Goal: Task Accomplishment & Management: Use online tool/utility

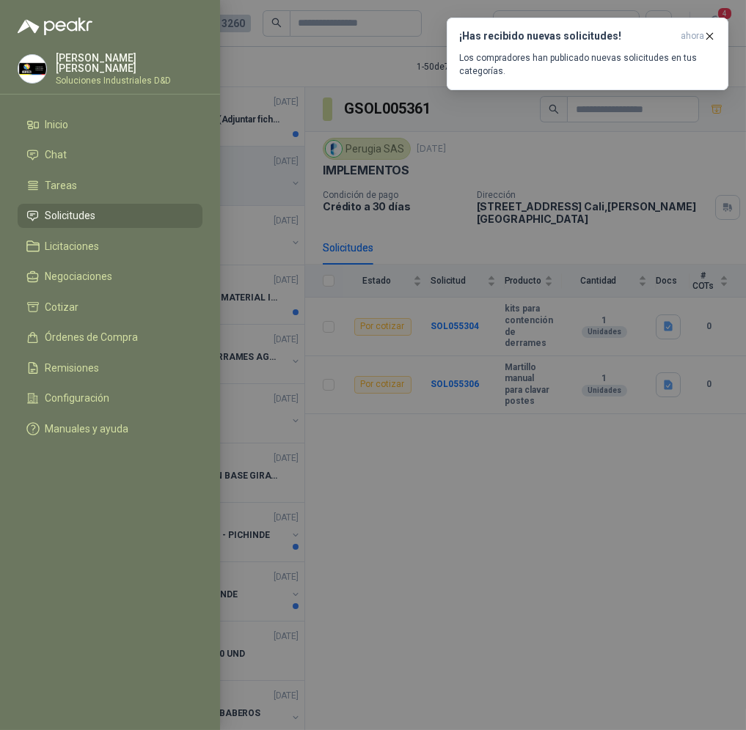
click at [404, 398] on div at bounding box center [373, 365] width 746 height 730
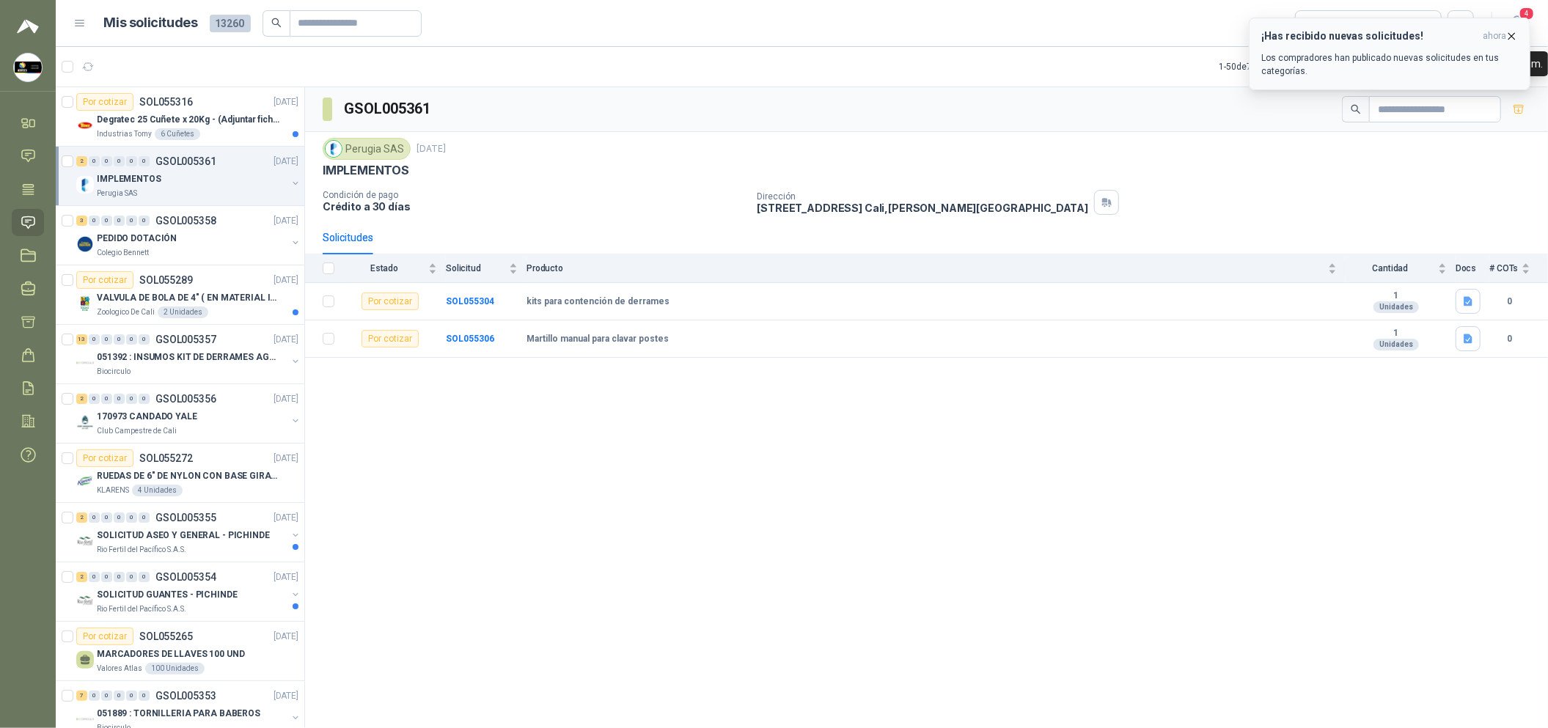
click at [745, 32] on icon "button" at bounding box center [1512, 36] width 12 height 12
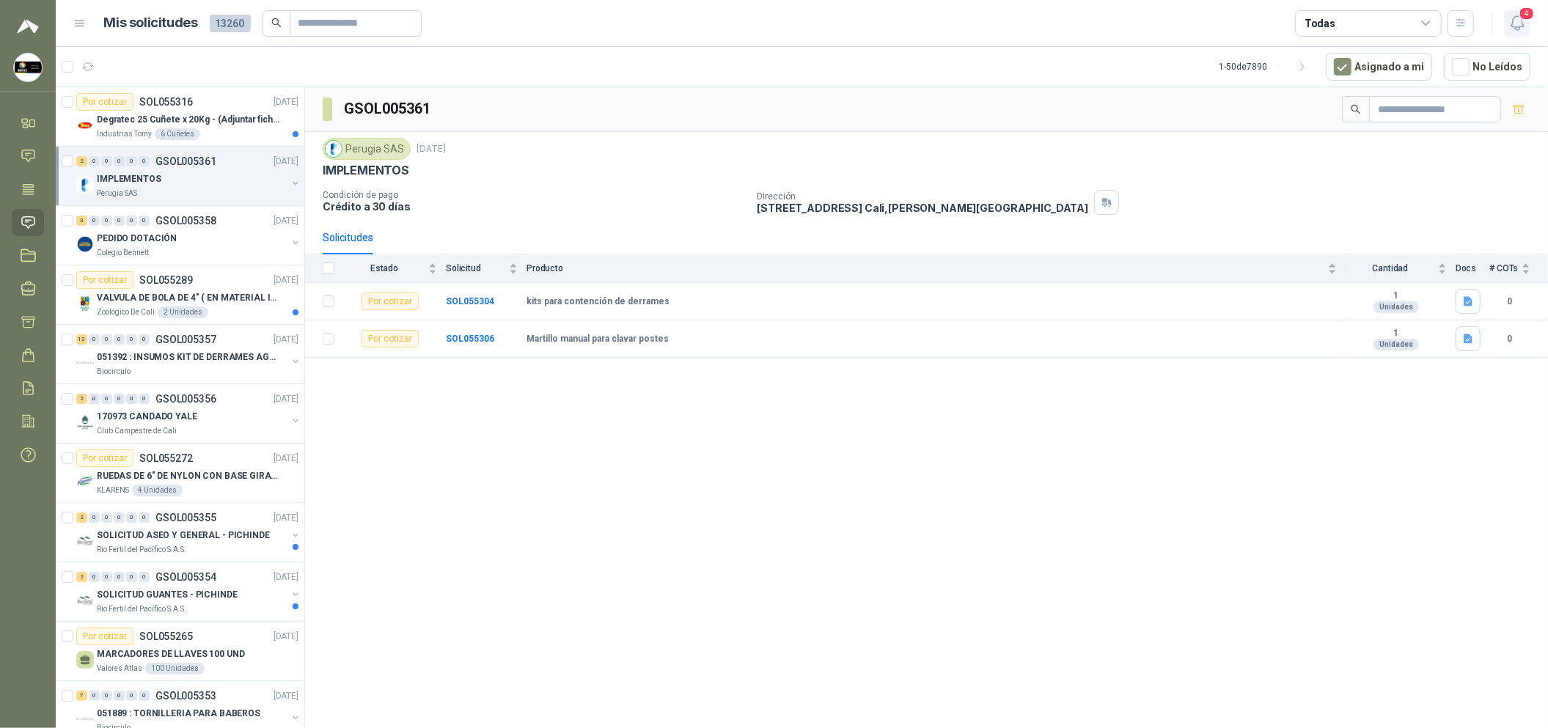
click at [745, 26] on icon "button" at bounding box center [1518, 23] width 18 height 18
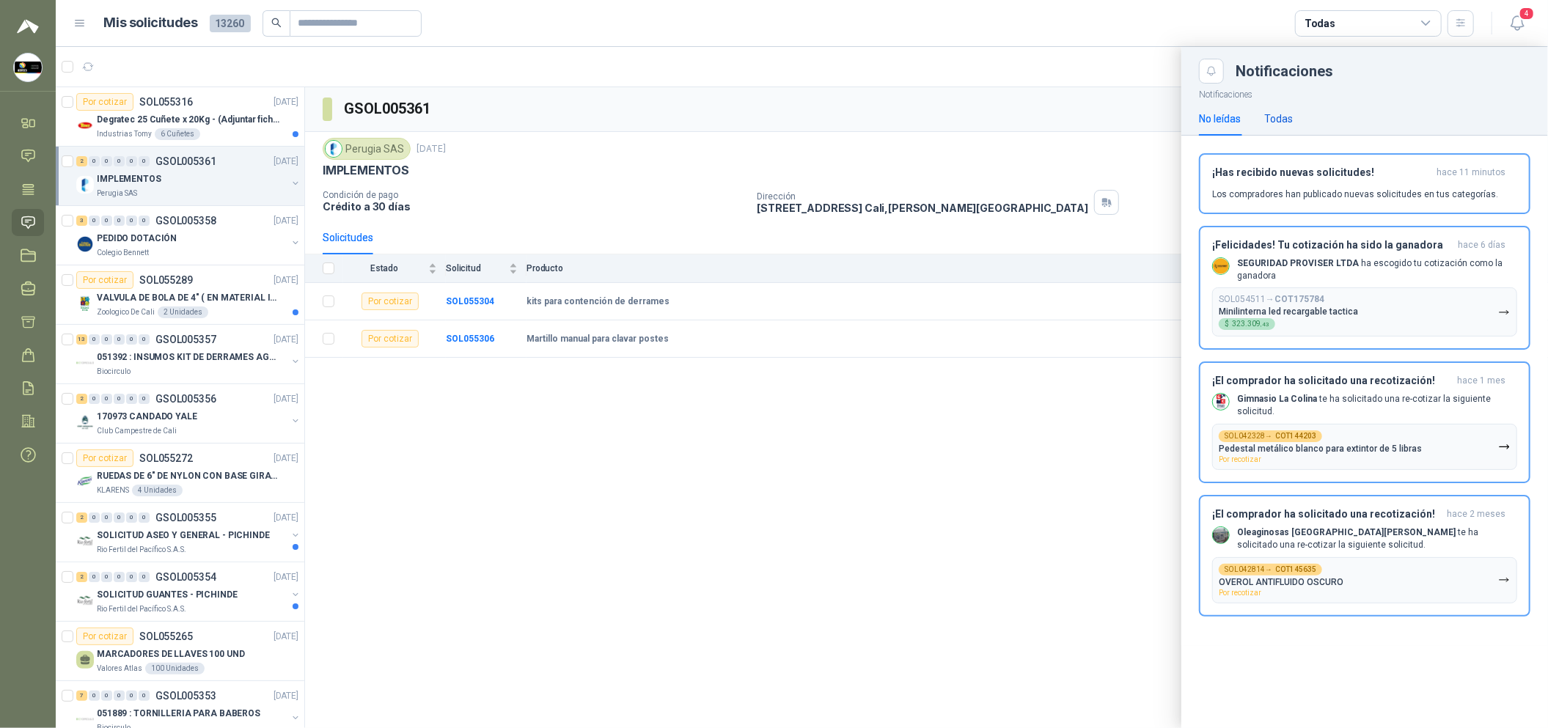
click at [745, 117] on div "Todas" at bounding box center [1278, 119] width 29 height 16
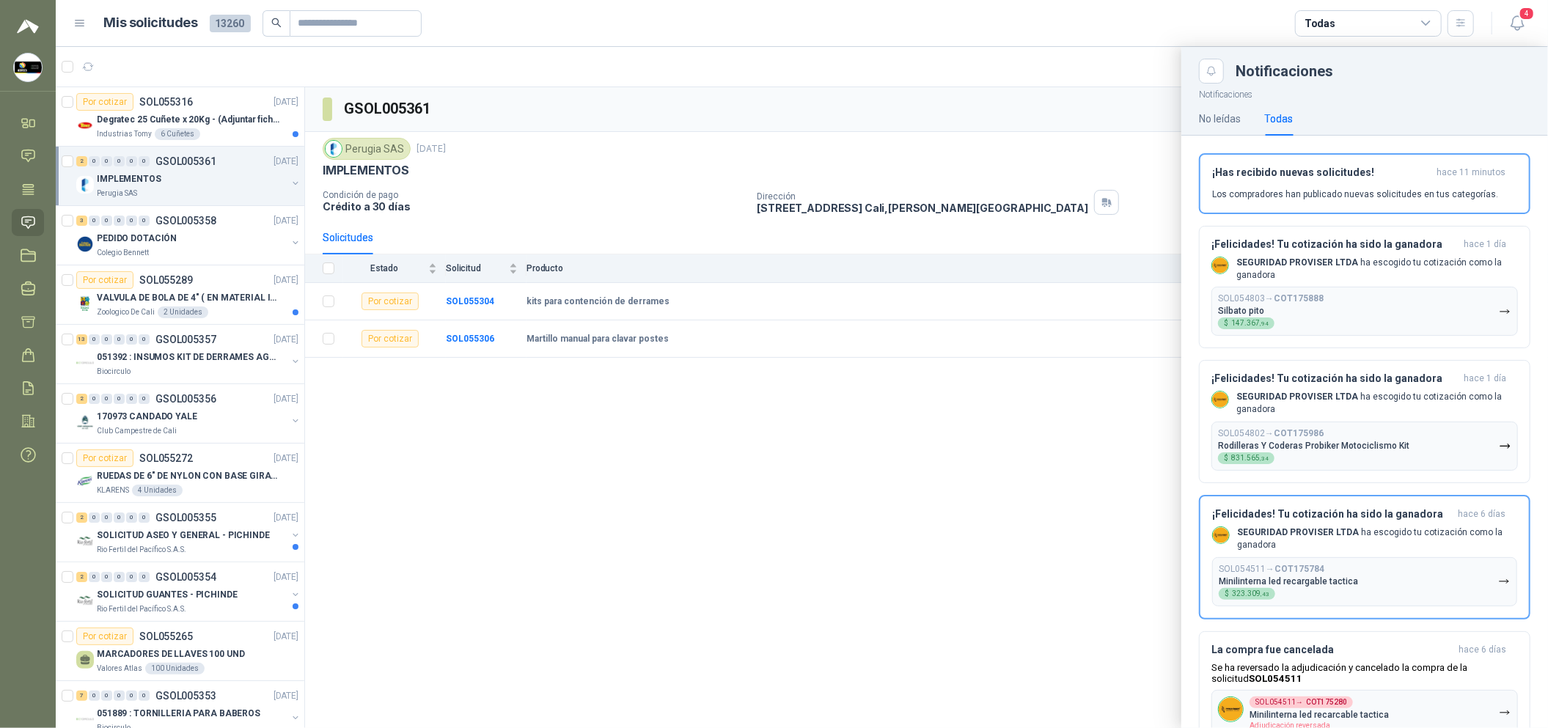
click at [745, 469] on div at bounding box center [802, 387] width 1492 height 681
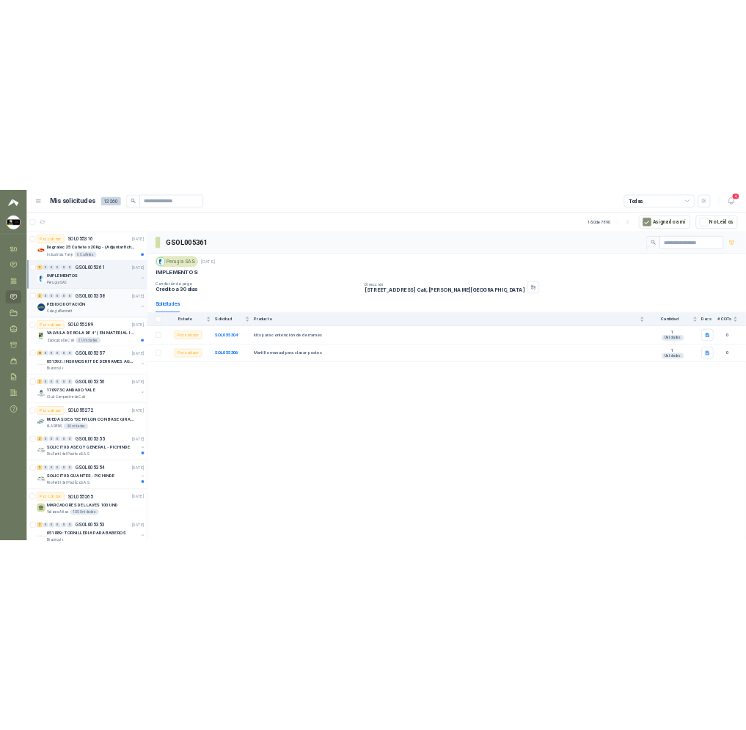
scroll to position [109, 0]
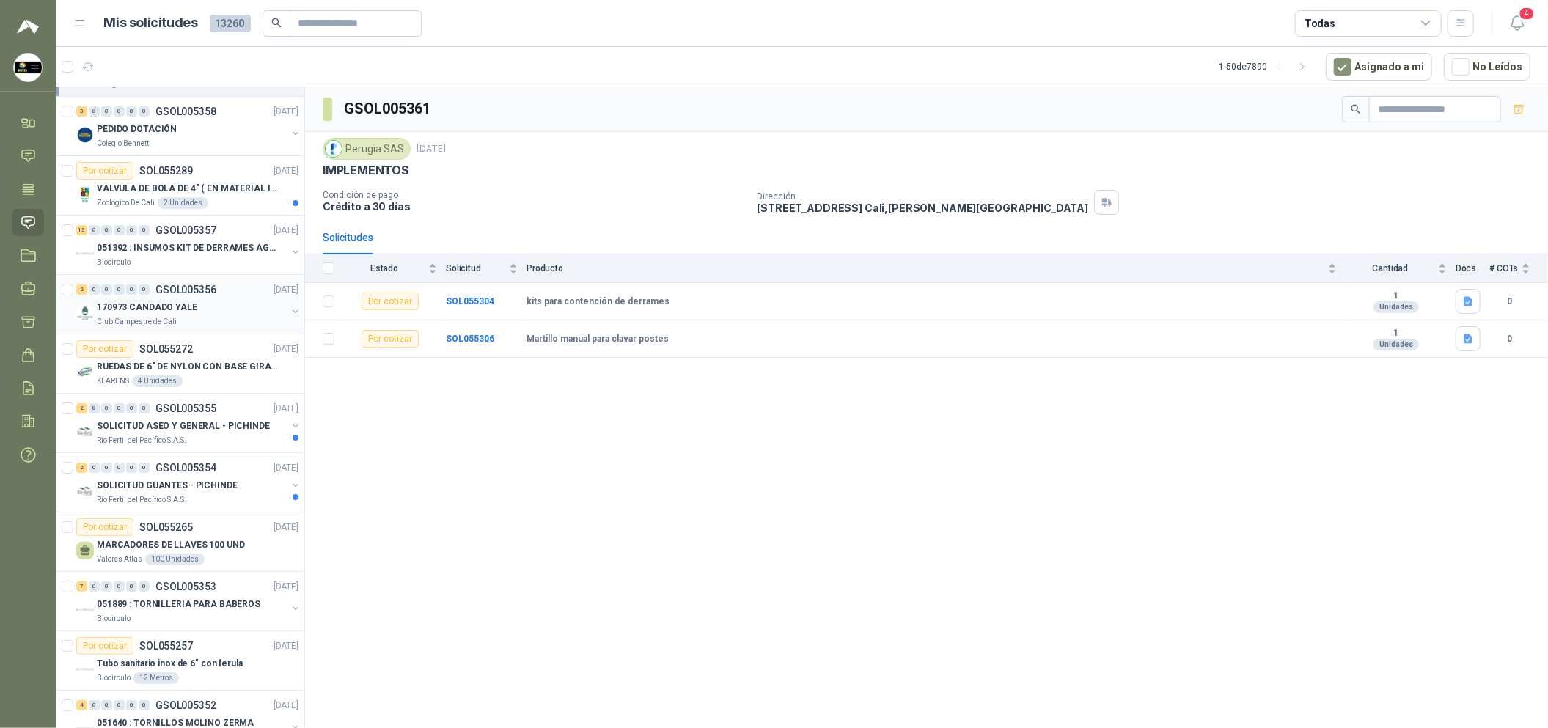
click at [197, 328] on div "2 0 0 0 0 0 GSOL005356 [DATE] 170973 CANDADO YALE Club Campestre de Cali" at bounding box center [180, 304] width 249 height 59
click at [225, 314] on div "170973 CANDADO YALE" at bounding box center [192, 307] width 190 height 18
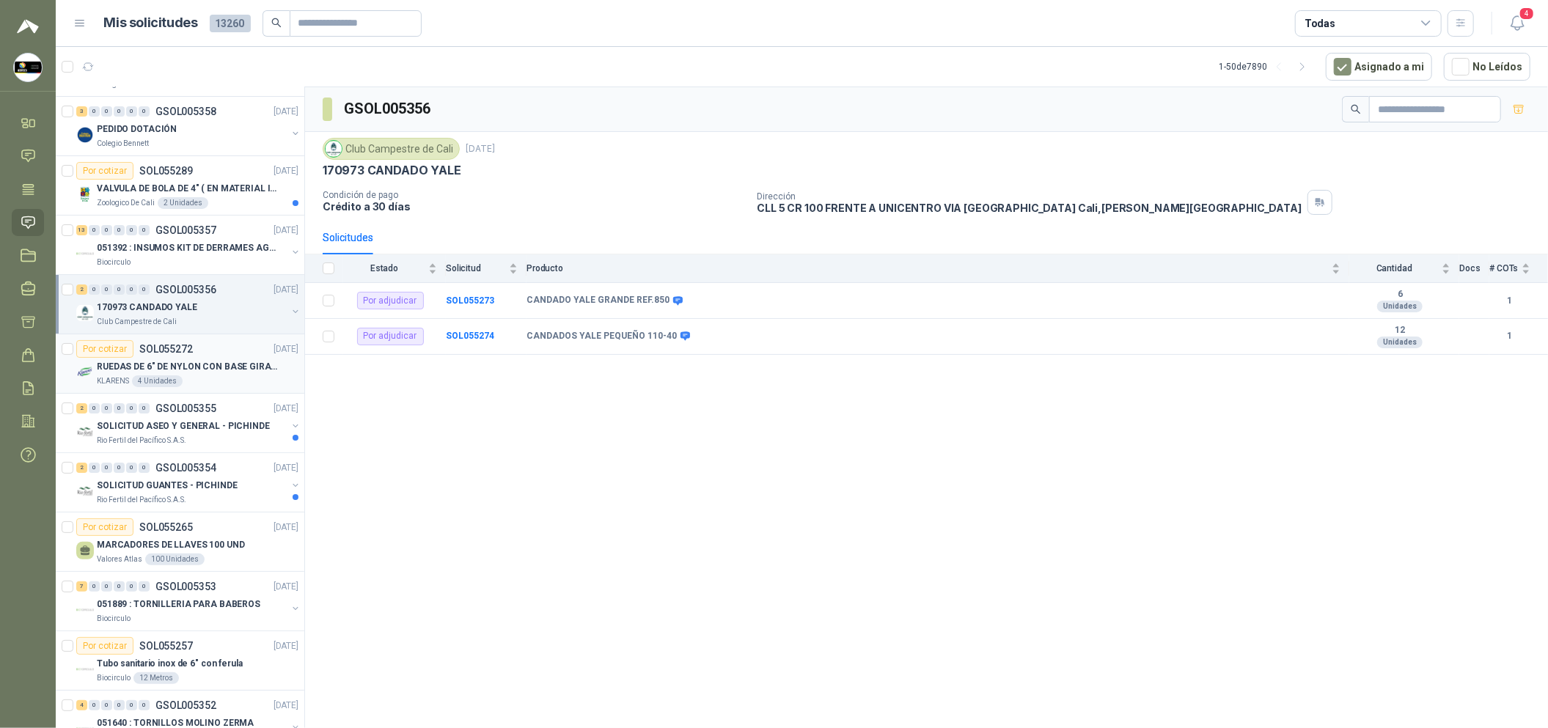
click at [204, 362] on p "RUEDAS DE 6" DE NYLON CON BASE GIRATORIA EN ACERO INOXIDABLE" at bounding box center [188, 367] width 183 height 14
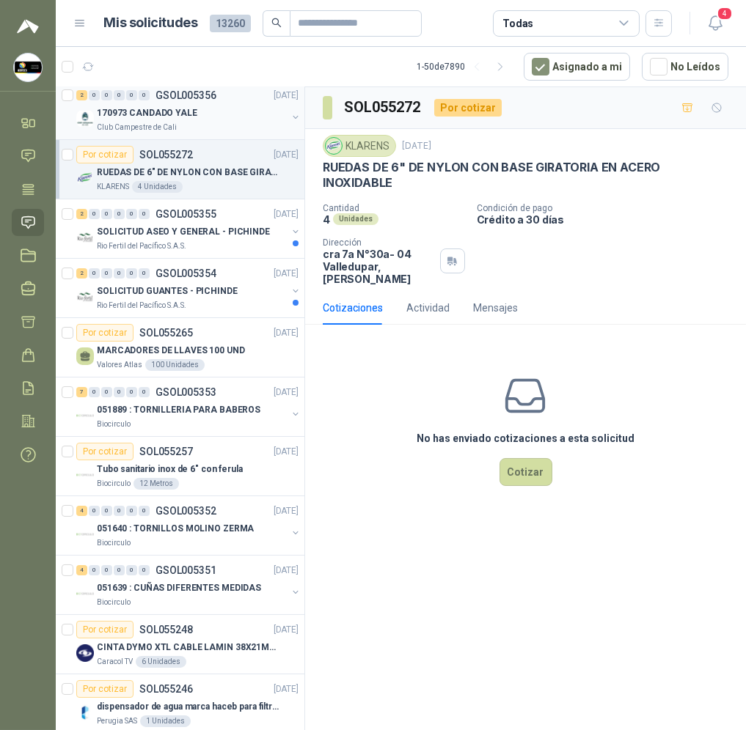
scroll to position [267, 0]
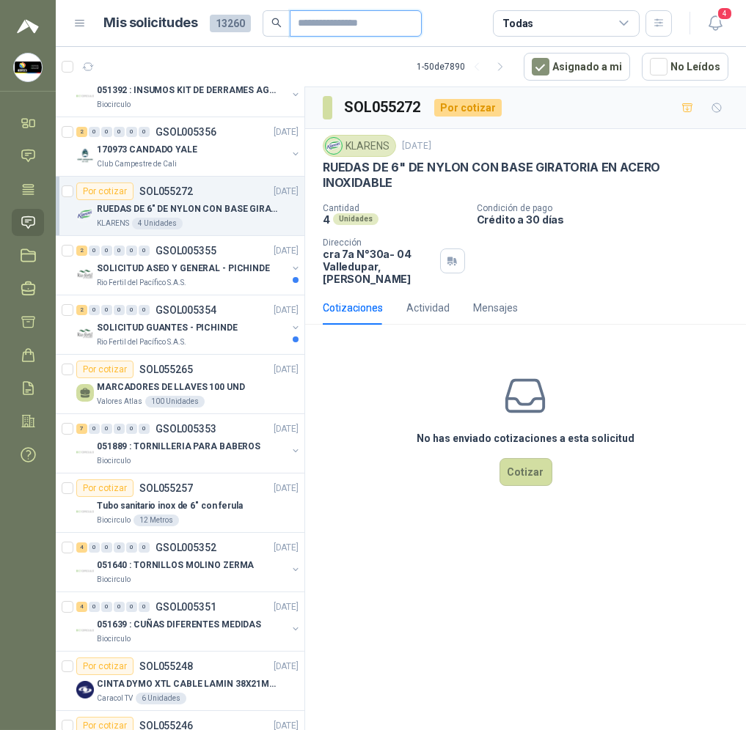
click at [311, 36] on span at bounding box center [356, 23] width 132 height 26
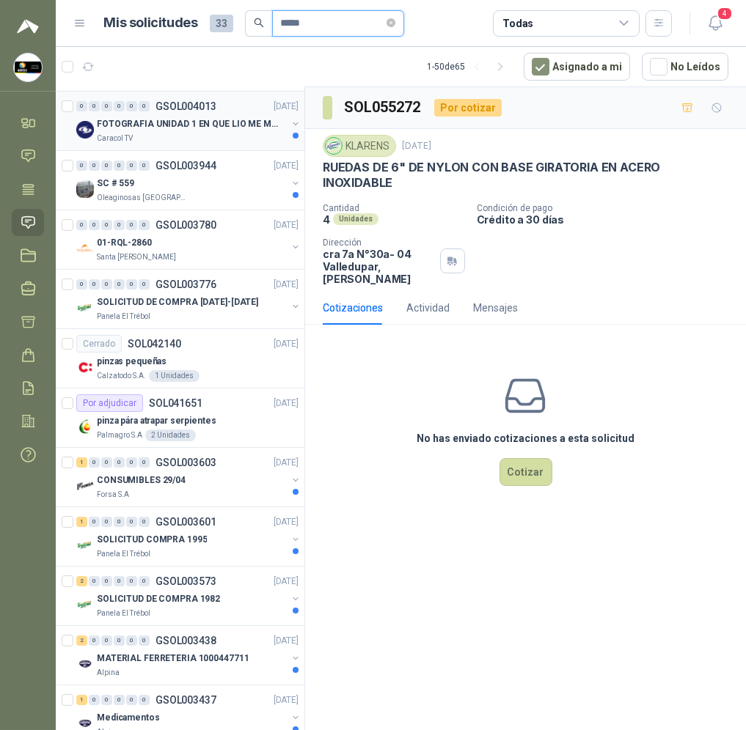
scroll to position [659, 0]
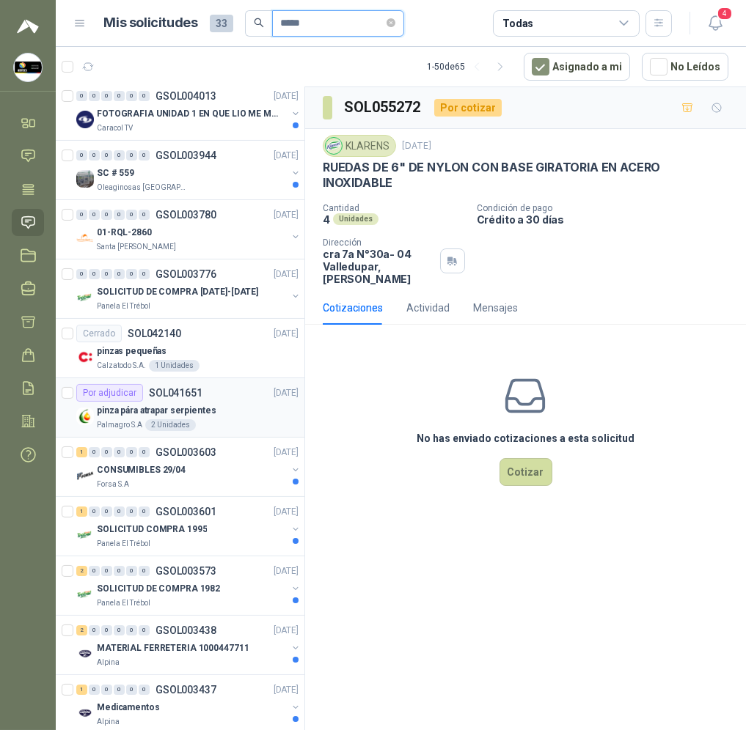
type input "*****"
click at [222, 406] on div "pinza pára atrapar serpientes" at bounding box center [198, 411] width 202 height 18
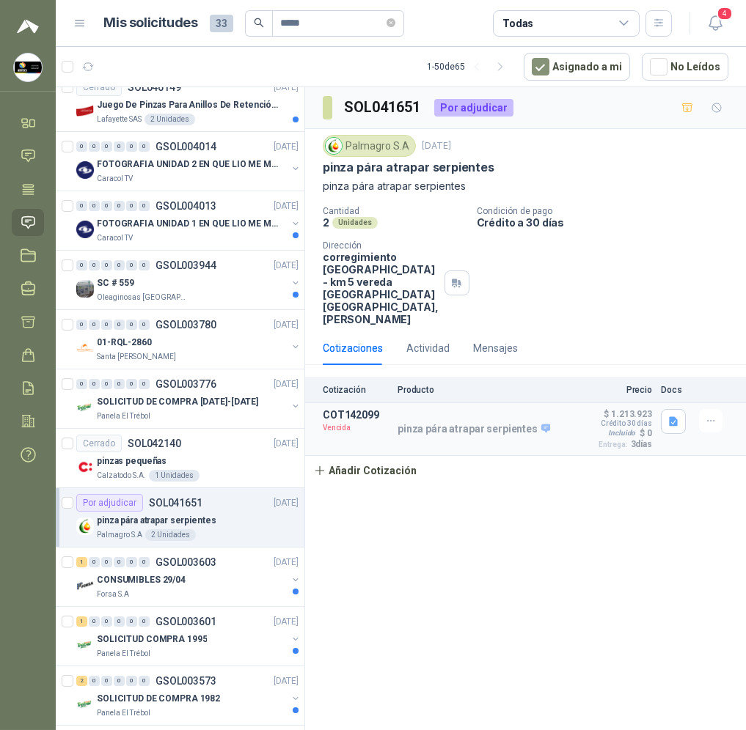
scroll to position [109, 0]
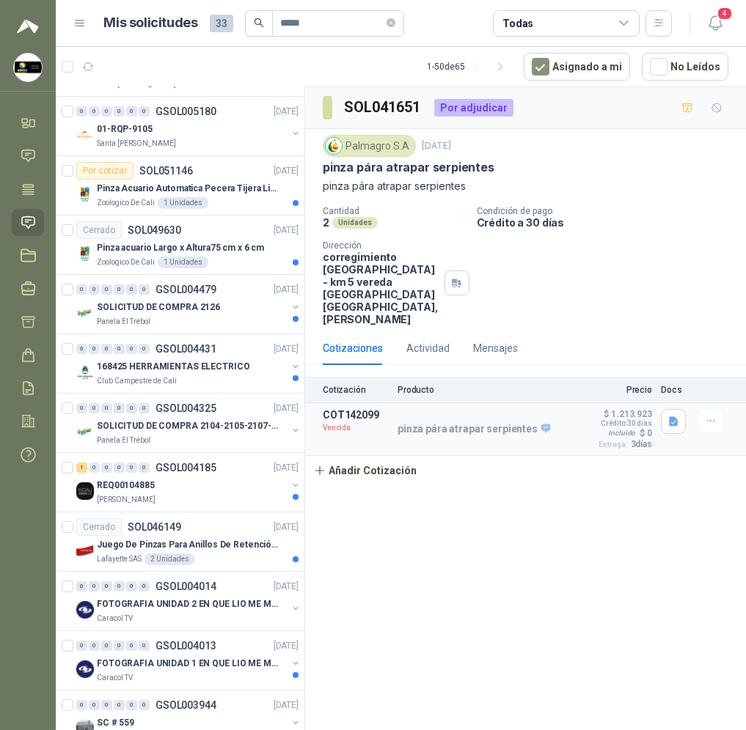
click at [594, 16] on div "Todas" at bounding box center [566, 23] width 147 height 26
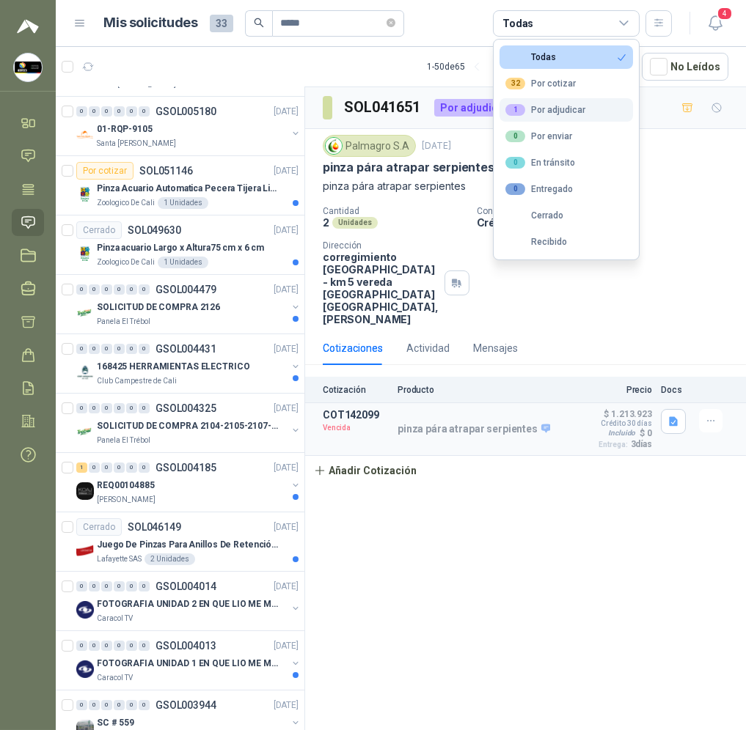
drag, startPoint x: 597, startPoint y: 86, endPoint x: 600, endPoint y: 103, distance: 17.8
click at [600, 103] on ul "Todas 32 Por cotizar 1 Por adjudicar 0 Por enviar 0 En tránsito 0 Entregado Cer…" at bounding box center [566, 150] width 145 height 220
click at [600, 103] on button "1 Por adjudicar" at bounding box center [565, 109] width 133 height 23
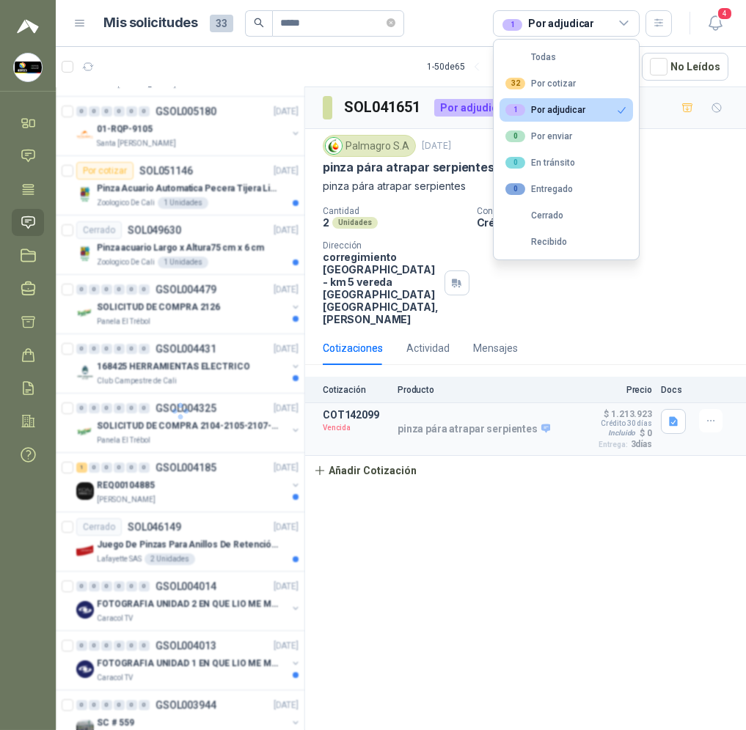
scroll to position [0, 0]
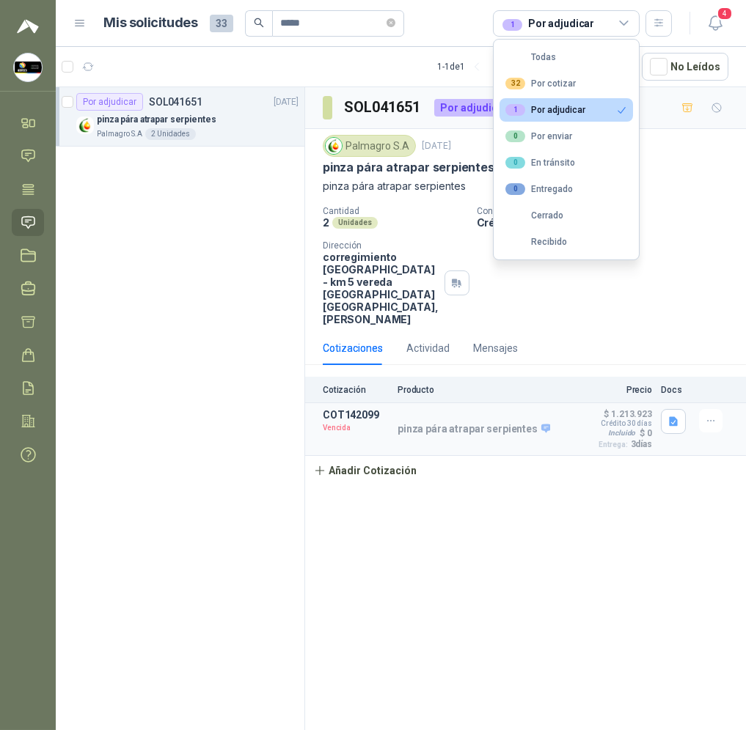
click at [445, 172] on p "pinza pára atrapar serpientes" at bounding box center [409, 167] width 172 height 15
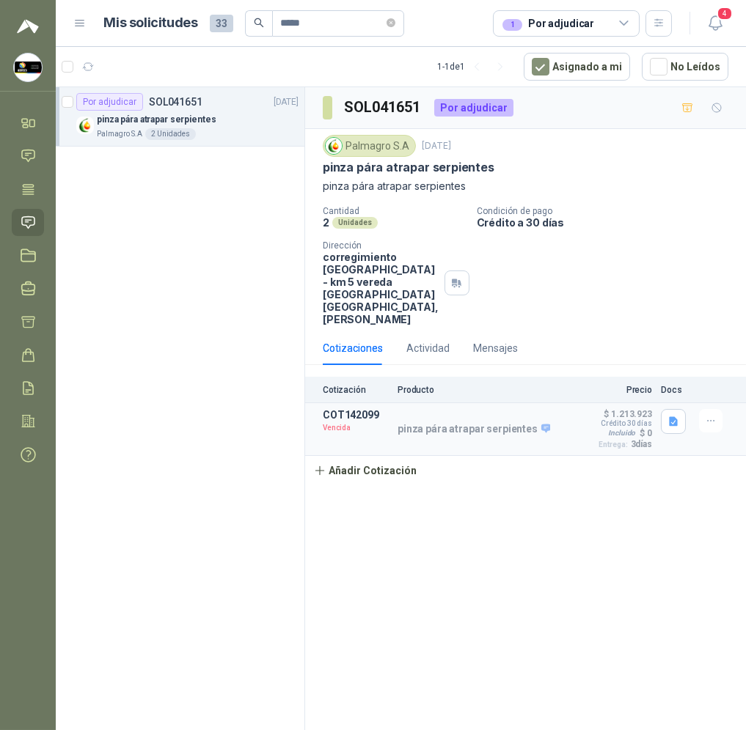
click at [194, 133] on div "Palmagro S.A 2 Unidades" at bounding box center [198, 134] width 202 height 12
click at [614, 24] on div "1 Por adjudicar" at bounding box center [566, 23] width 147 height 26
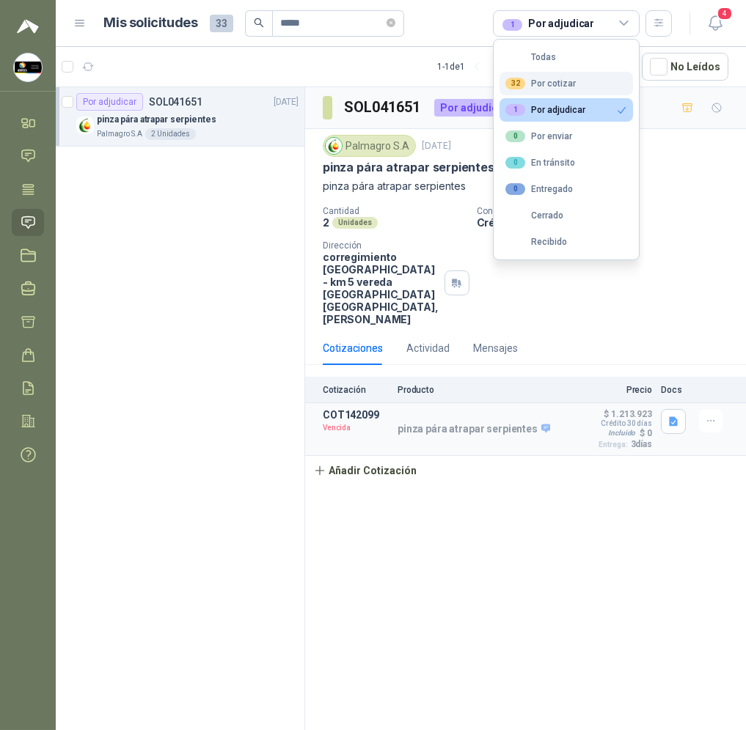
click at [582, 79] on button "32 Por cotizar" at bounding box center [565, 83] width 133 height 23
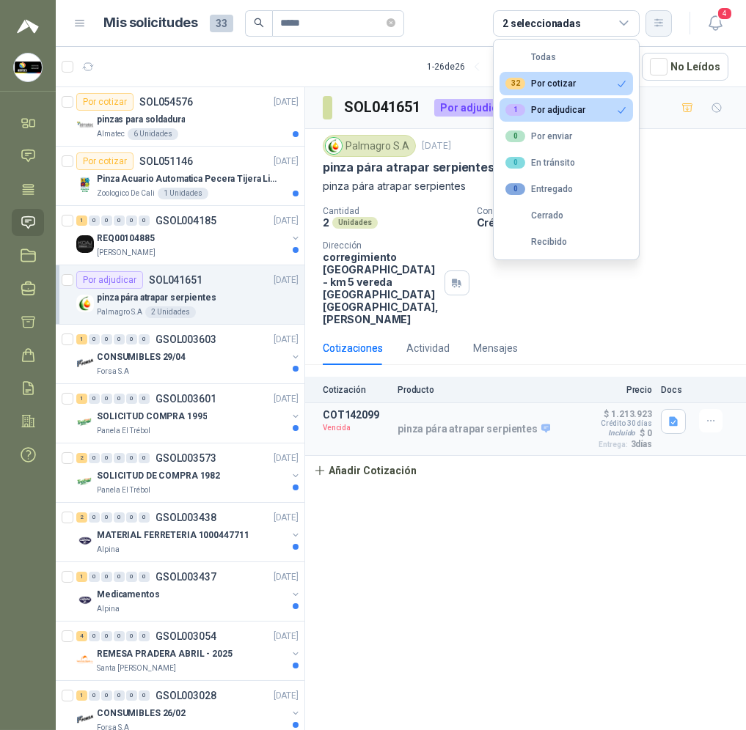
click at [651, 24] on button "button" at bounding box center [658, 23] width 26 height 26
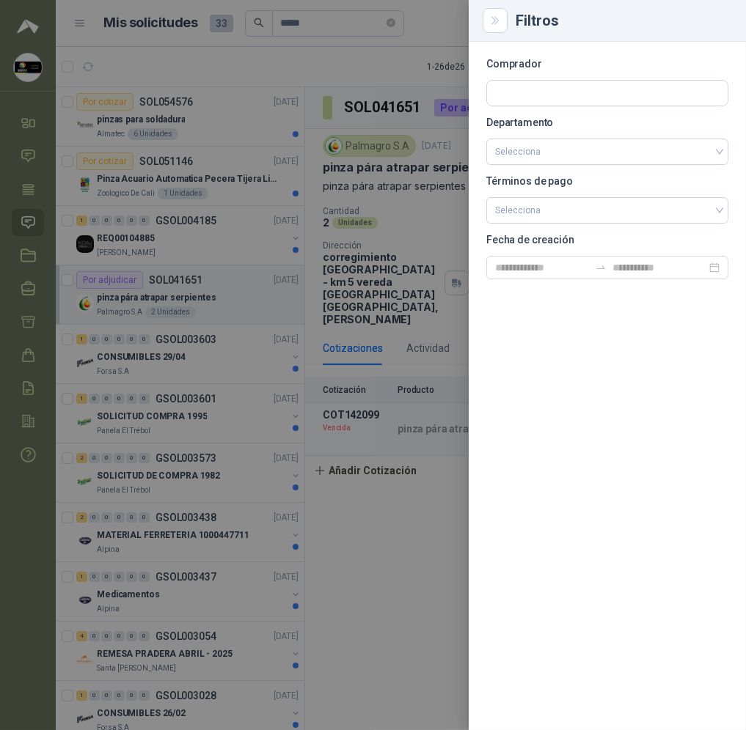
click at [413, 140] on div at bounding box center [373, 365] width 746 height 730
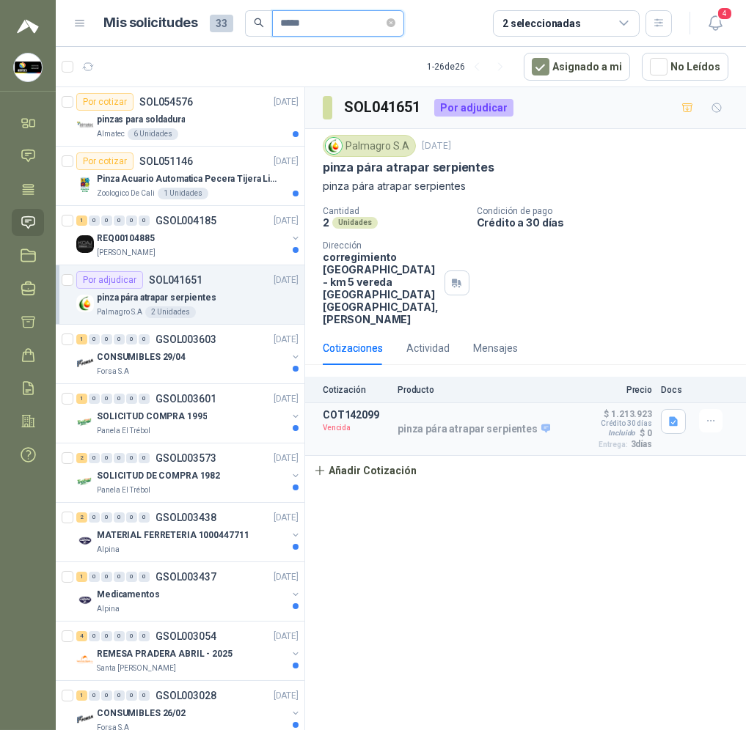
click at [384, 29] on input "*****" at bounding box center [332, 23] width 103 height 25
click at [395, 23] on icon "close-circle" at bounding box center [391, 22] width 9 height 9
click at [591, 17] on div "2 seleccionadas" at bounding box center [566, 23] width 147 height 26
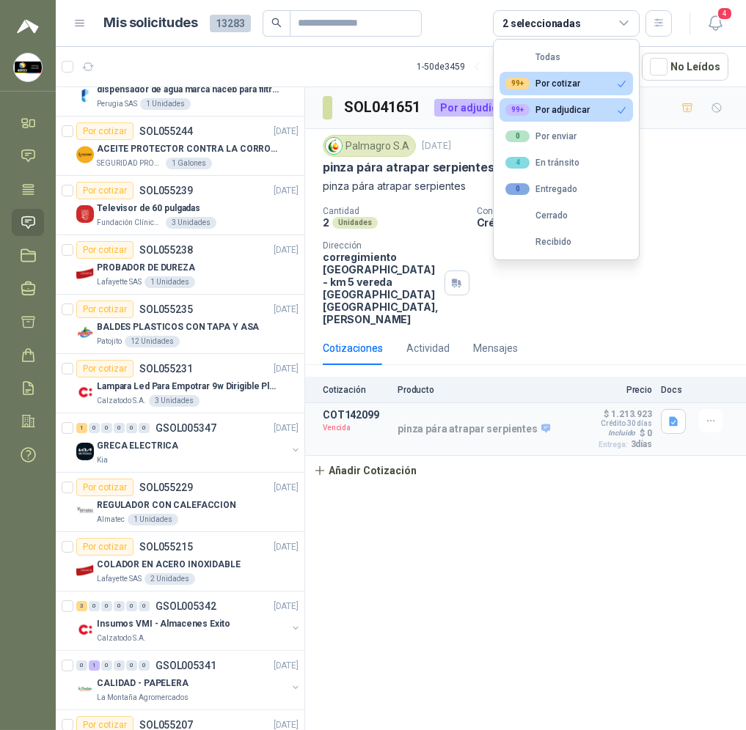
scroll to position [1429, 0]
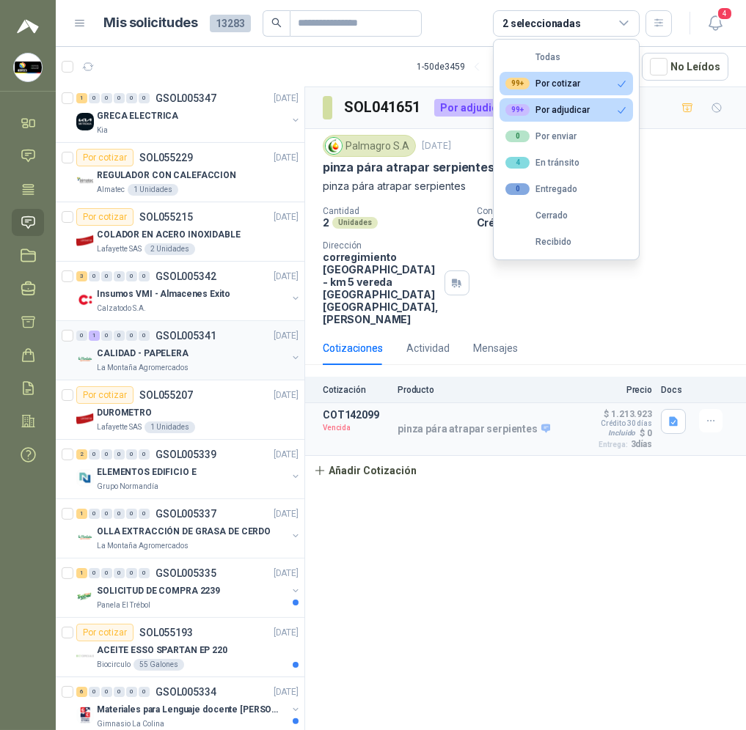
click at [236, 334] on div "0 1 0 0 0 0 GSOL005341 [DATE]" at bounding box center [188, 336] width 225 height 18
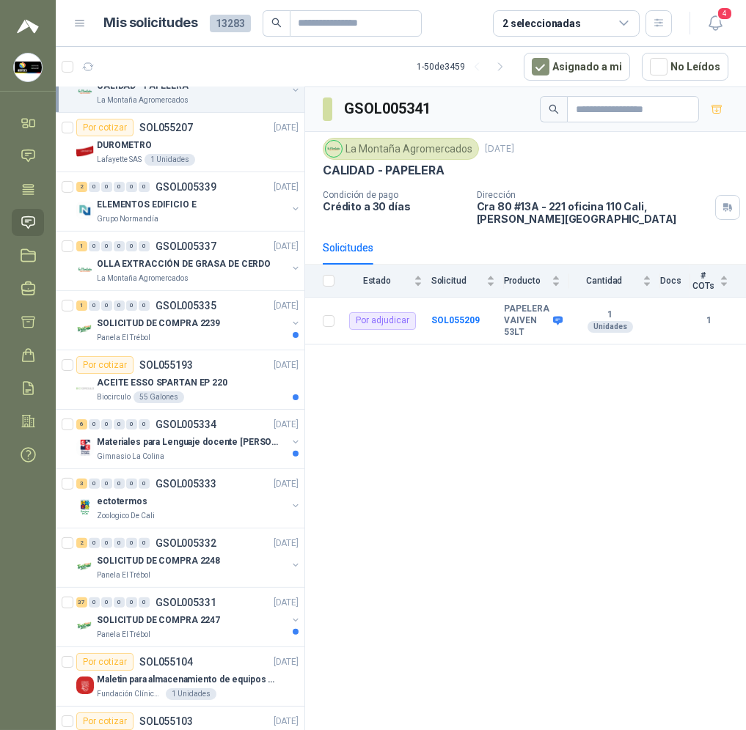
scroll to position [1257, 0]
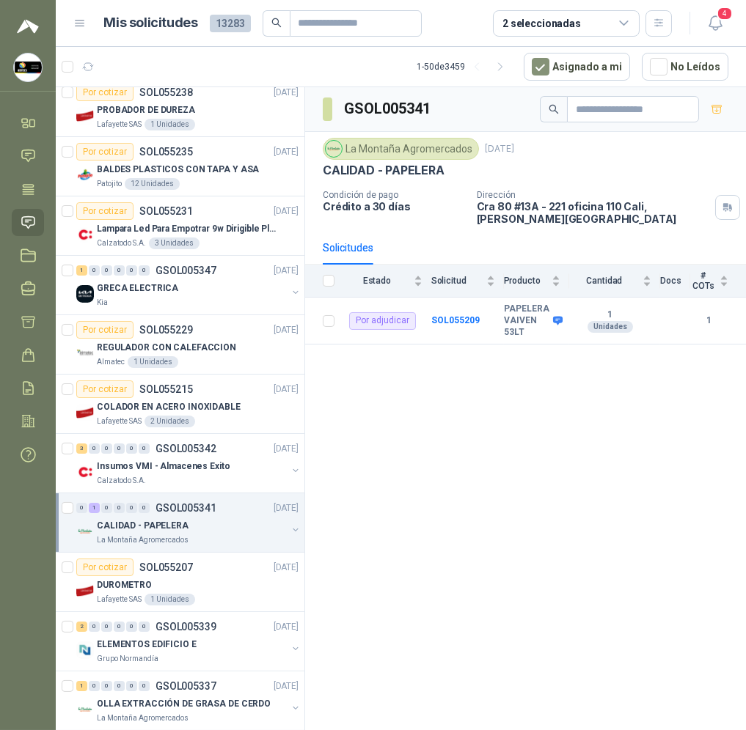
click at [620, 23] on icon at bounding box center [624, 23] width 8 height 4
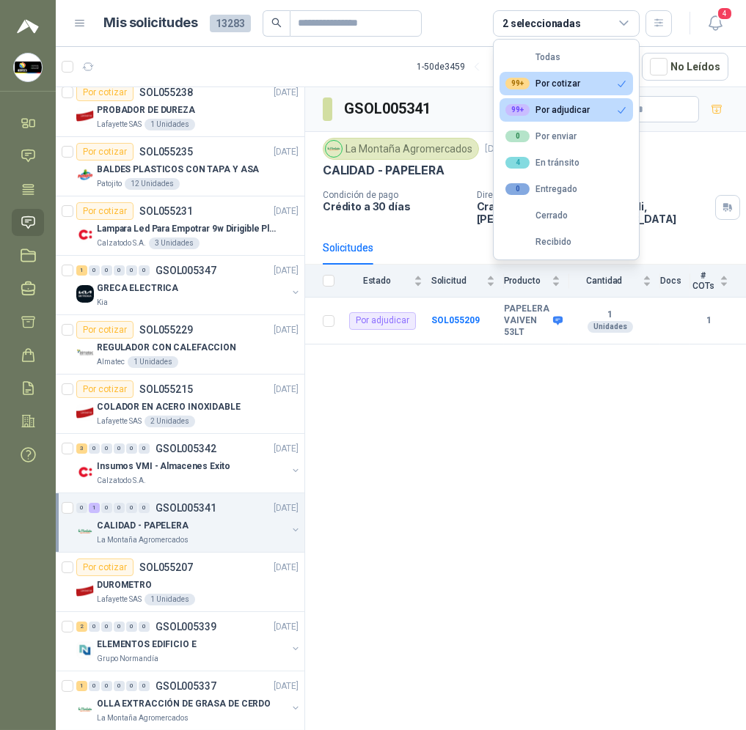
click at [560, 108] on div "99+ Por adjudicar" at bounding box center [547, 110] width 84 height 12
click at [573, 85] on div "99+ Por cotizar" at bounding box center [542, 84] width 75 height 12
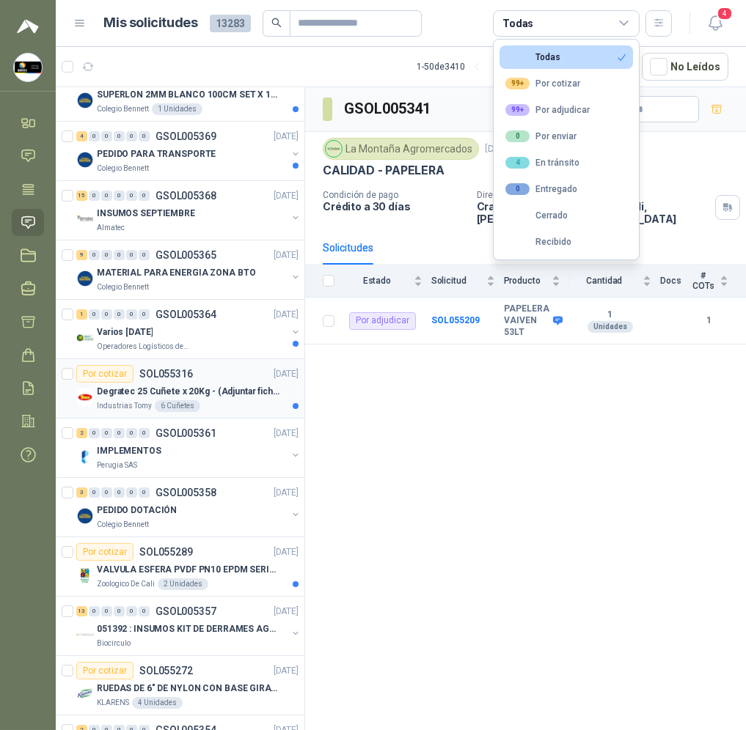
scroll to position [0, 0]
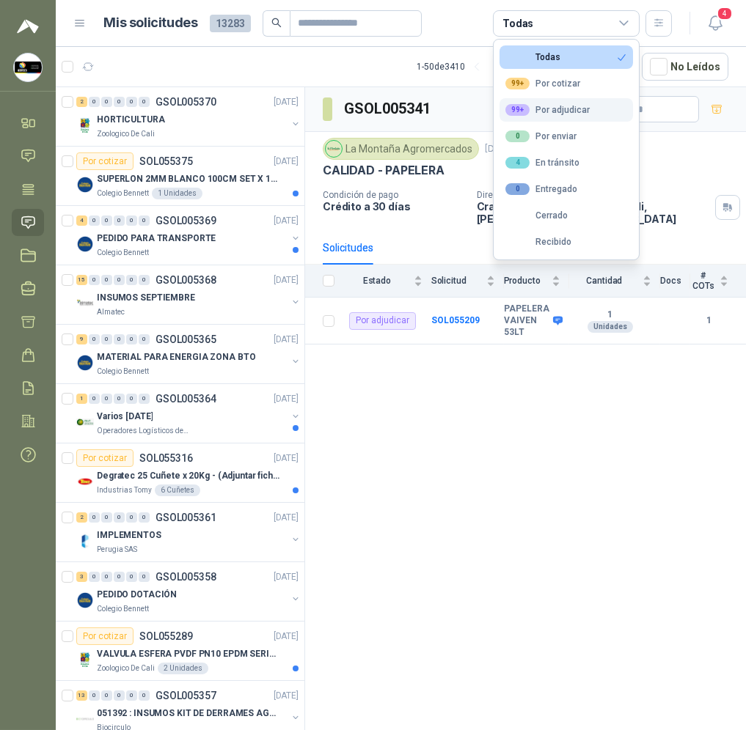
click at [524, 111] on div "99+" at bounding box center [517, 110] width 24 height 12
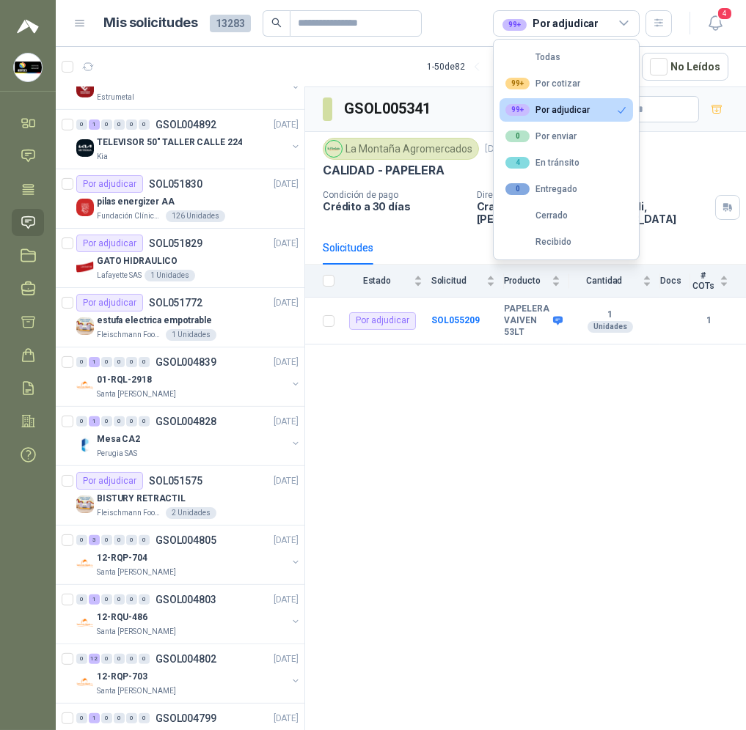
scroll to position [2089, 0]
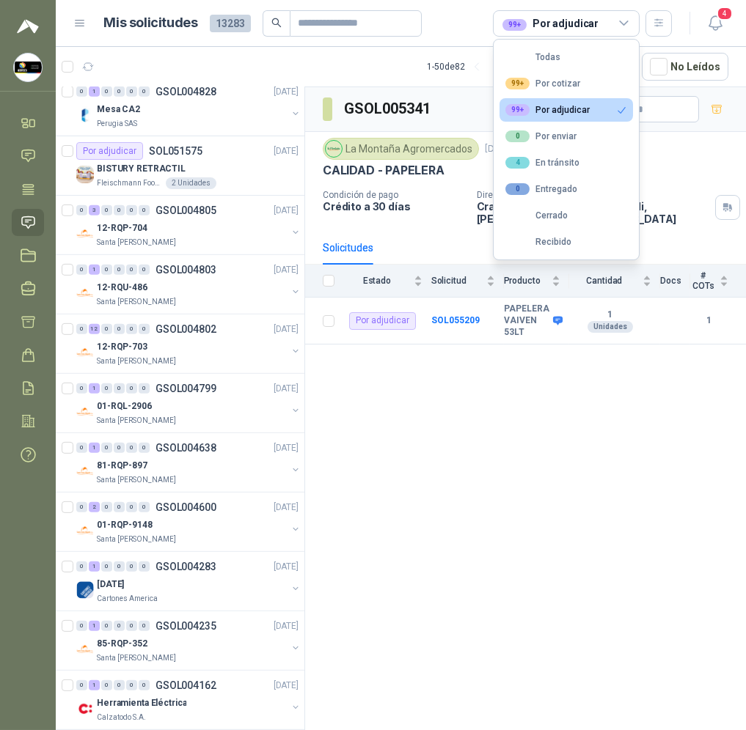
click at [530, 104] on div "99+ Por adjudicar" at bounding box center [547, 110] width 84 height 12
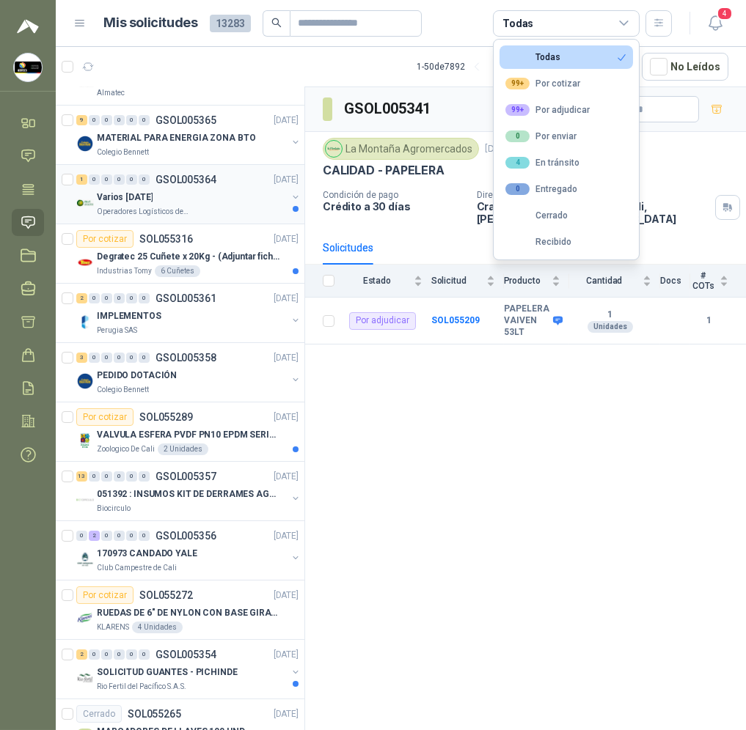
scroll to position [0, 0]
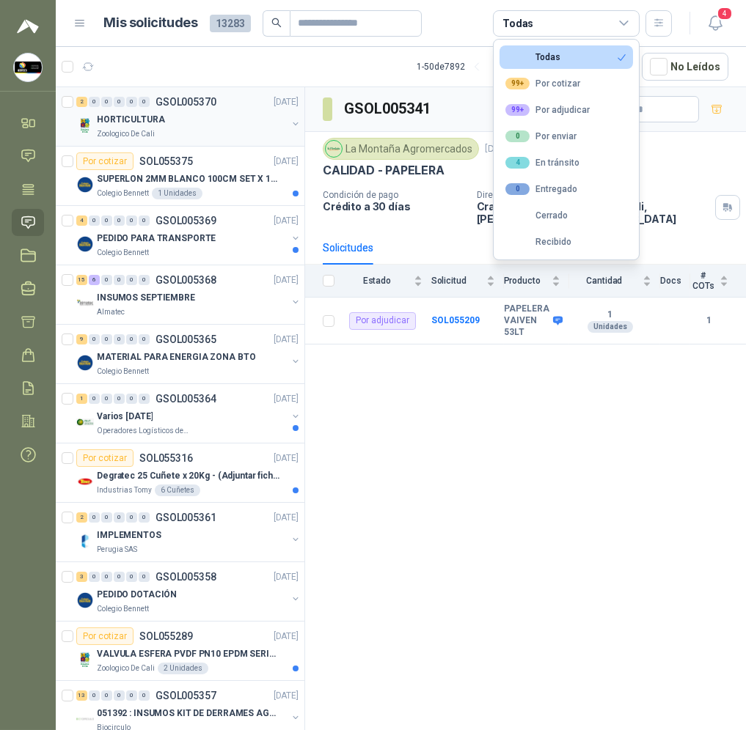
click at [204, 118] on div "HORTICULTURA" at bounding box center [192, 120] width 190 height 18
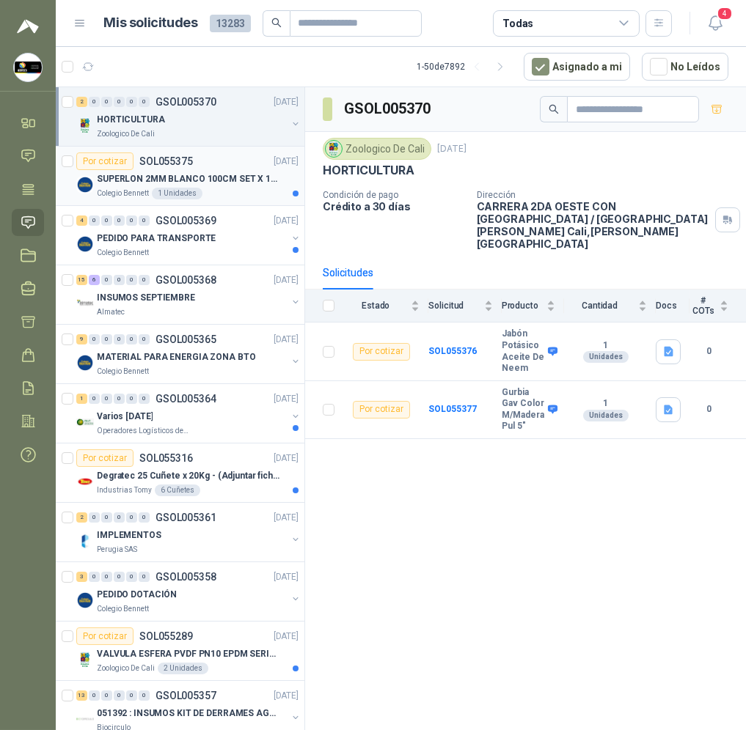
click at [167, 177] on p "SUPERLON 2MM BLANCO 100CM SET X 150 METROS" at bounding box center [188, 179] width 183 height 14
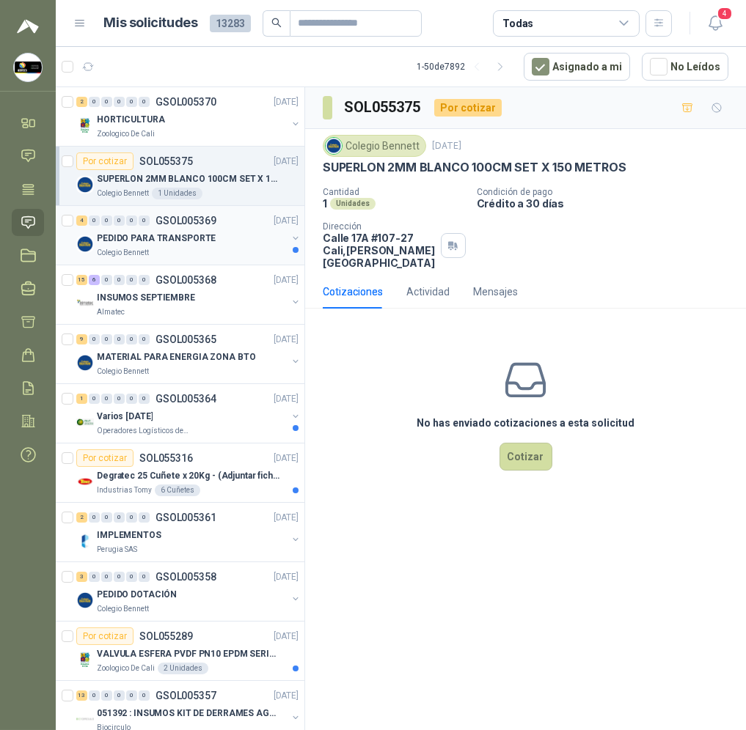
click at [188, 239] on p "PEDIDO PARA TRANSPORTE" at bounding box center [156, 239] width 119 height 14
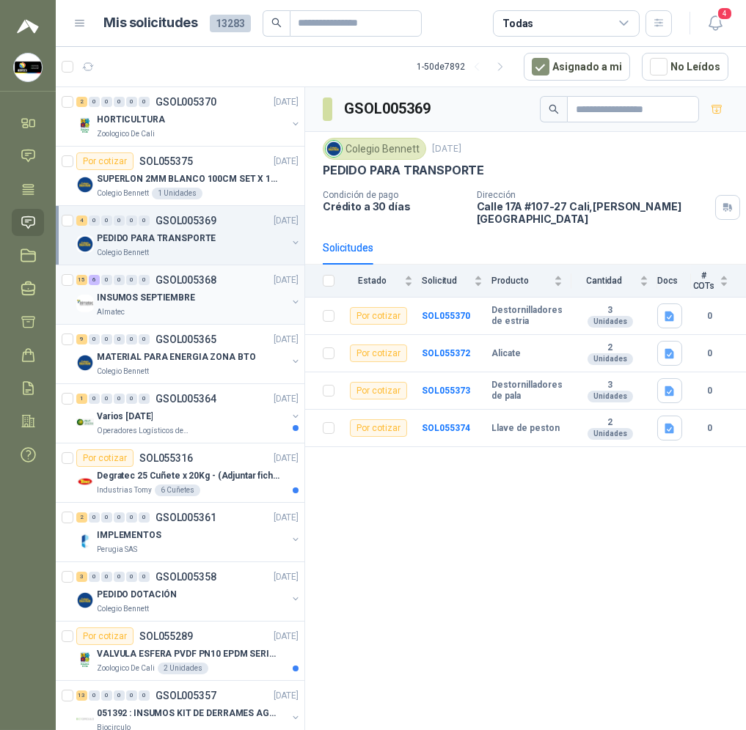
click at [190, 295] on div "INSUMOS SEPTIEMBRE" at bounding box center [192, 298] width 190 height 18
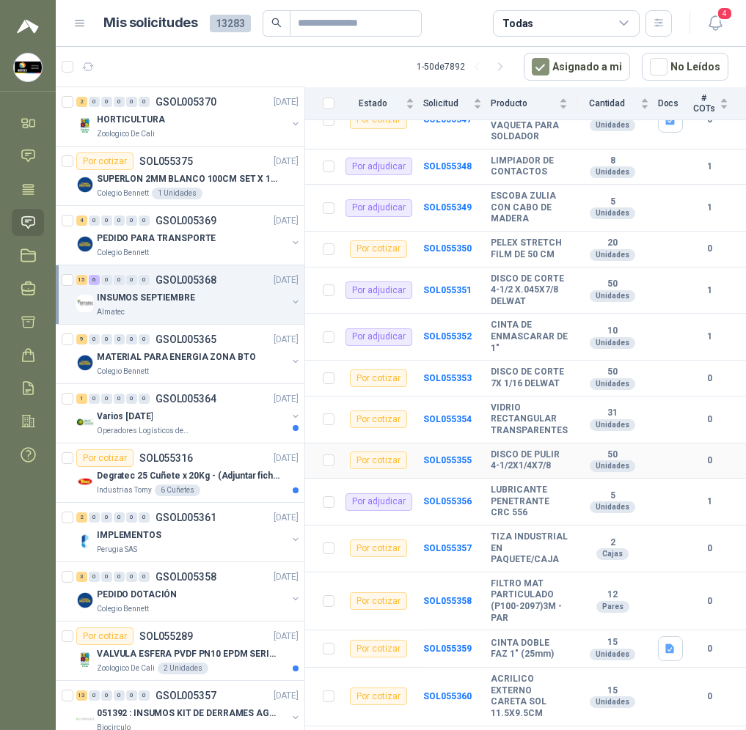
scroll to position [329, 0]
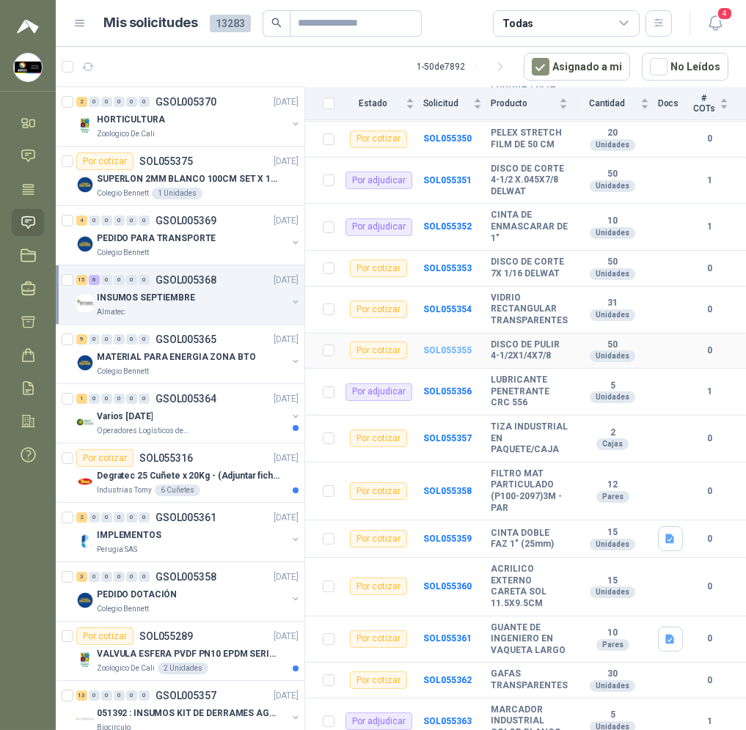
click at [453, 345] on b "SOL055355" at bounding box center [447, 350] width 48 height 10
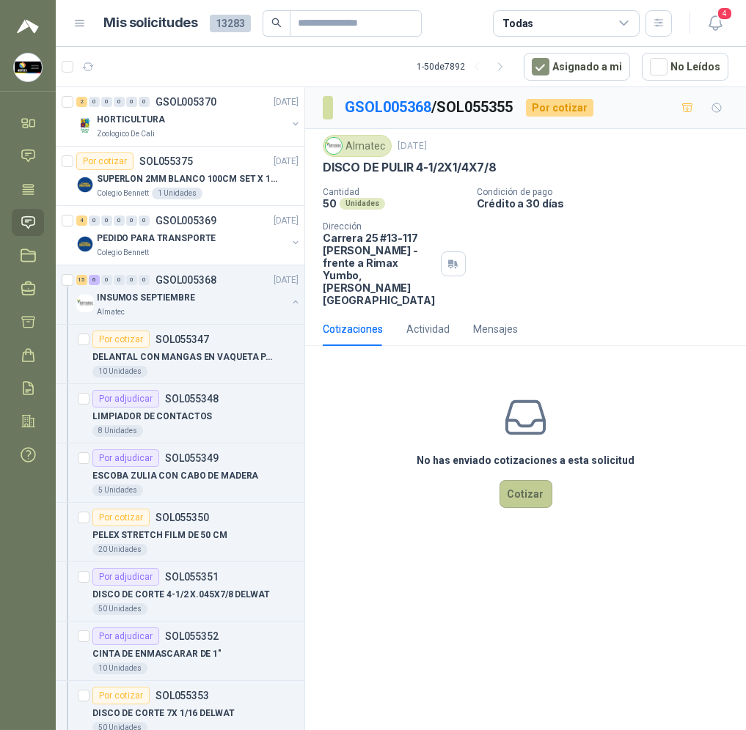
click at [518, 480] on button "Cotizar" at bounding box center [525, 494] width 53 height 28
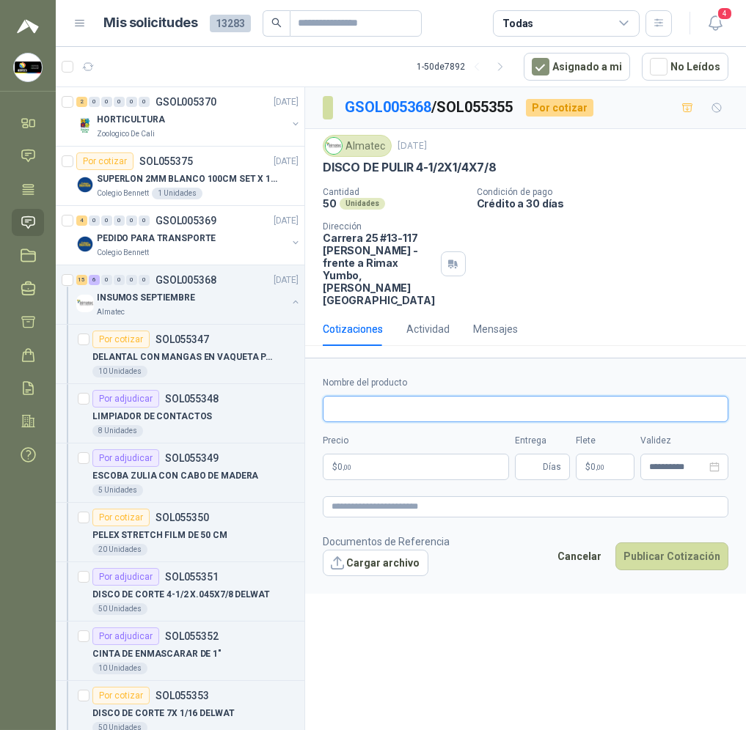
click at [402, 396] on input "Nombre del producto" at bounding box center [526, 409] width 406 height 26
paste input "**********"
type input "**********"
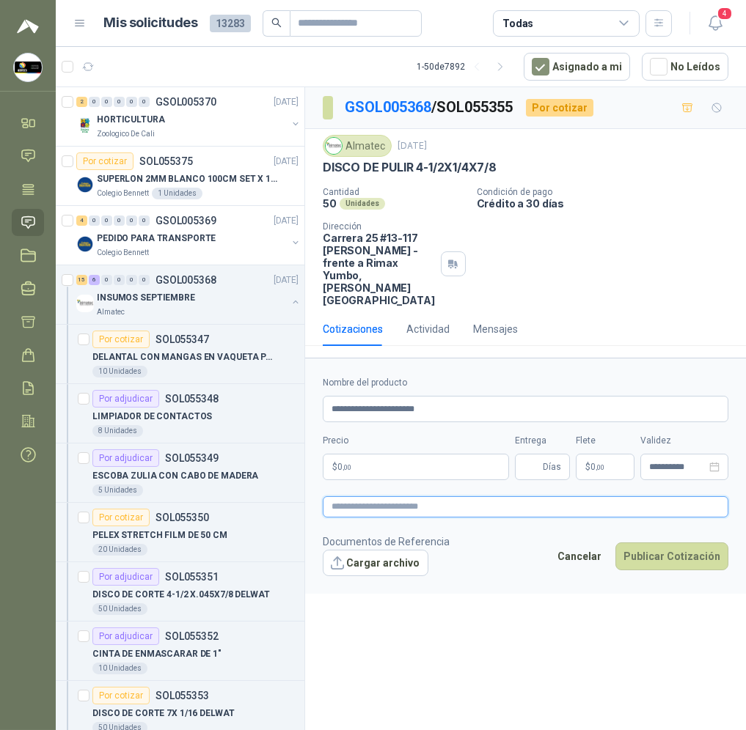
click at [378, 497] on textarea at bounding box center [526, 507] width 406 height 21
paste textarea "**********"
type textarea "**********"
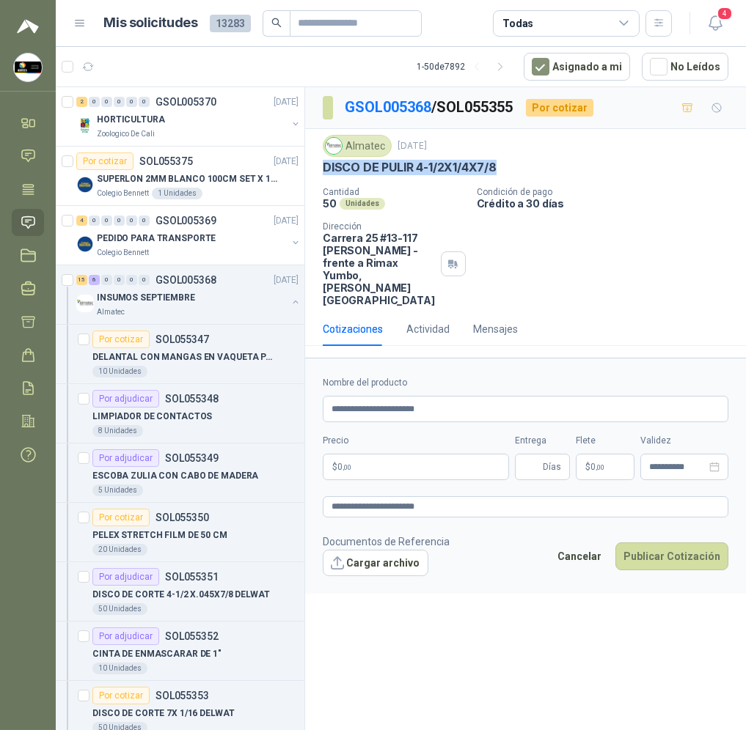
drag, startPoint x: 500, startPoint y: 164, endPoint x: 323, endPoint y: 169, distance: 176.8
click at [323, 169] on div "DISCO DE PULIR 4-1/2X1/4X7/8" at bounding box center [526, 167] width 406 height 15
copy p "DISCO DE PULIR 4-1/2X1/4X7/8"
drag, startPoint x: 454, startPoint y: 380, endPoint x: 155, endPoint y: 390, distance: 299.4
click at [142, 386] on div "2 0 0 0 0 0 GSOL005370 [DATE] HORTICULTURA Zoologico De Cali Por cotizar SOL055…" at bounding box center [401, 411] width 690 height 649
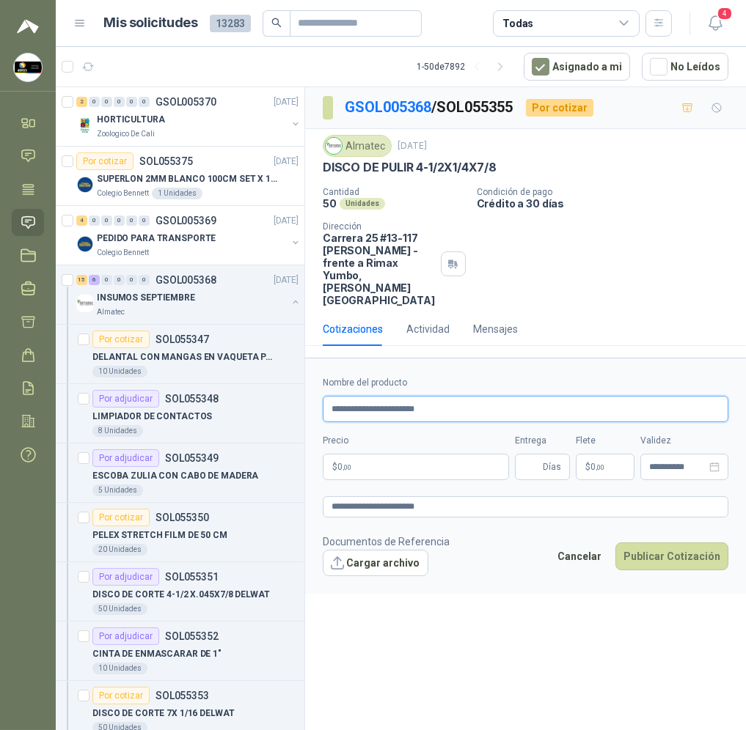
paste input "*****"
type input "**********"
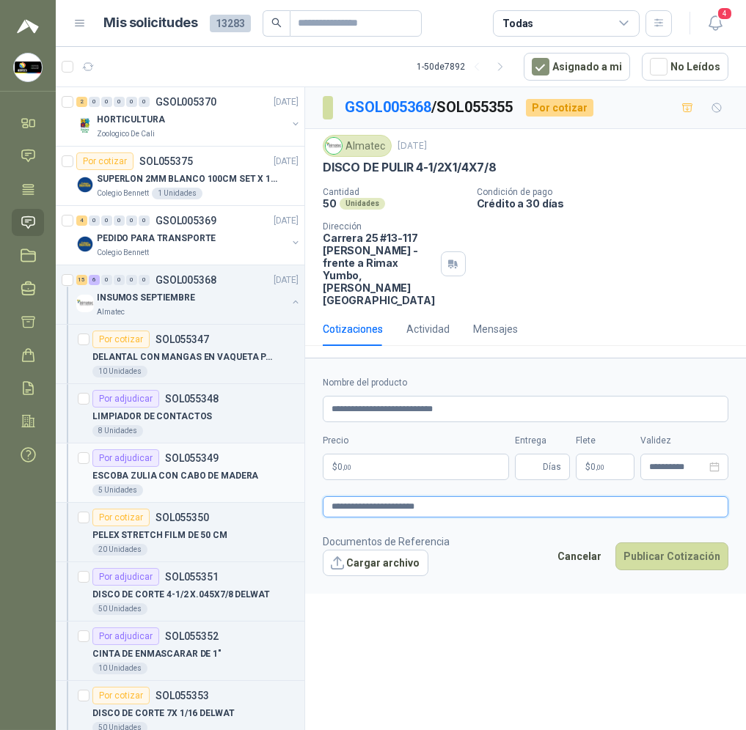
drag, startPoint x: 461, startPoint y: 485, endPoint x: 99, endPoint y: 483, distance: 362.3
click at [78, 486] on div "2 0 0 0 0 0 GSOL005370 [DATE] HORTICULTURA Zoologico De Cali Por cotizar SOL055…" at bounding box center [401, 411] width 690 height 649
paste textarea "*****"
type textarea "**********"
click at [530, 455] on input "Entrega" at bounding box center [532, 467] width 16 height 25
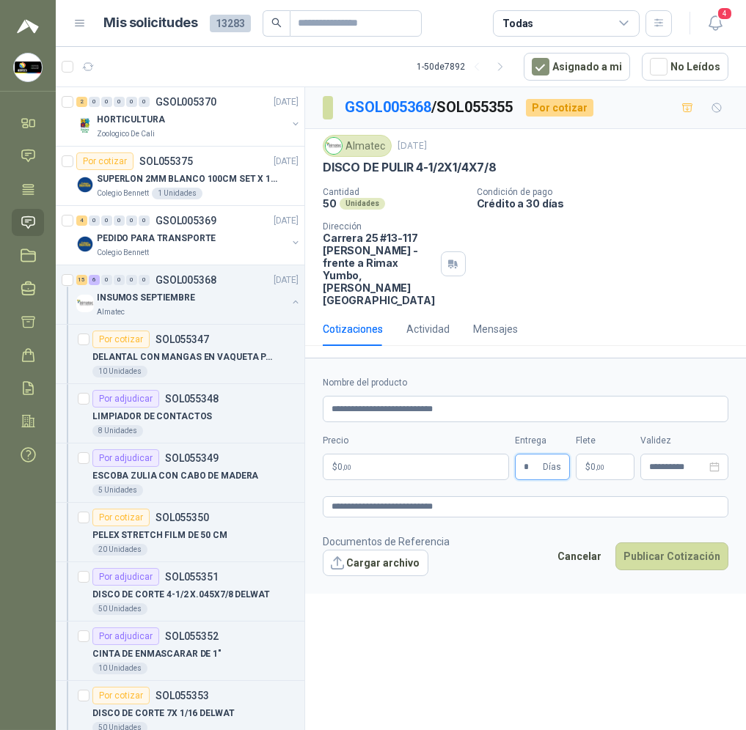
type input "*"
click at [433, 437] on body "[PERSON_NAME] Soluciones Industriales D&D Inicio Chat Tareas Solicitudes Licita…" at bounding box center [373, 365] width 746 height 730
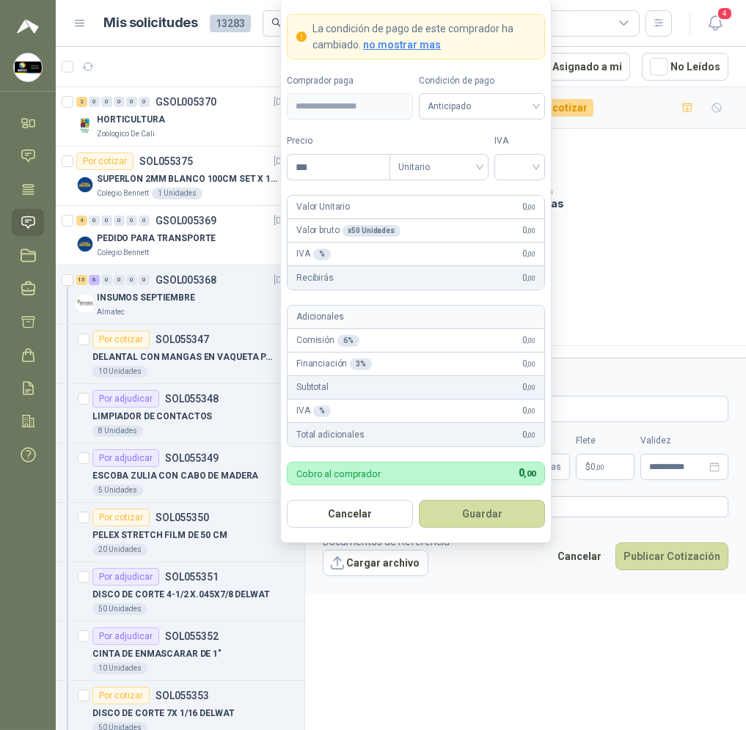
click at [484, 122] on form "**********" at bounding box center [415, 272] width 271 height 546
click at [505, 105] on span "Anticipado" at bounding box center [482, 106] width 109 height 22
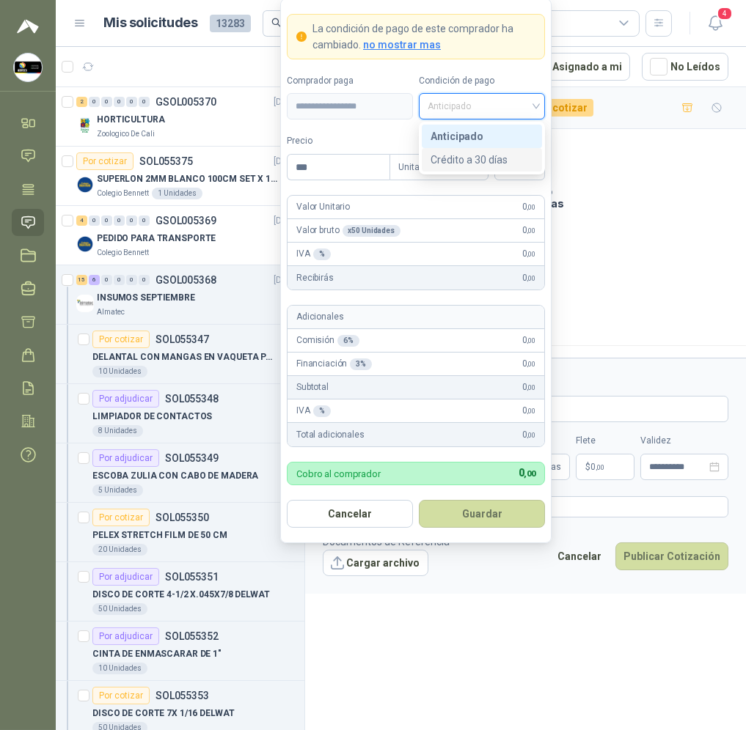
click at [506, 153] on div "Crédito a 30 días" at bounding box center [482, 160] width 103 height 16
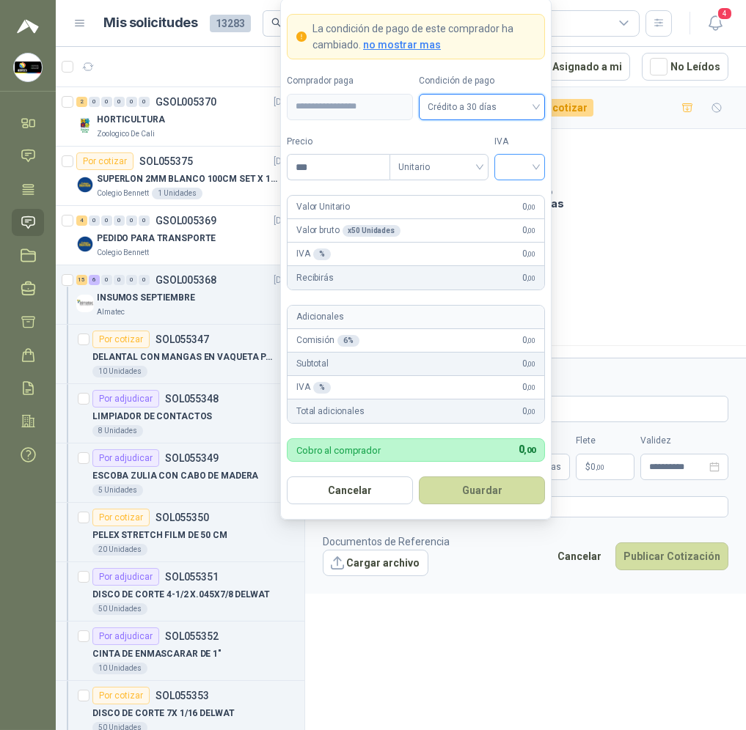
click at [521, 170] on input "search" at bounding box center [519, 166] width 33 height 22
click at [524, 194] on div "19%" at bounding box center [519, 197] width 27 height 16
click at [354, 163] on input "***" at bounding box center [338, 167] width 102 height 25
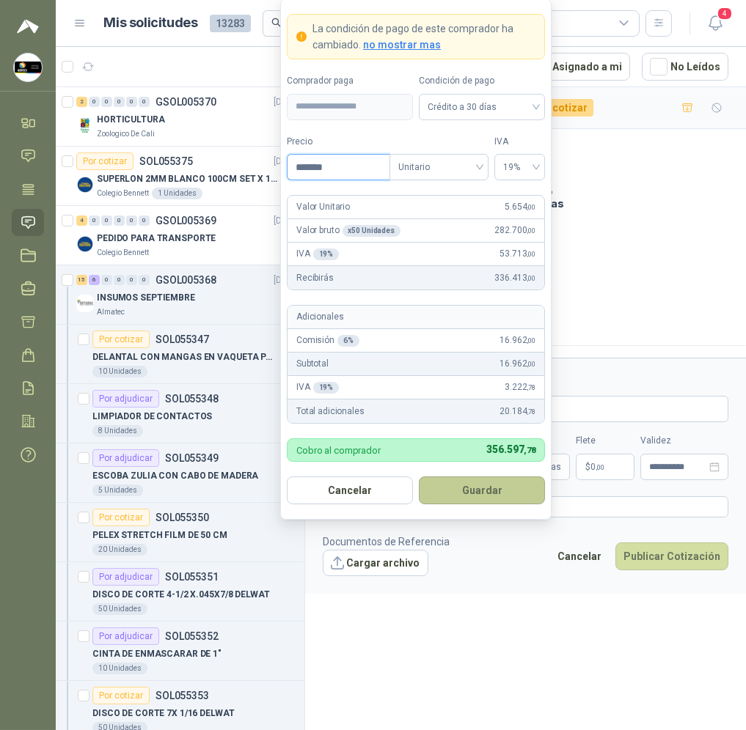
type input "*******"
click at [512, 494] on button "Guardar" at bounding box center [482, 491] width 126 height 28
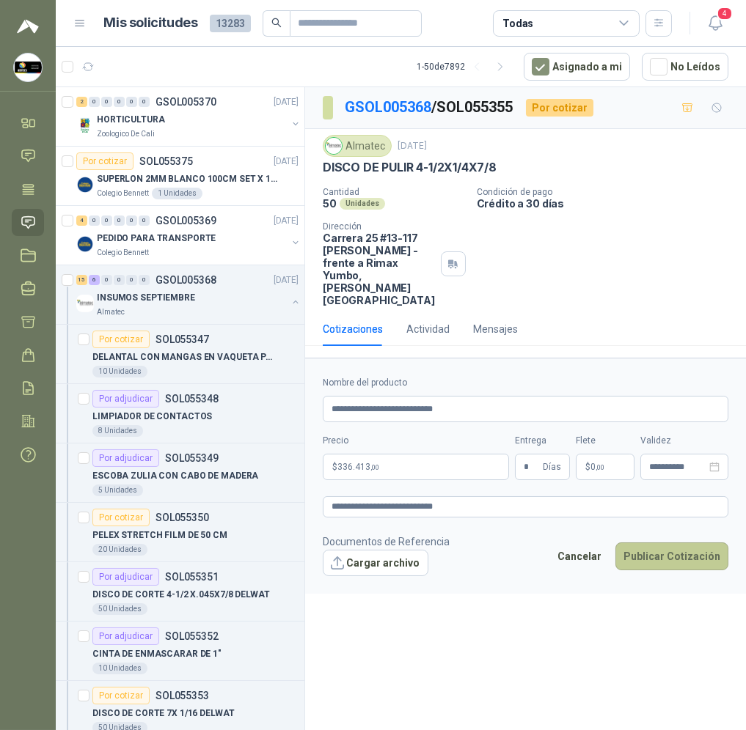
click at [662, 543] on button "Publicar Cotización" at bounding box center [671, 557] width 113 height 28
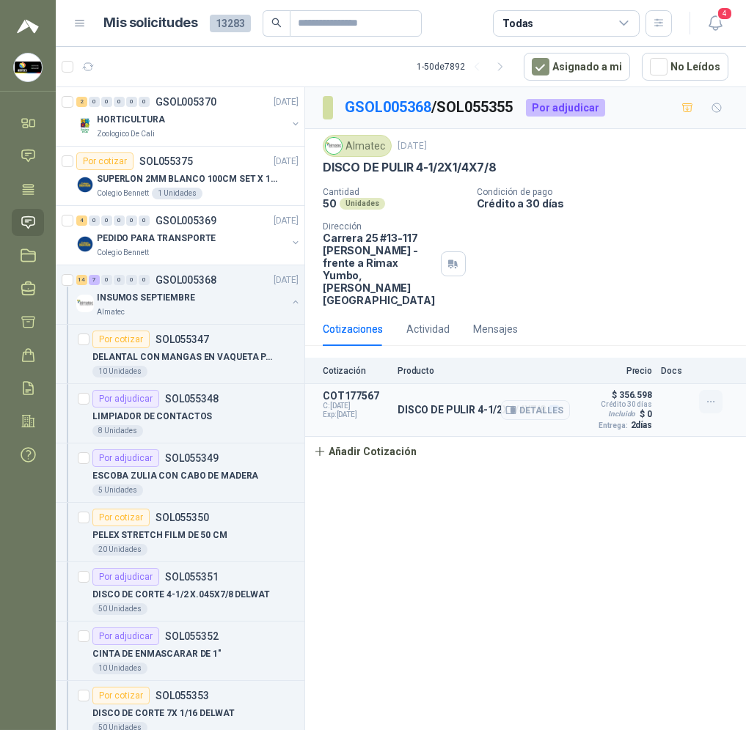
click at [703, 390] on button "button" at bounding box center [710, 401] width 23 height 23
click at [696, 329] on button "Editar" at bounding box center [681, 319] width 117 height 23
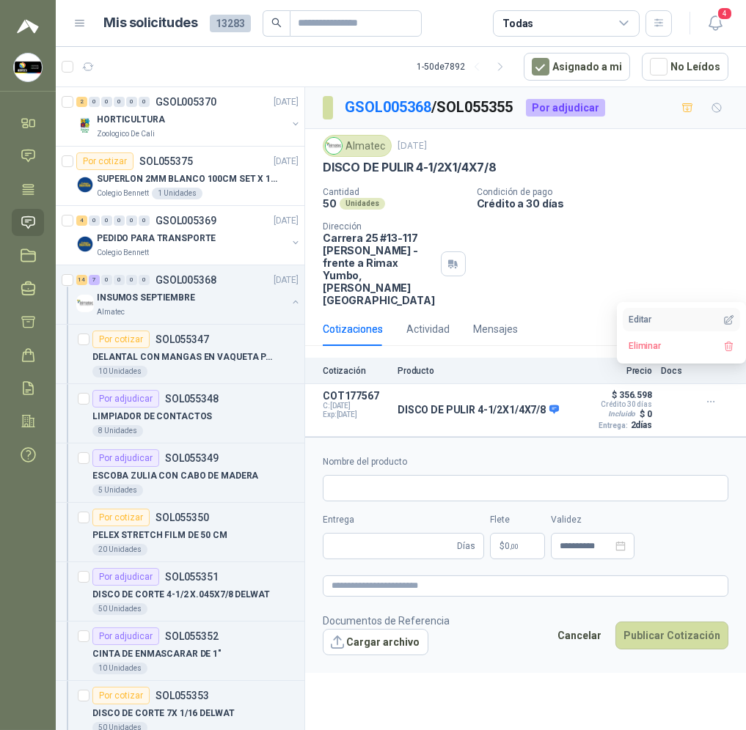
type input "**********"
type input "*"
type textarea "**********"
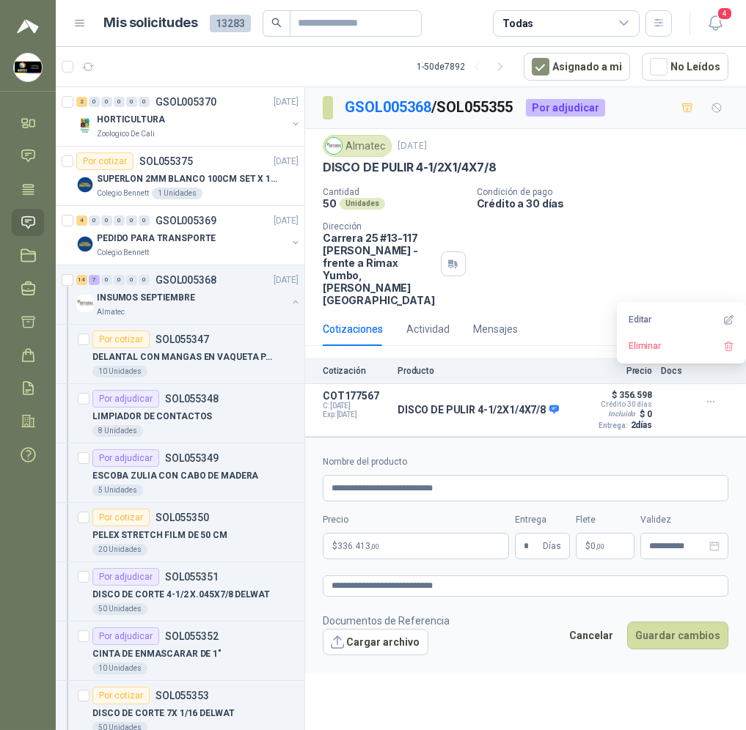
click at [473, 533] on p "$ 336.413 ,00" at bounding box center [416, 546] width 186 height 26
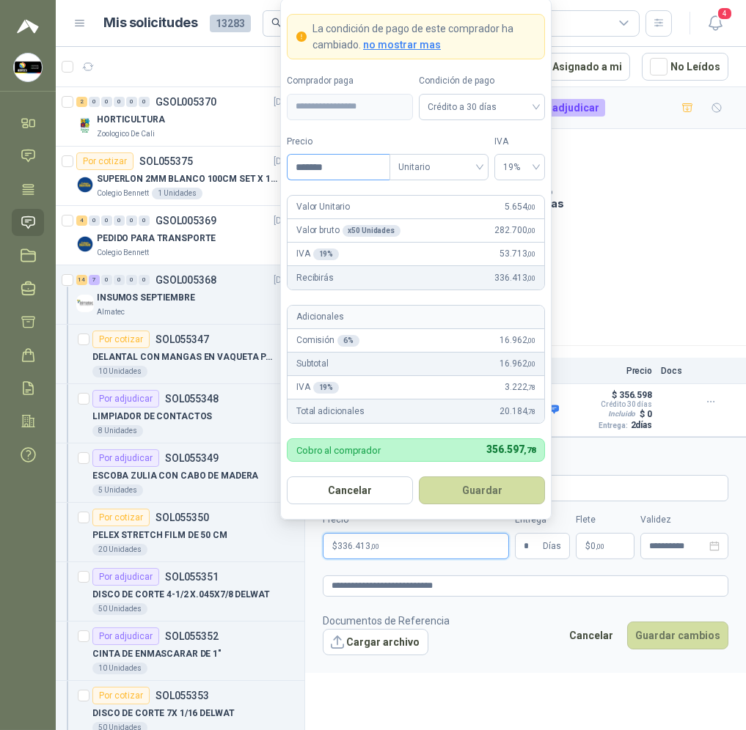
click at [320, 166] on input "*******" at bounding box center [338, 167] width 102 height 25
type input "*******"
click at [505, 499] on button "Guardar" at bounding box center [482, 491] width 126 height 28
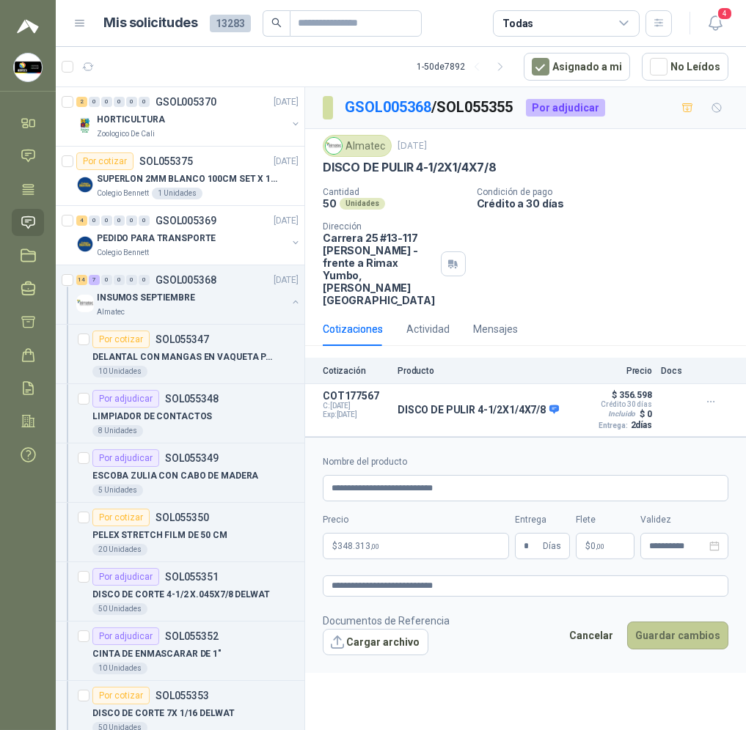
click at [671, 622] on button "Guardar cambios" at bounding box center [677, 636] width 101 height 28
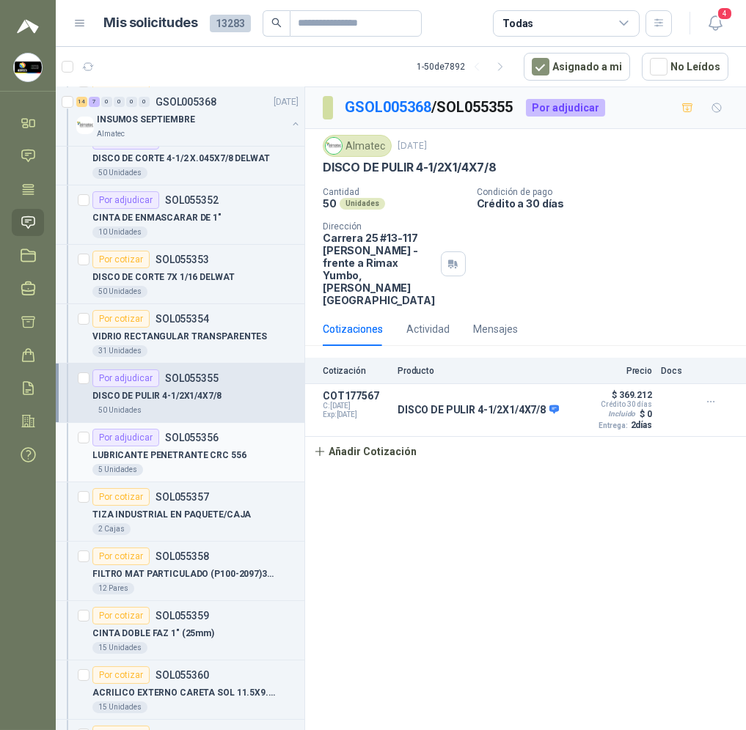
scroll to position [439, 0]
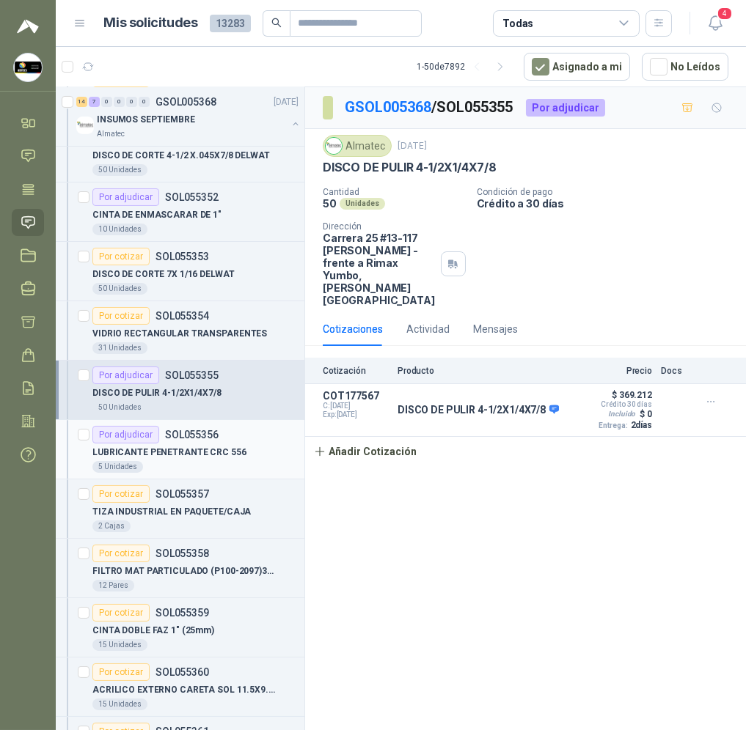
click at [232, 459] on p "LUBRICANTE PENETRANTE CRC 556" at bounding box center [169, 453] width 154 height 14
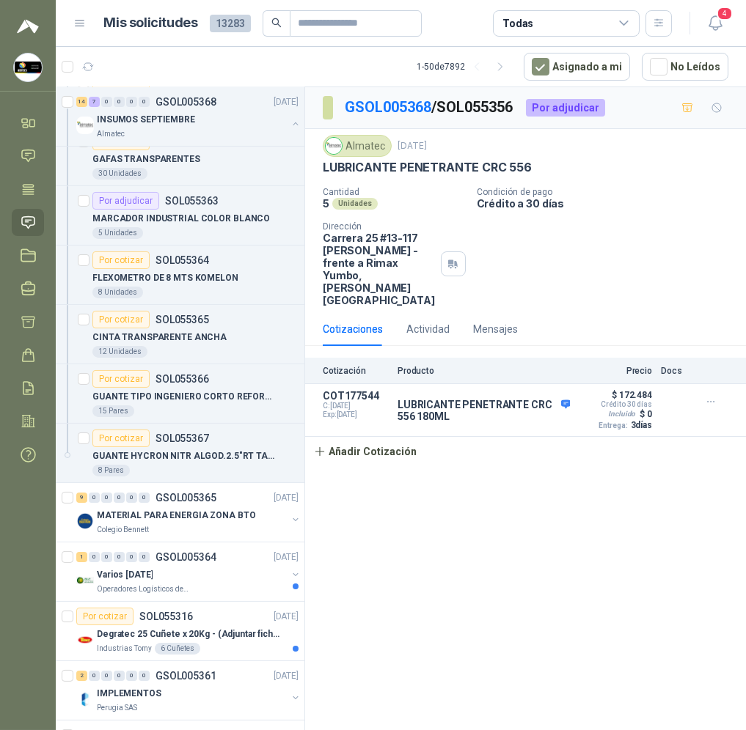
scroll to position [1099, 0]
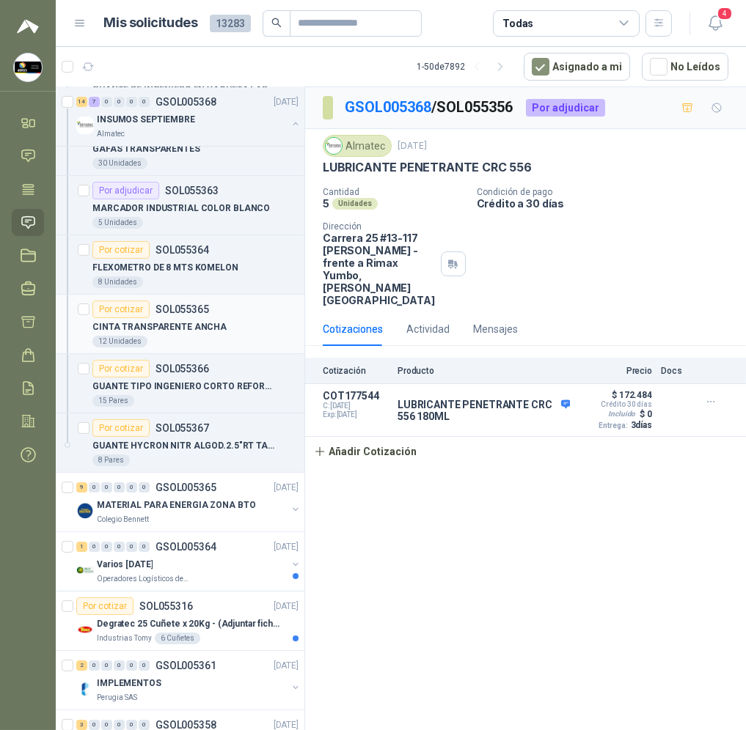
click at [261, 327] on div "CINTA TRANSPARENTE ANCHA" at bounding box center [195, 327] width 206 height 18
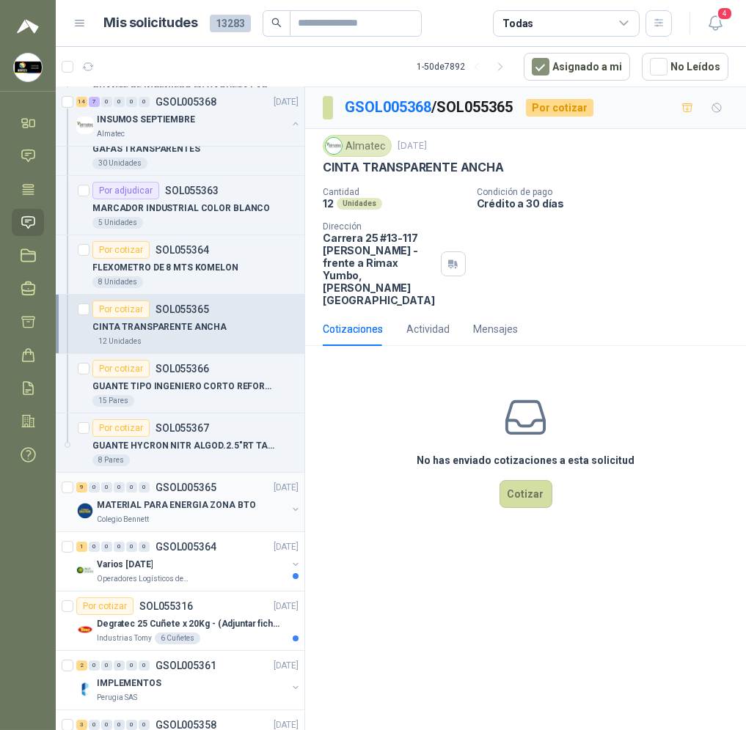
scroll to position [1319, 0]
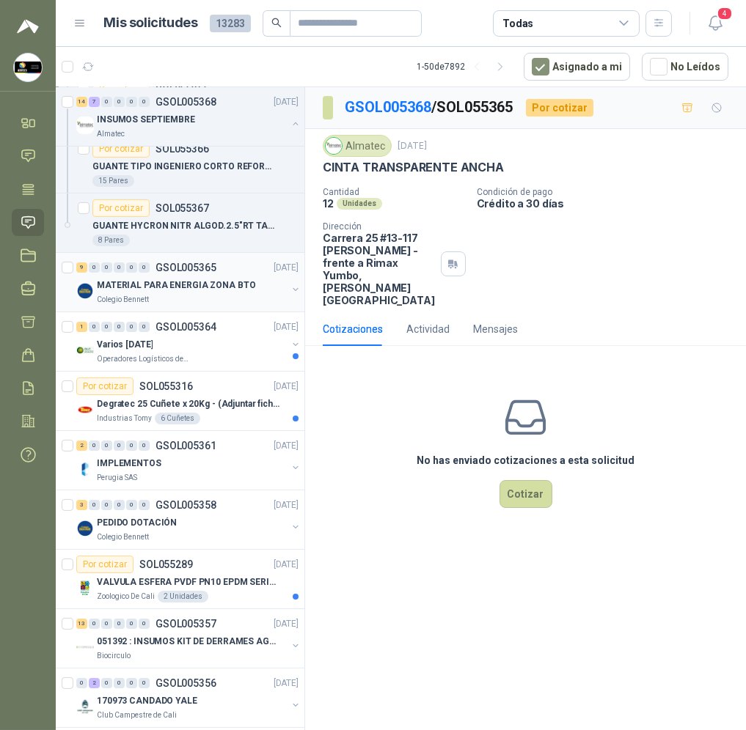
click at [232, 286] on p "MATERIAL PARA ENERGIA ZONA BTO" at bounding box center [176, 286] width 158 height 14
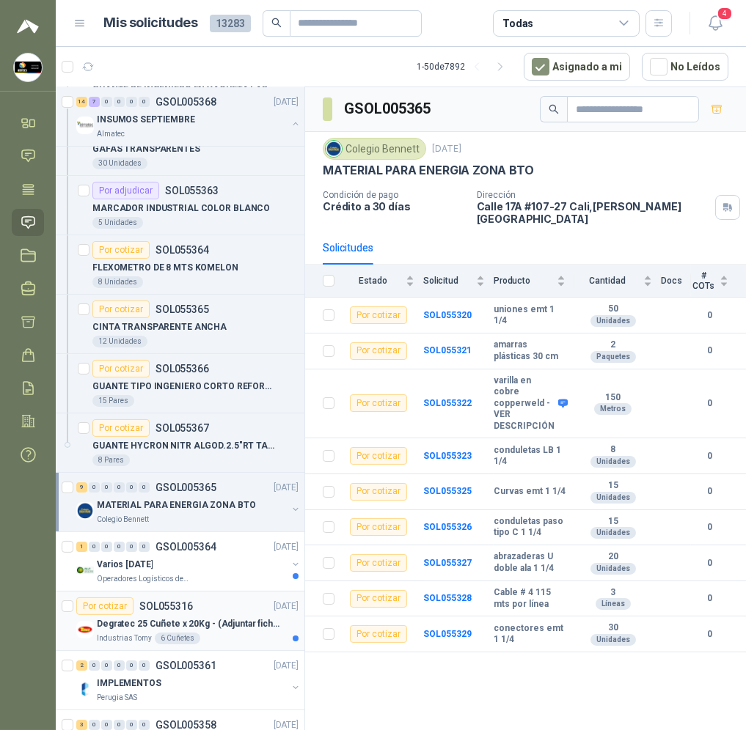
scroll to position [1319, 0]
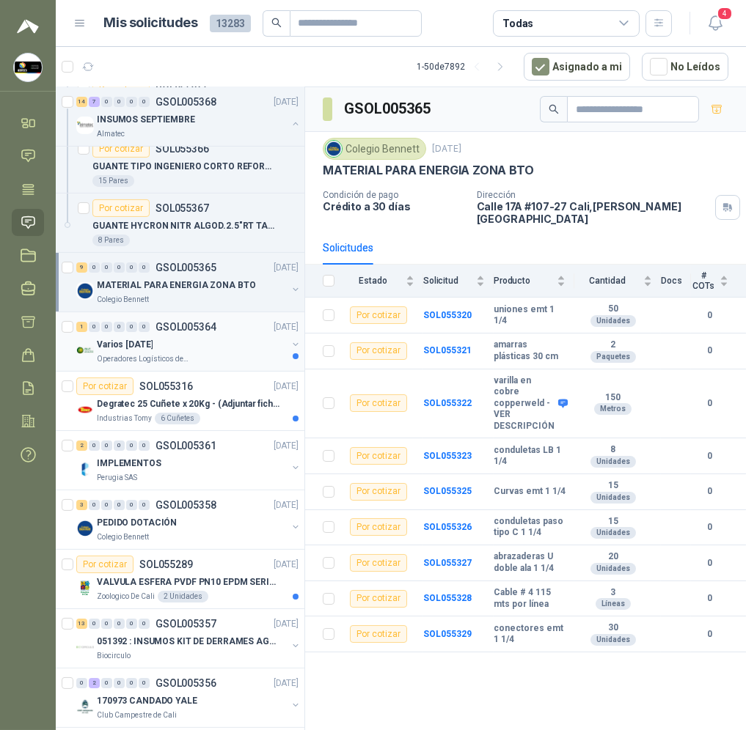
click at [228, 340] on div "Varios [DATE]" at bounding box center [192, 345] width 190 height 18
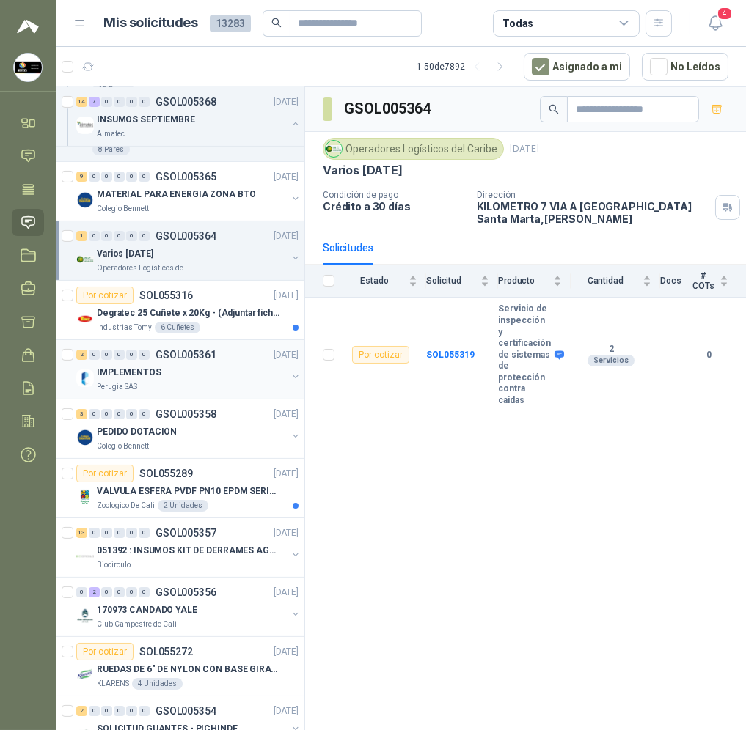
scroll to position [1429, 0]
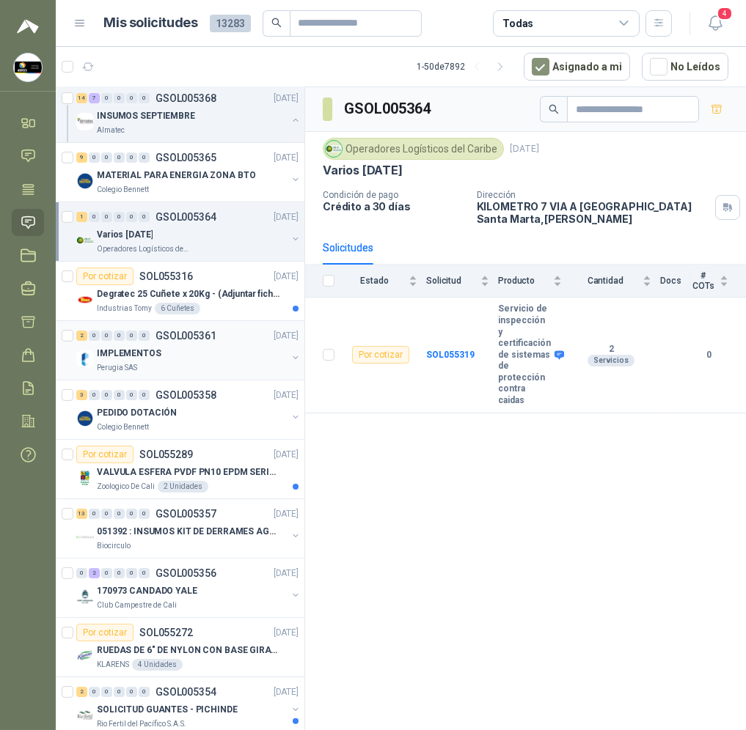
click at [233, 334] on div "2 0 0 0 0 0 GSOL005361 [DATE]" at bounding box center [188, 336] width 225 height 18
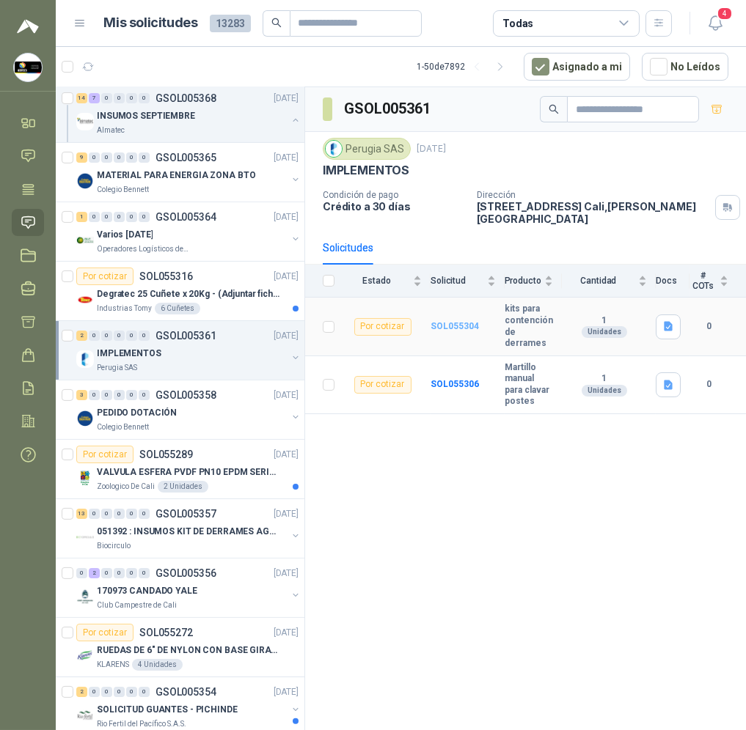
click at [472, 321] on b "SOL055304" at bounding box center [455, 326] width 48 height 10
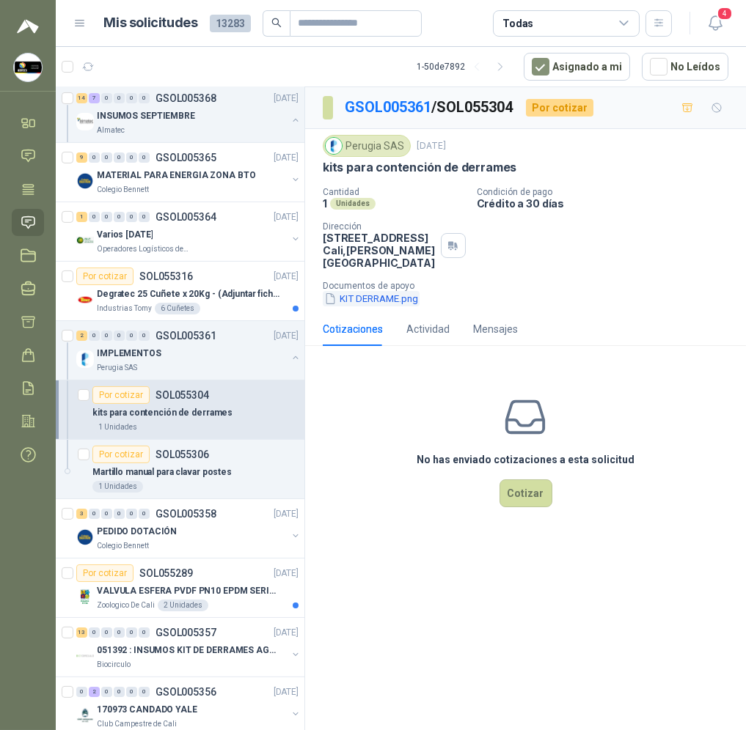
click at [403, 303] on button "KIT DERRAME.png" at bounding box center [371, 298] width 97 height 15
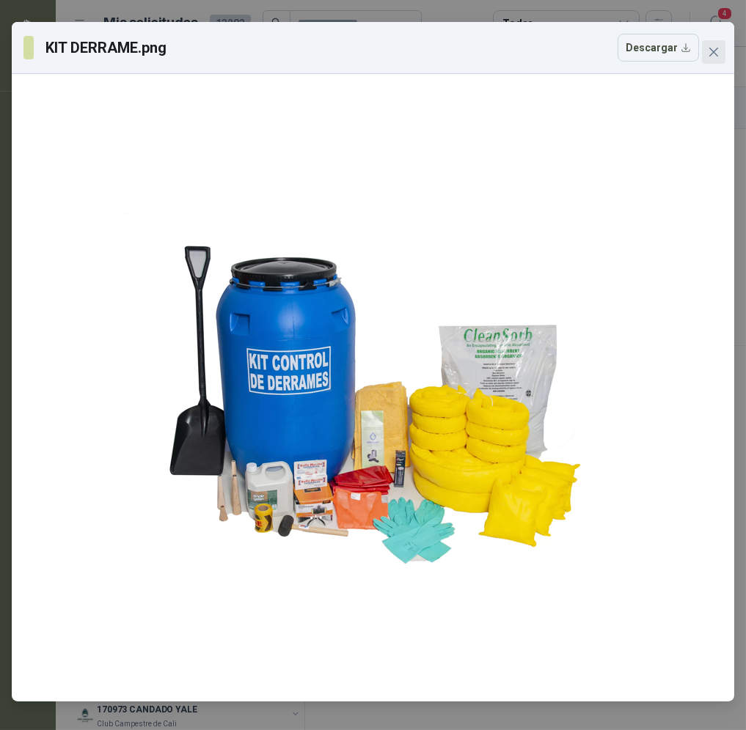
click at [718, 48] on icon "close" at bounding box center [714, 52] width 12 height 12
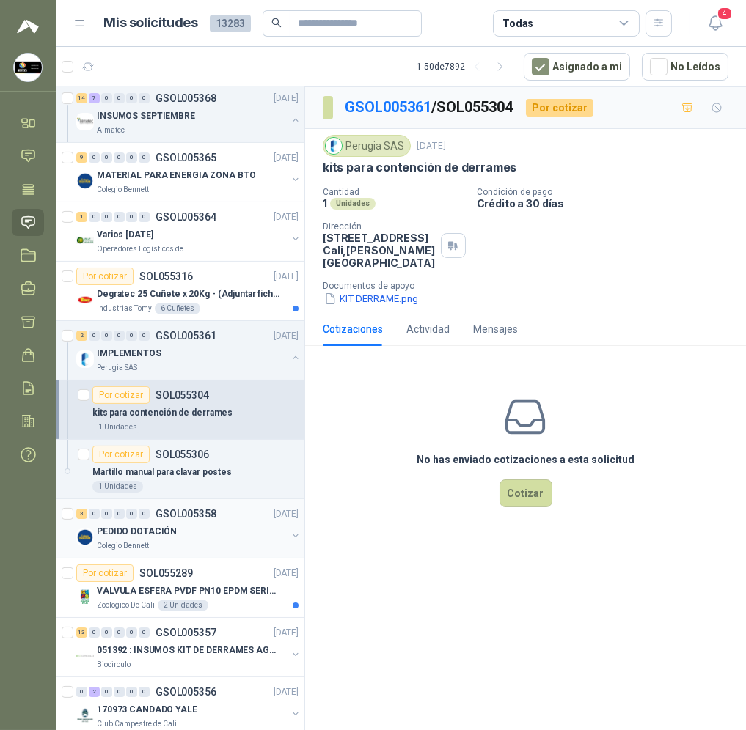
click at [202, 524] on div "PEDIDO DOTACIÓN" at bounding box center [192, 532] width 190 height 18
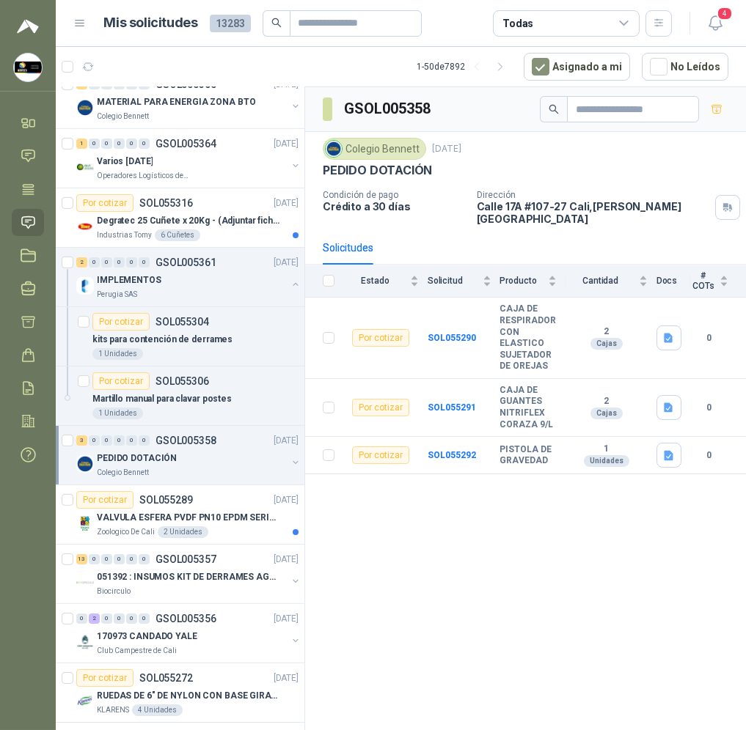
scroll to position [1539, 0]
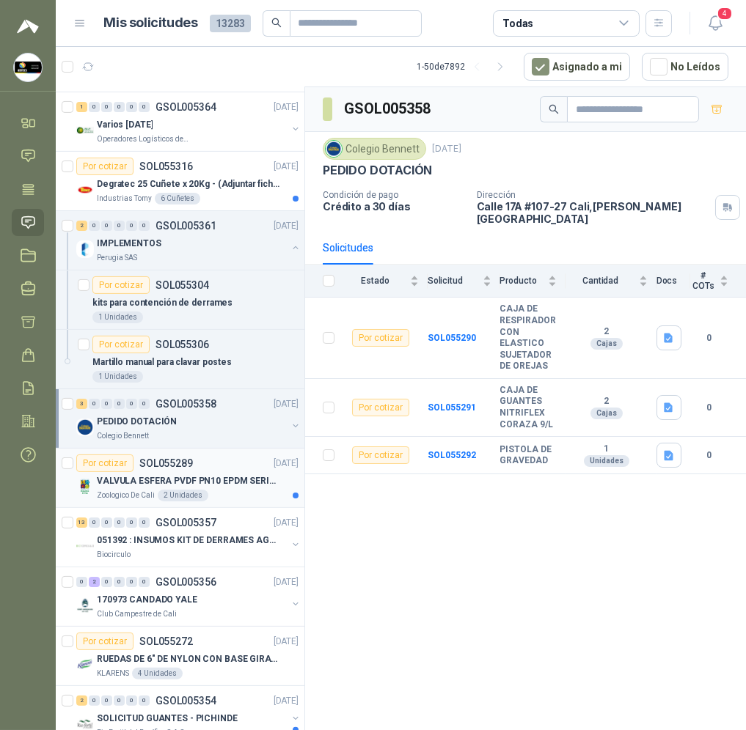
click at [219, 461] on div "Por cotizar SOL055289 [DATE]" at bounding box center [187, 464] width 222 height 18
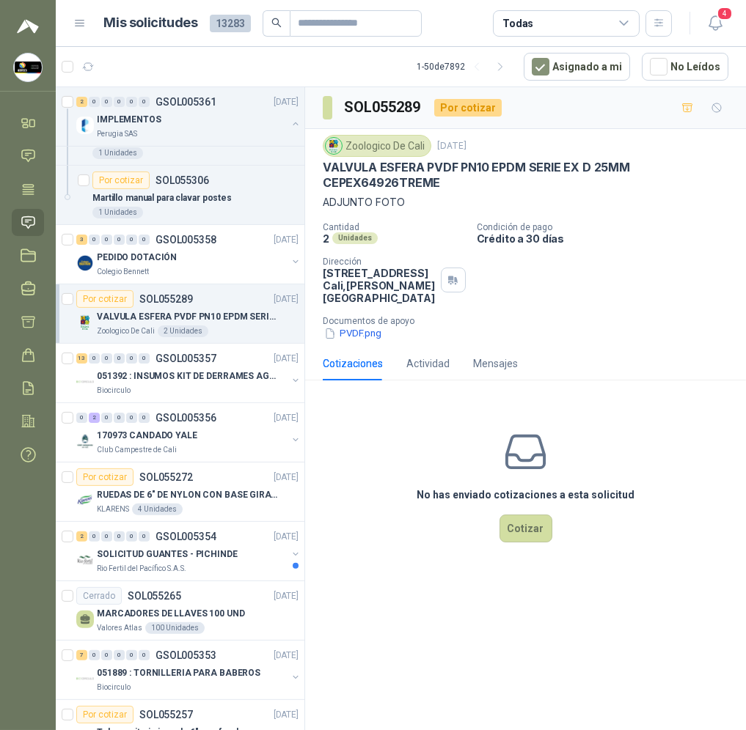
scroll to position [1649, 0]
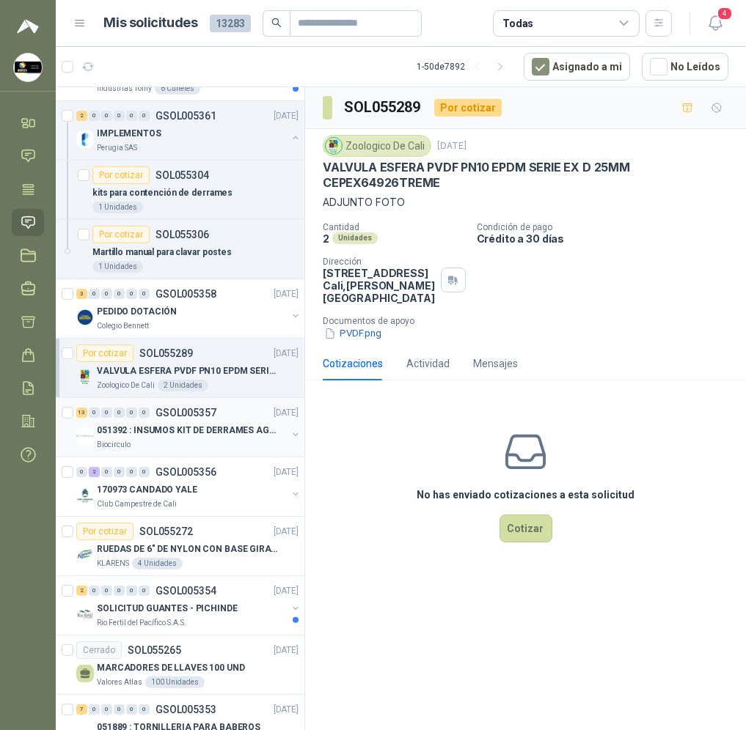
click at [186, 428] on p "051392 : INSUMOS KIT DE DERRAMES AGOSTO 2025" at bounding box center [188, 431] width 183 height 14
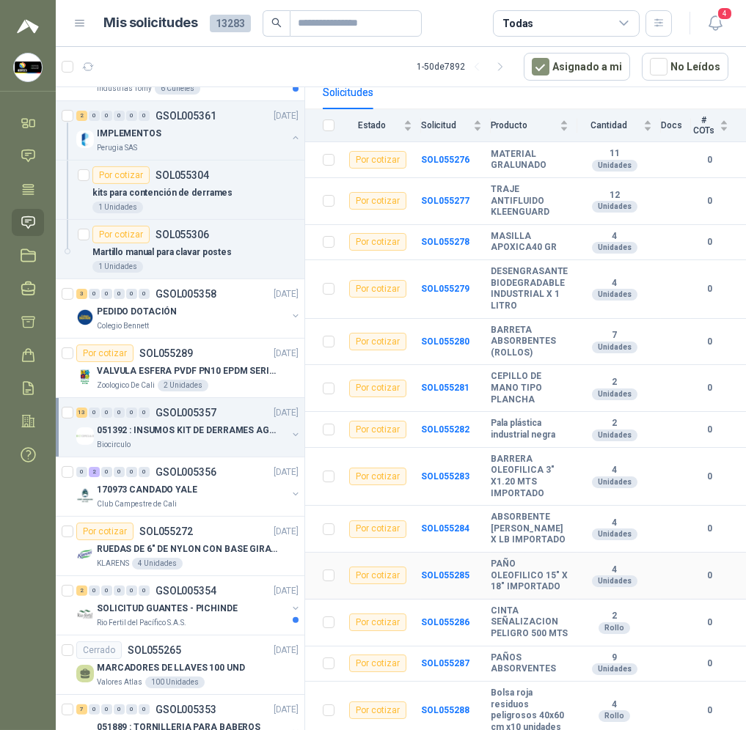
scroll to position [164, 0]
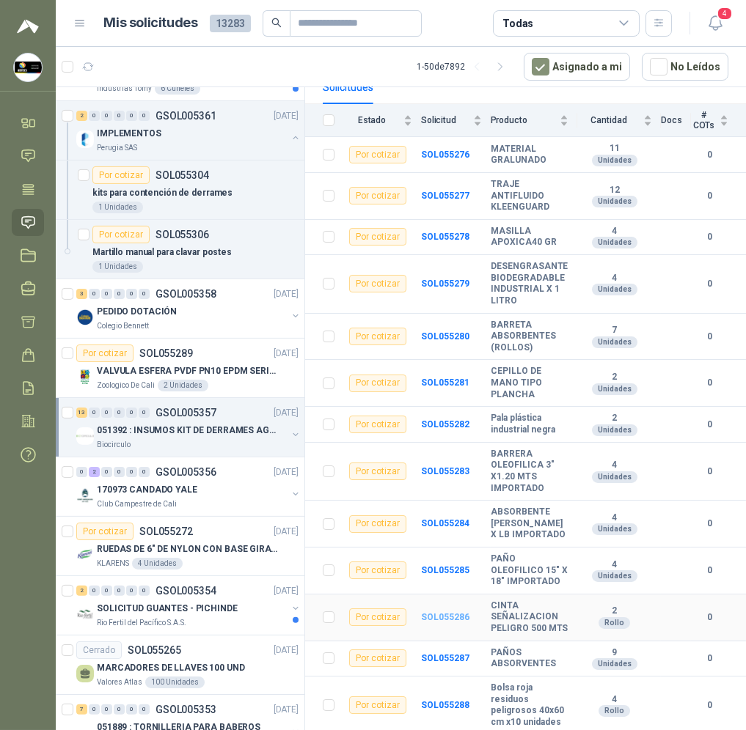
click at [455, 615] on b "SOL055286" at bounding box center [445, 617] width 48 height 10
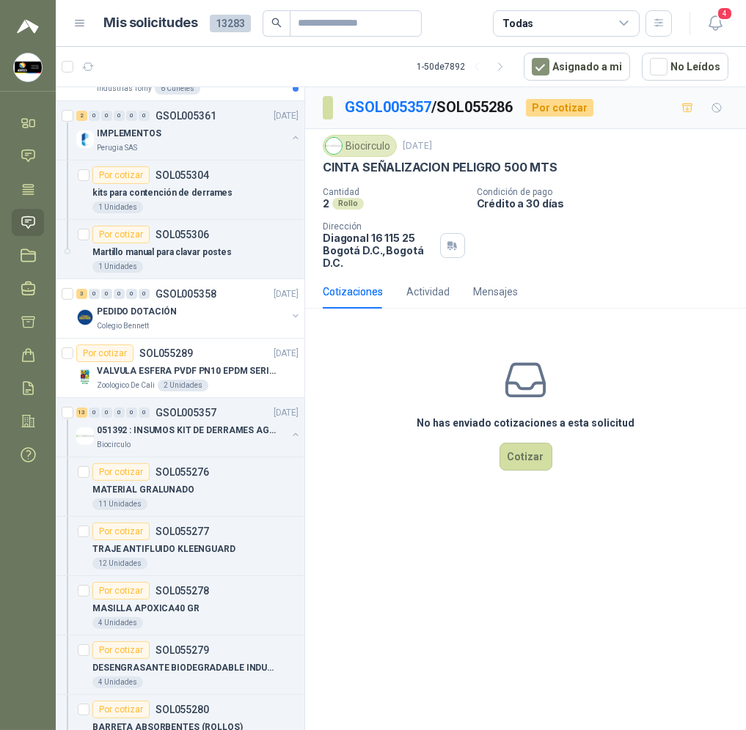
click at [532, 474] on div "No has enviado cotizaciones a esta solicitud Cotizar" at bounding box center [525, 413] width 441 height 187
click at [532, 458] on button "Cotizar" at bounding box center [525, 457] width 53 height 28
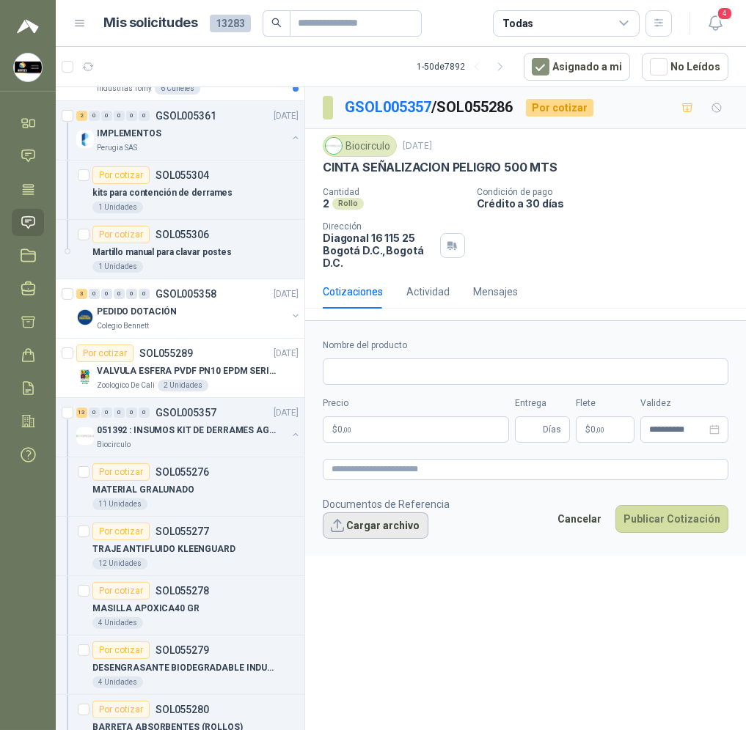
click at [366, 519] on button "Cargar archivo" at bounding box center [376, 526] width 106 height 26
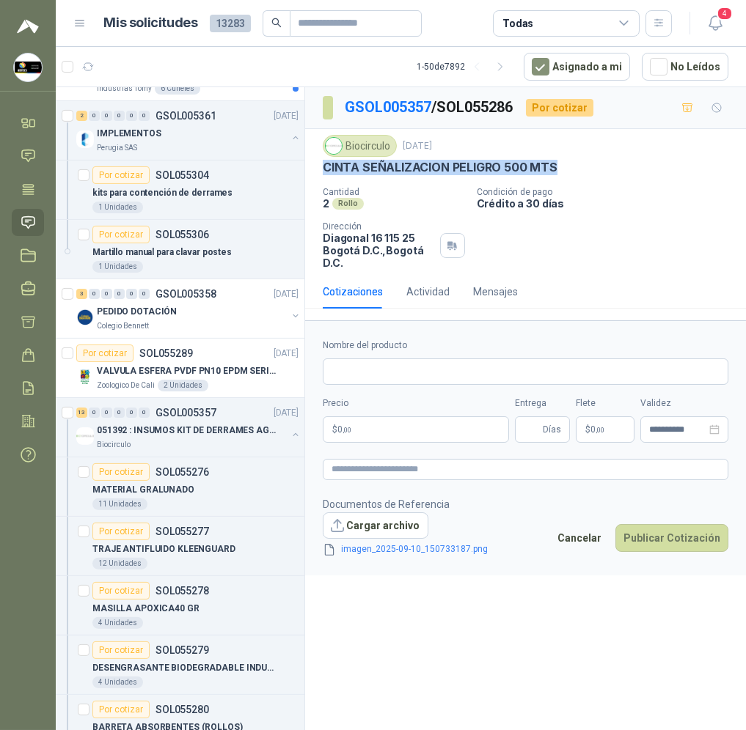
drag, startPoint x: 566, startPoint y: 163, endPoint x: 323, endPoint y: 170, distance: 243.6
click at [323, 170] on div "CINTA SEÑALIZACION PELIGRO 500 MTS" at bounding box center [526, 167] width 406 height 15
copy p "CINTA SEÑALIZACION PELIGRO 500 MTS"
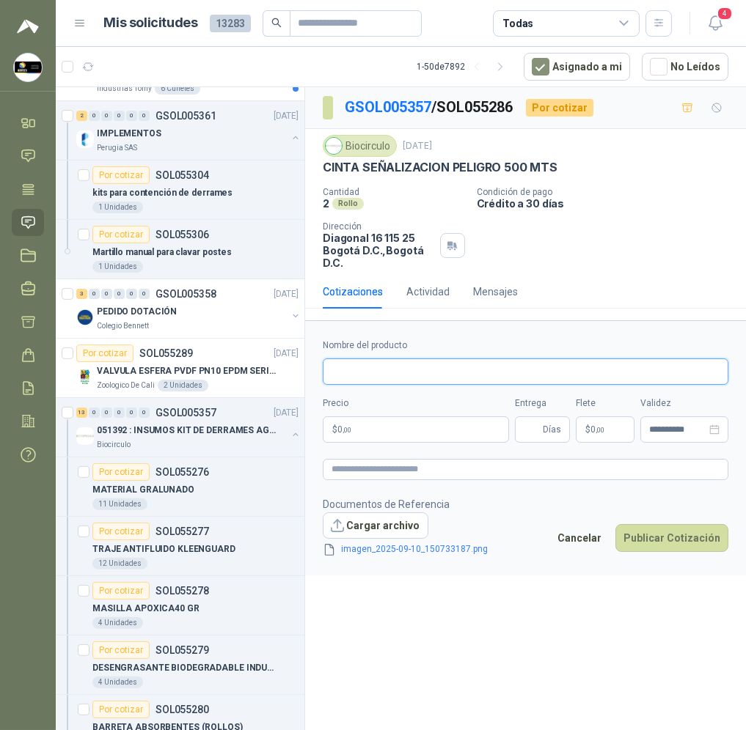
click at [400, 365] on input "Nombre del producto" at bounding box center [526, 372] width 406 height 26
paste input "**********"
type input "**********"
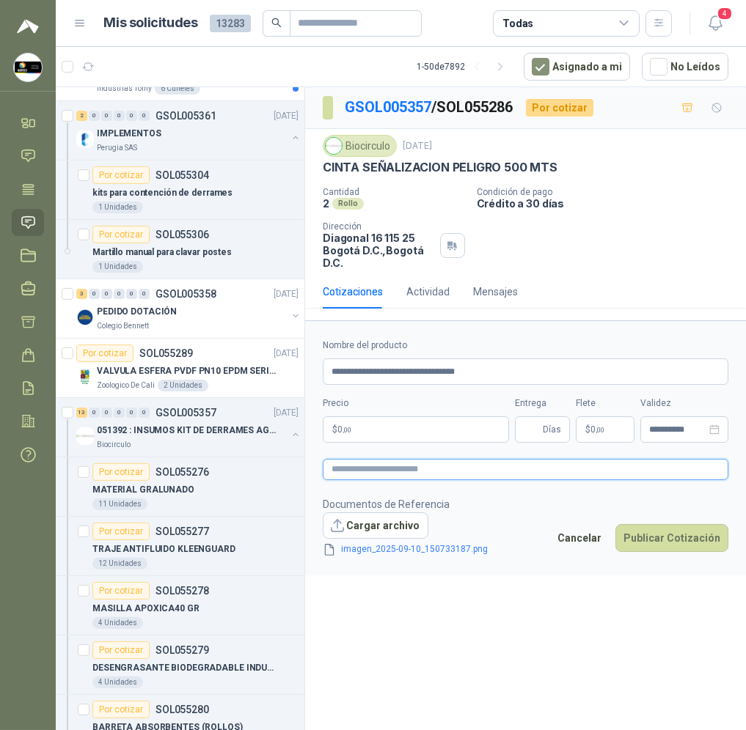
click at [396, 466] on textarea at bounding box center [526, 469] width 406 height 21
paste textarea "**********"
type textarea "**********"
click at [530, 431] on input "Entrega" at bounding box center [532, 429] width 16 height 25
type input "*"
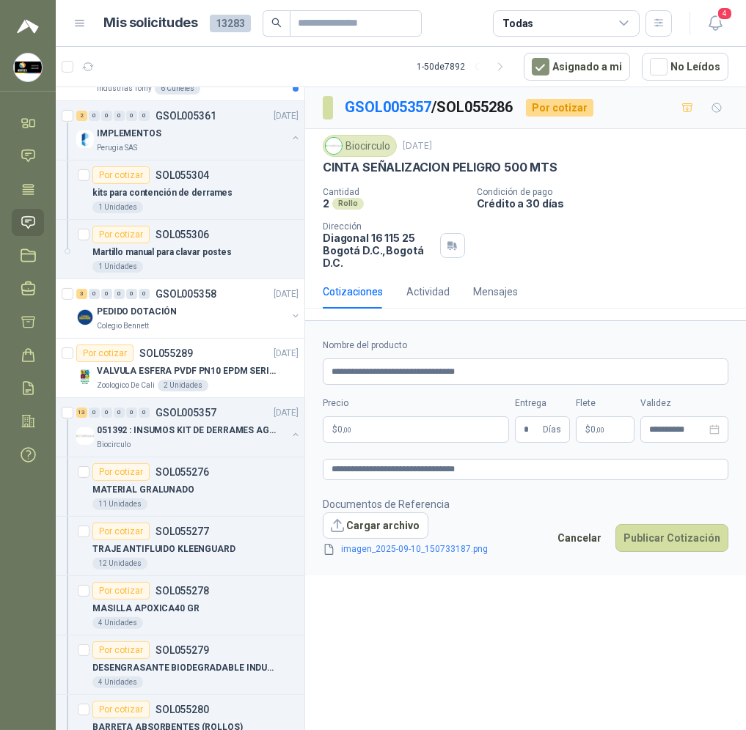
click at [431, 428] on body "[PERSON_NAME] Soluciones Industriales D&D Inicio Chat Tareas Solicitudes Licita…" at bounding box center [373, 365] width 746 height 730
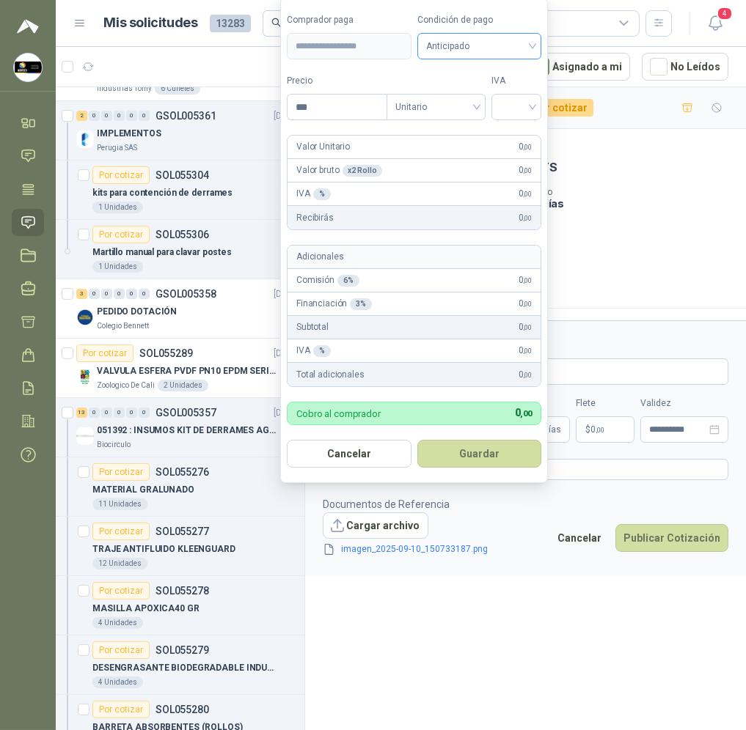
click at [516, 47] on span "Anticipado" at bounding box center [479, 46] width 107 height 22
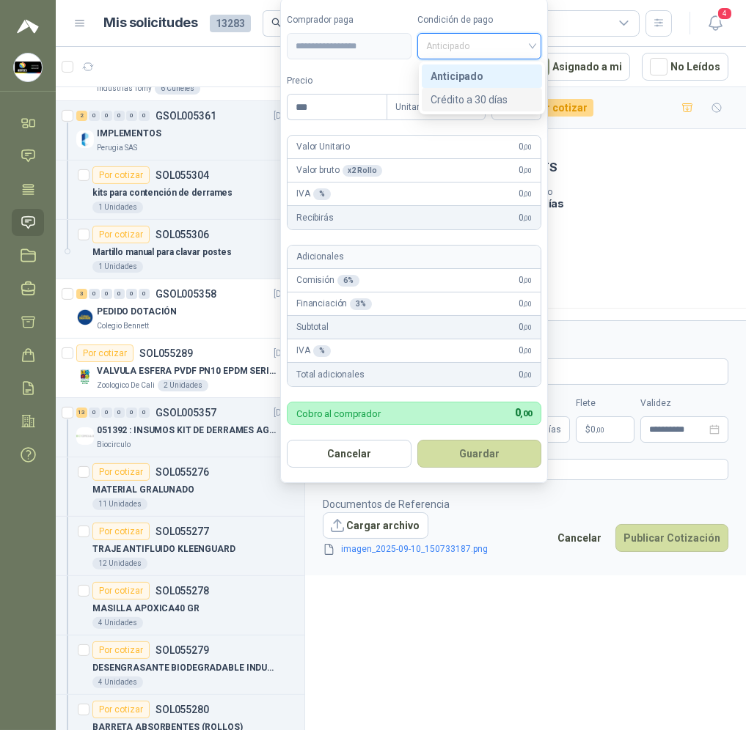
click at [519, 97] on div "Crédito a 30 días" at bounding box center [482, 100] width 103 height 16
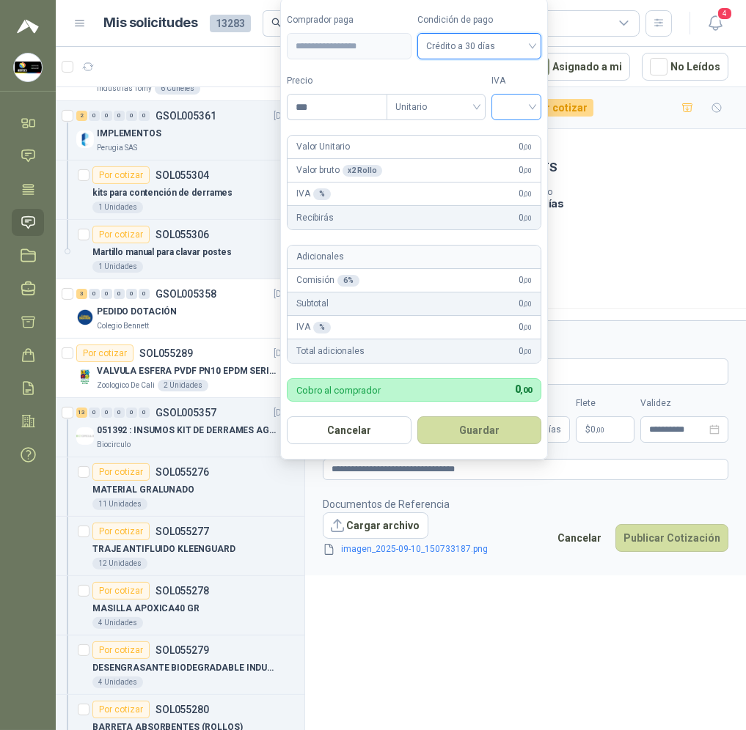
click at [524, 115] on input "search" at bounding box center [516, 106] width 32 height 22
click at [527, 142] on div "19%" at bounding box center [519, 137] width 27 height 16
click at [289, 98] on input "***" at bounding box center [338, 107] width 102 height 25
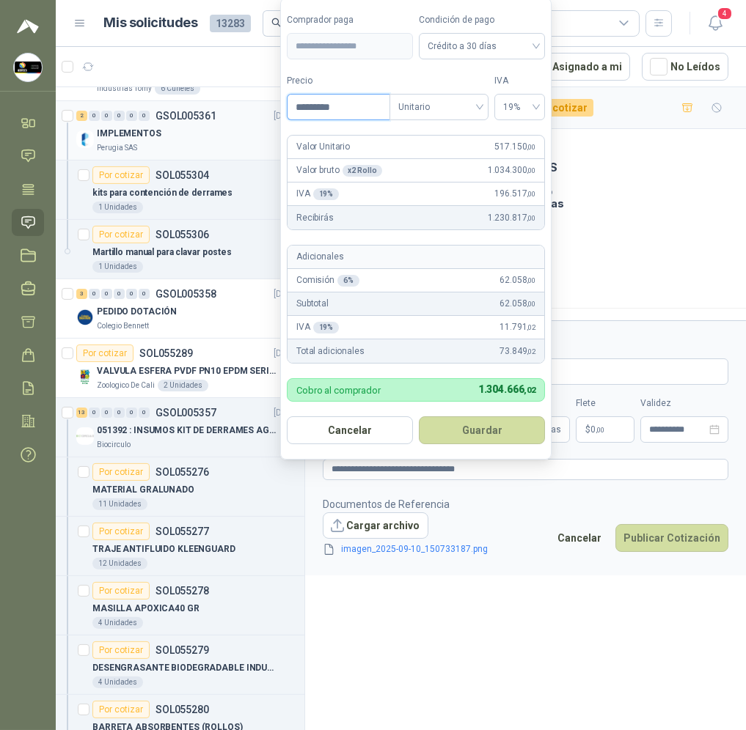
drag, startPoint x: 224, startPoint y: 105, endPoint x: 95, endPoint y: 115, distance: 129.5
click at [99, 114] on body "[PERSON_NAME] Soluciones Industriales D&D Inicio Chat Tareas Solicitudes Licita…" at bounding box center [373, 365] width 746 height 730
type input "********"
click at [511, 433] on button "Guardar" at bounding box center [482, 431] width 126 height 28
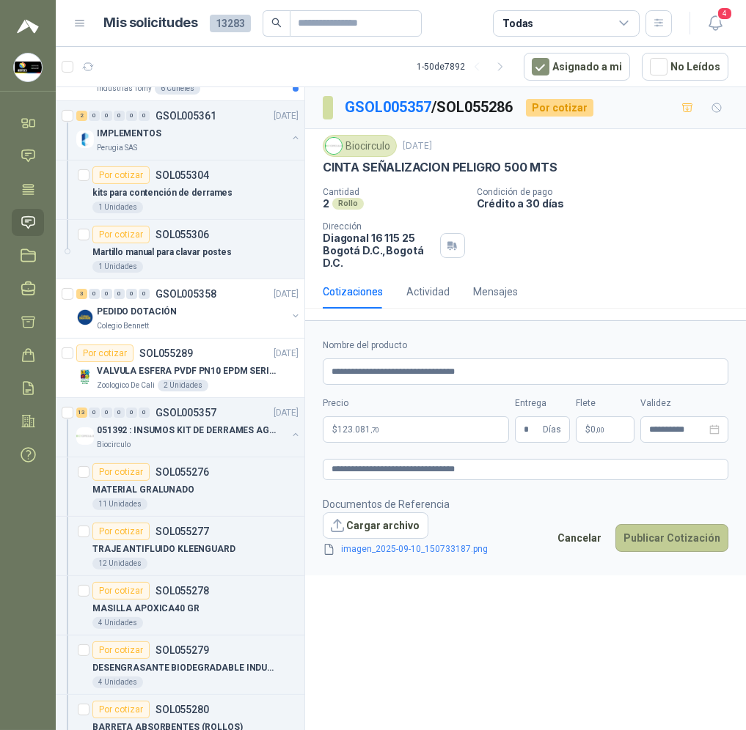
click at [665, 527] on button "Publicar Cotización" at bounding box center [671, 538] width 113 height 28
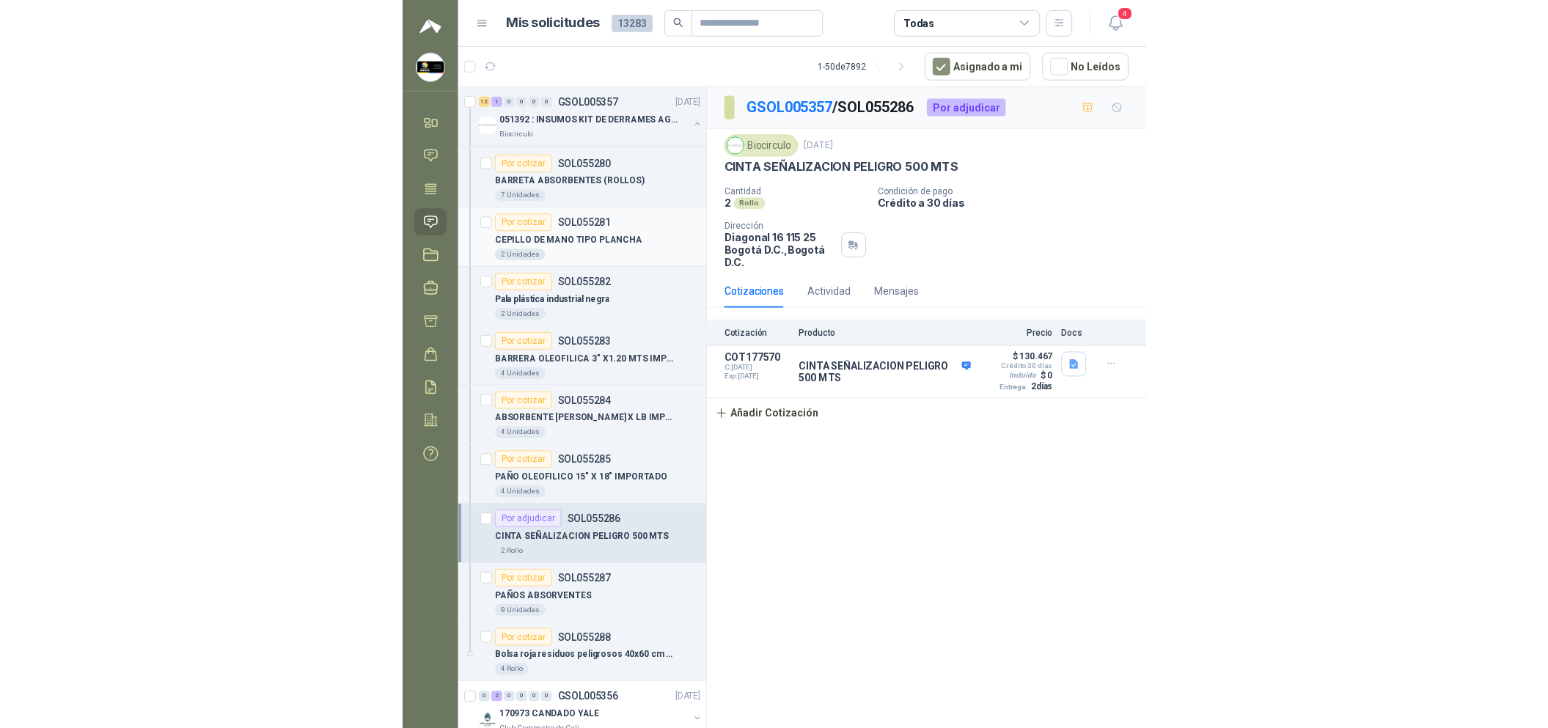
scroll to position [2199, 0]
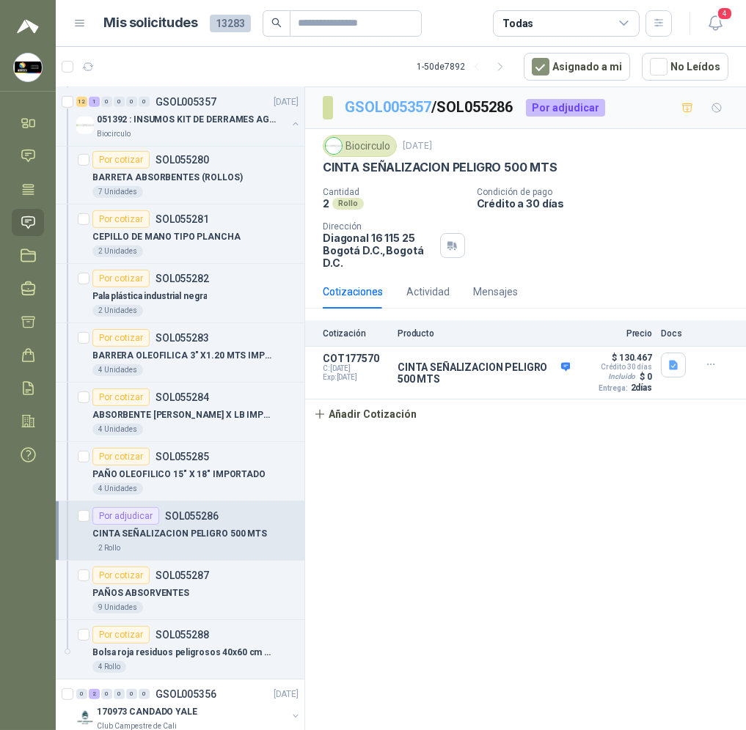
click at [370, 100] on link "GSOL005357" at bounding box center [388, 107] width 87 height 18
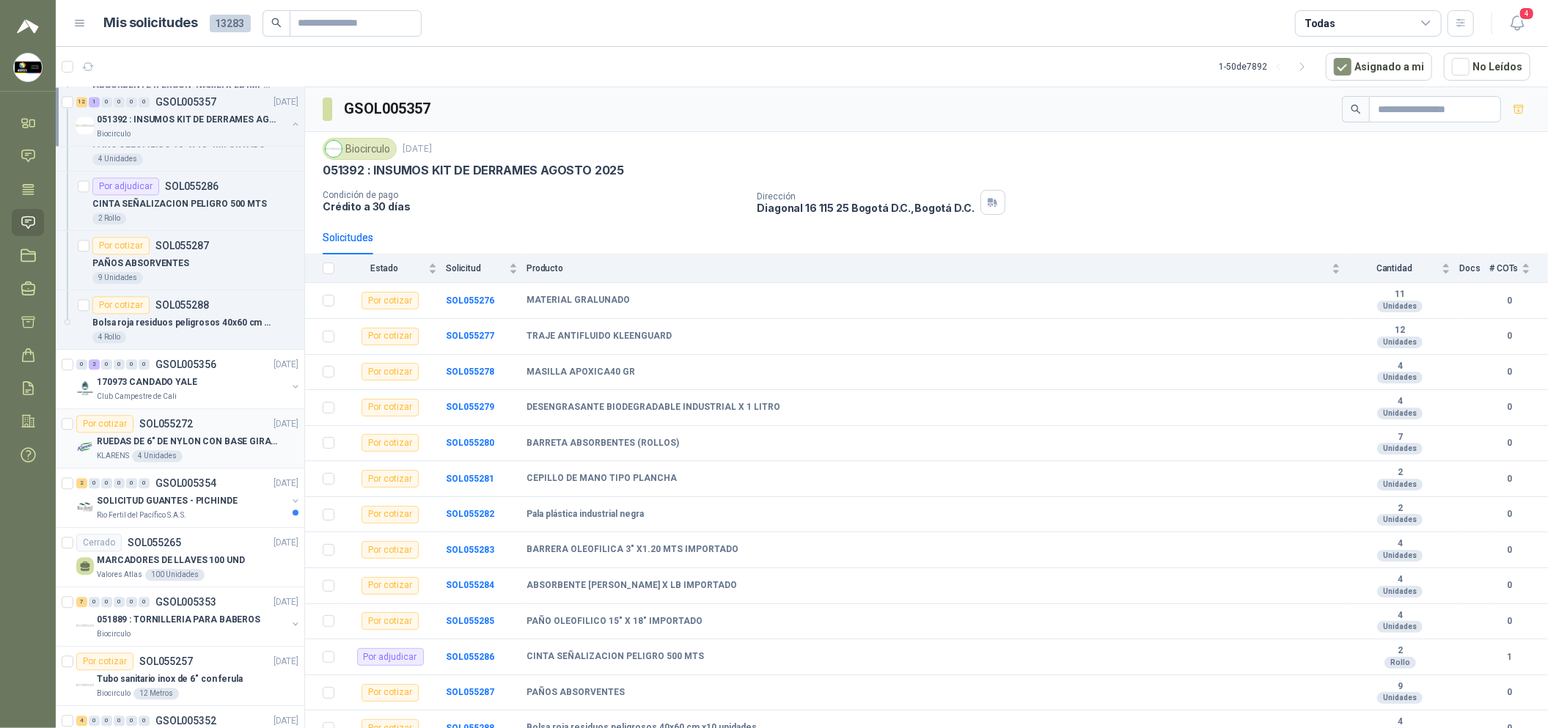
scroll to position [2640, 0]
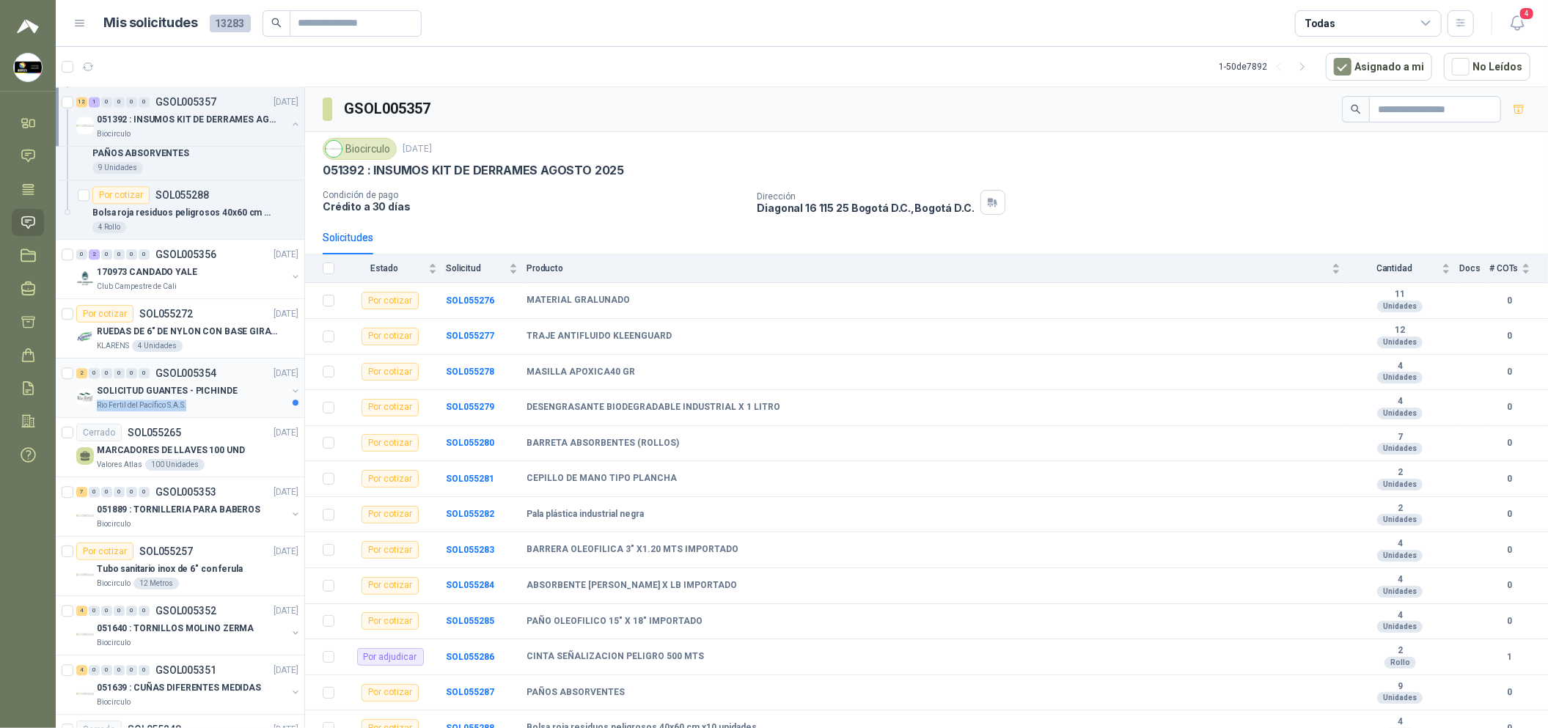
click at [240, 400] on div "SOLICITUD GUANTES - PICHINDE" at bounding box center [192, 391] width 190 height 18
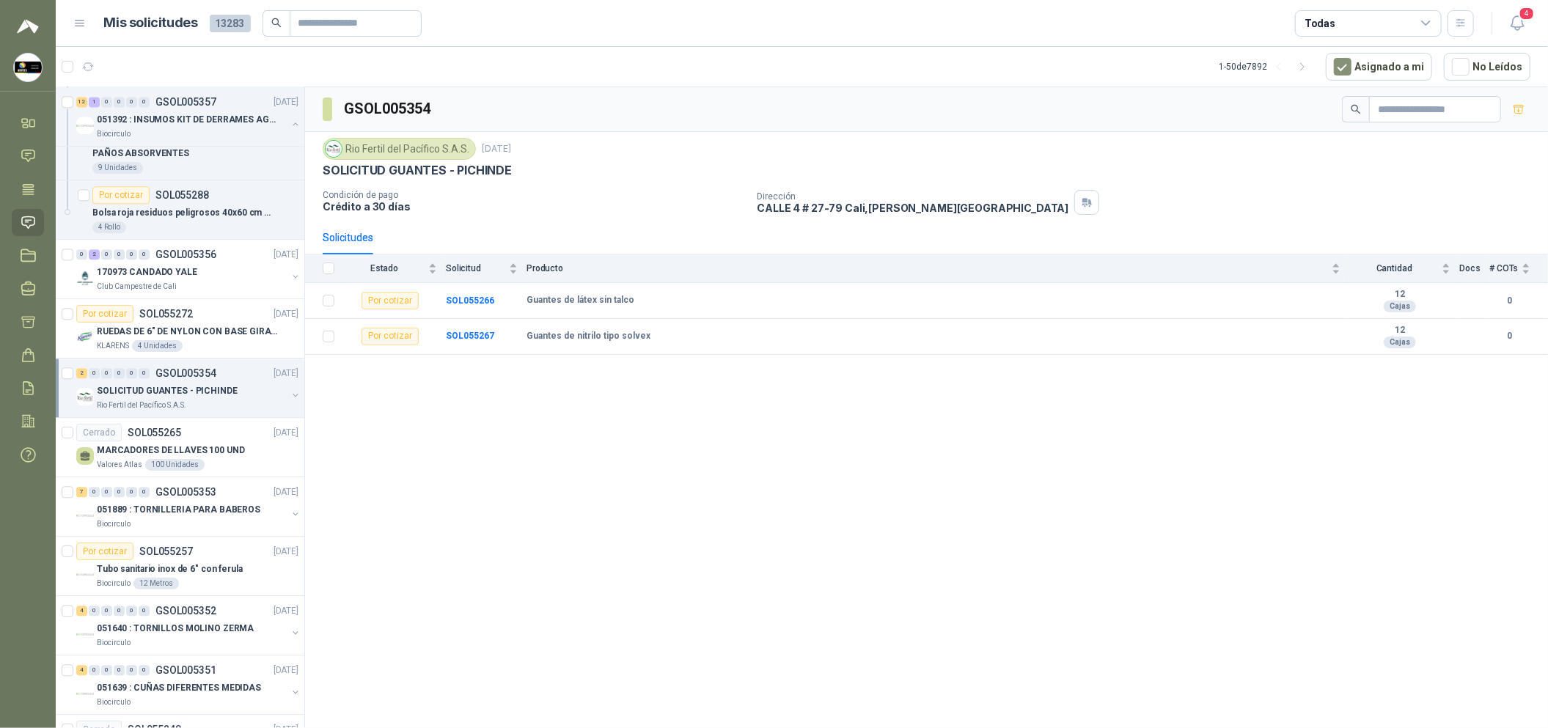
scroll to position [2750, 0]
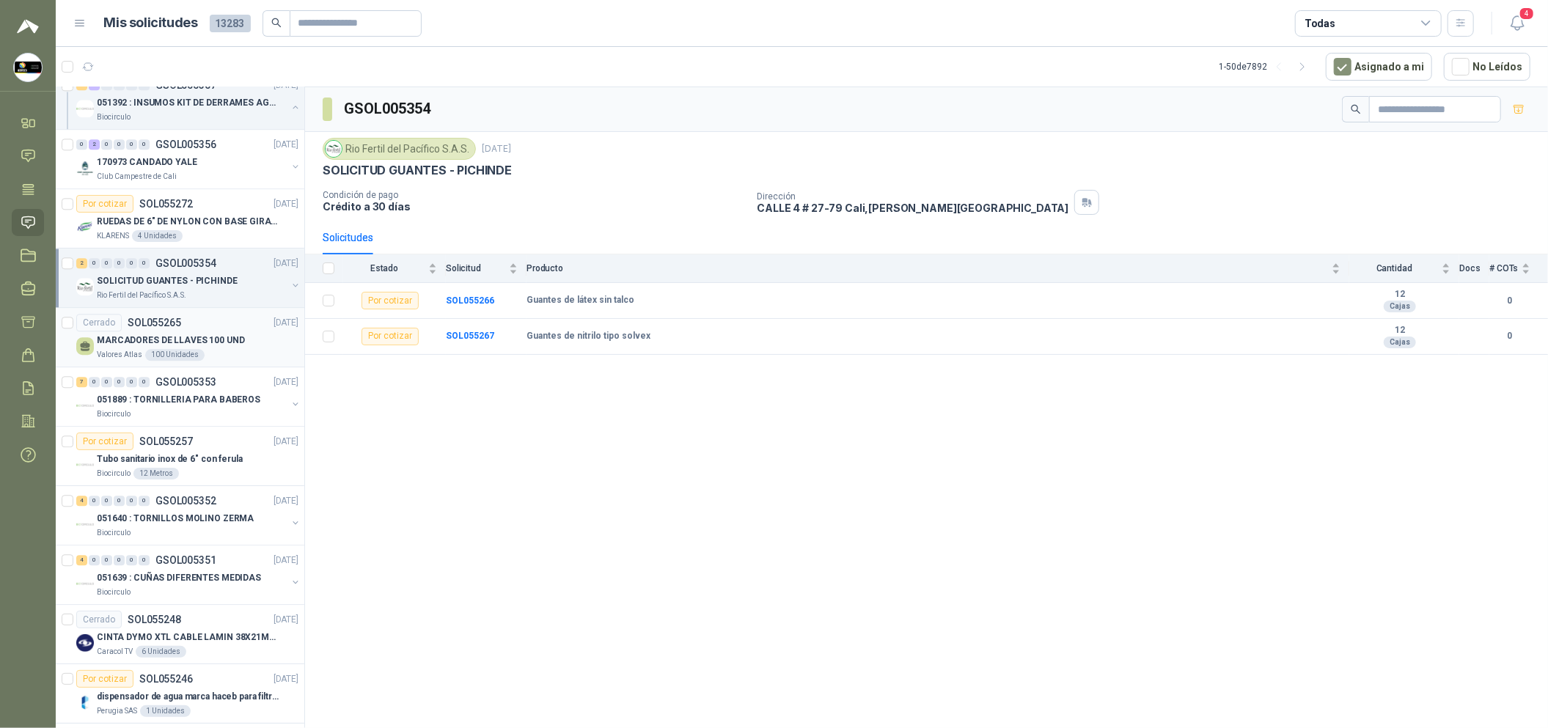
click at [234, 348] on p "MARCADORES DE LLAVES 100 UND" at bounding box center [171, 341] width 148 height 14
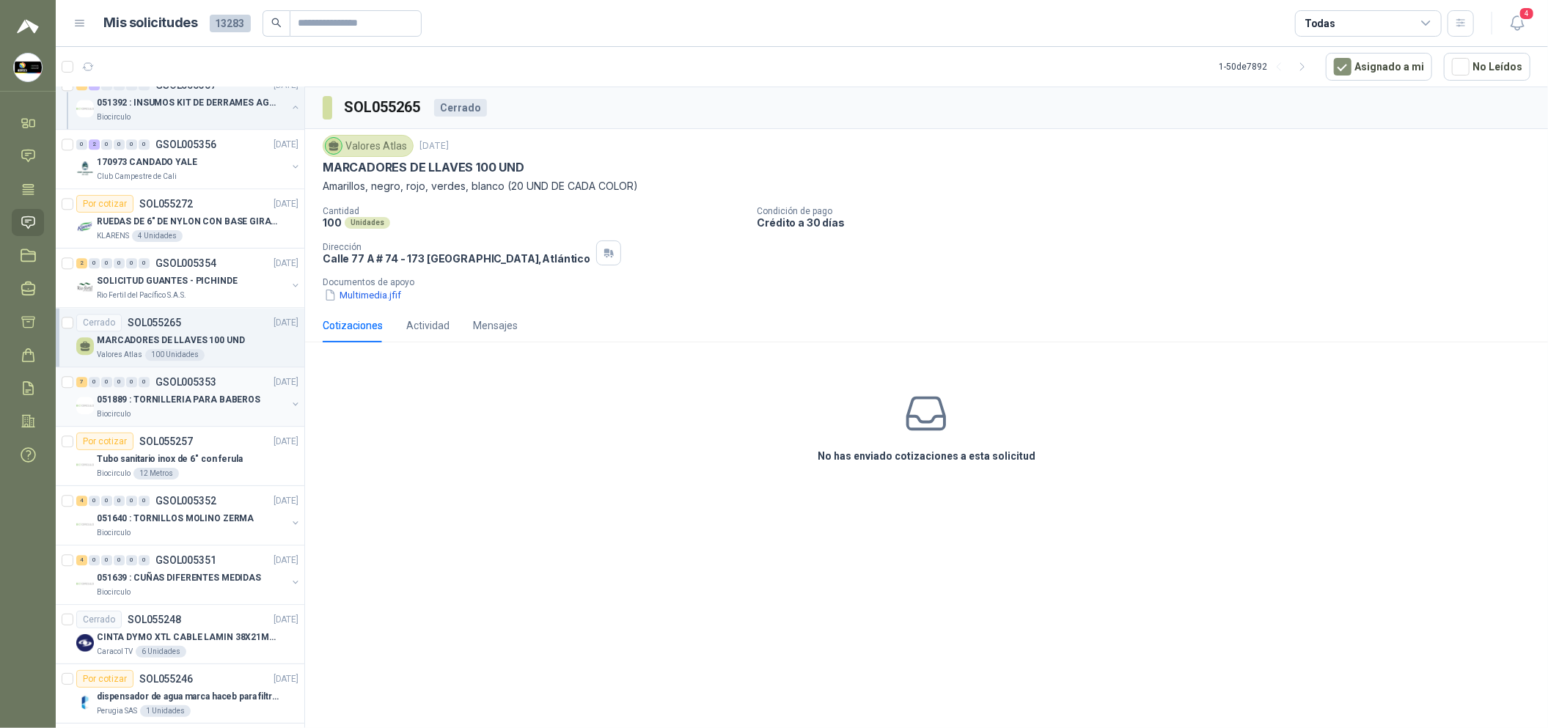
click at [224, 389] on div "7 0 0 0 0 0 GSOL005353 [DATE]" at bounding box center [188, 382] width 225 height 18
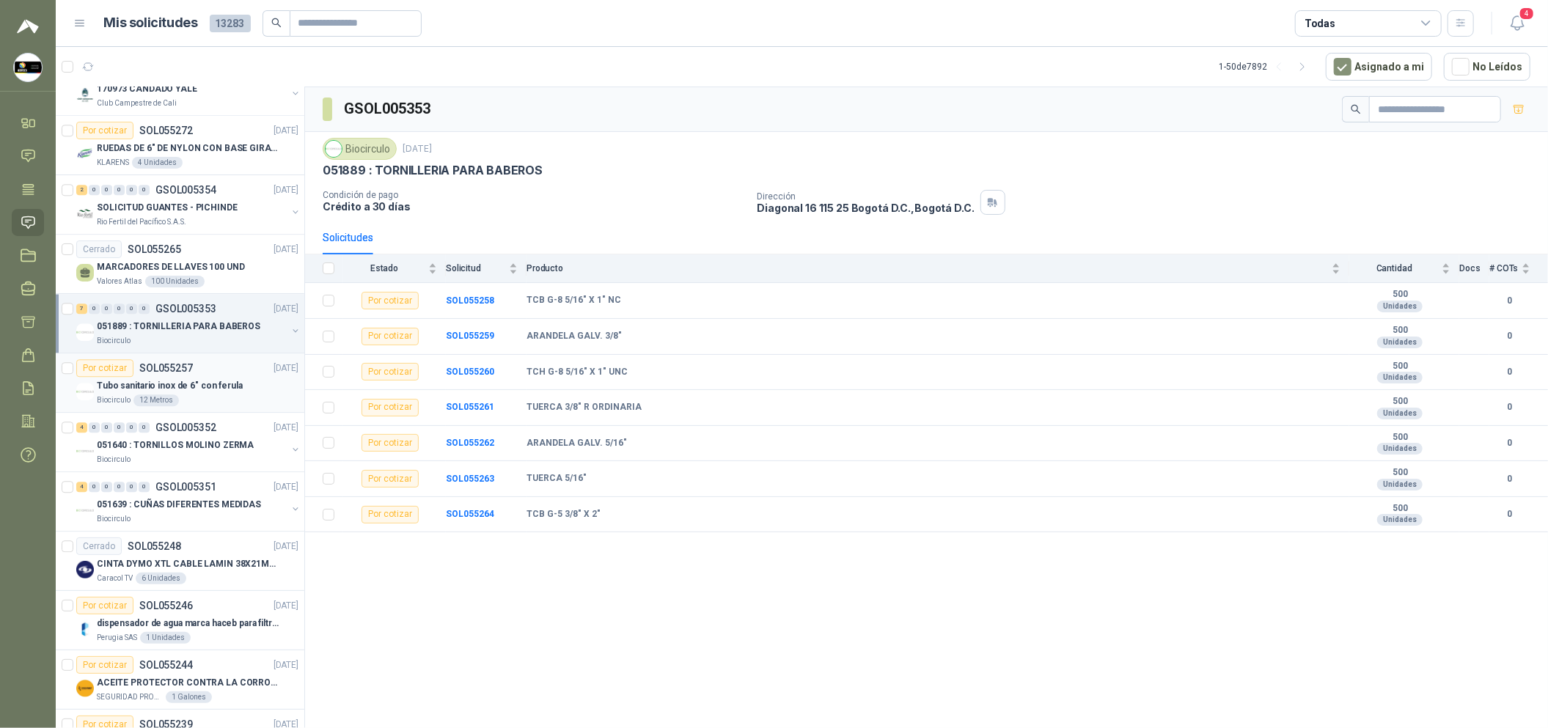
scroll to position [2860, 0]
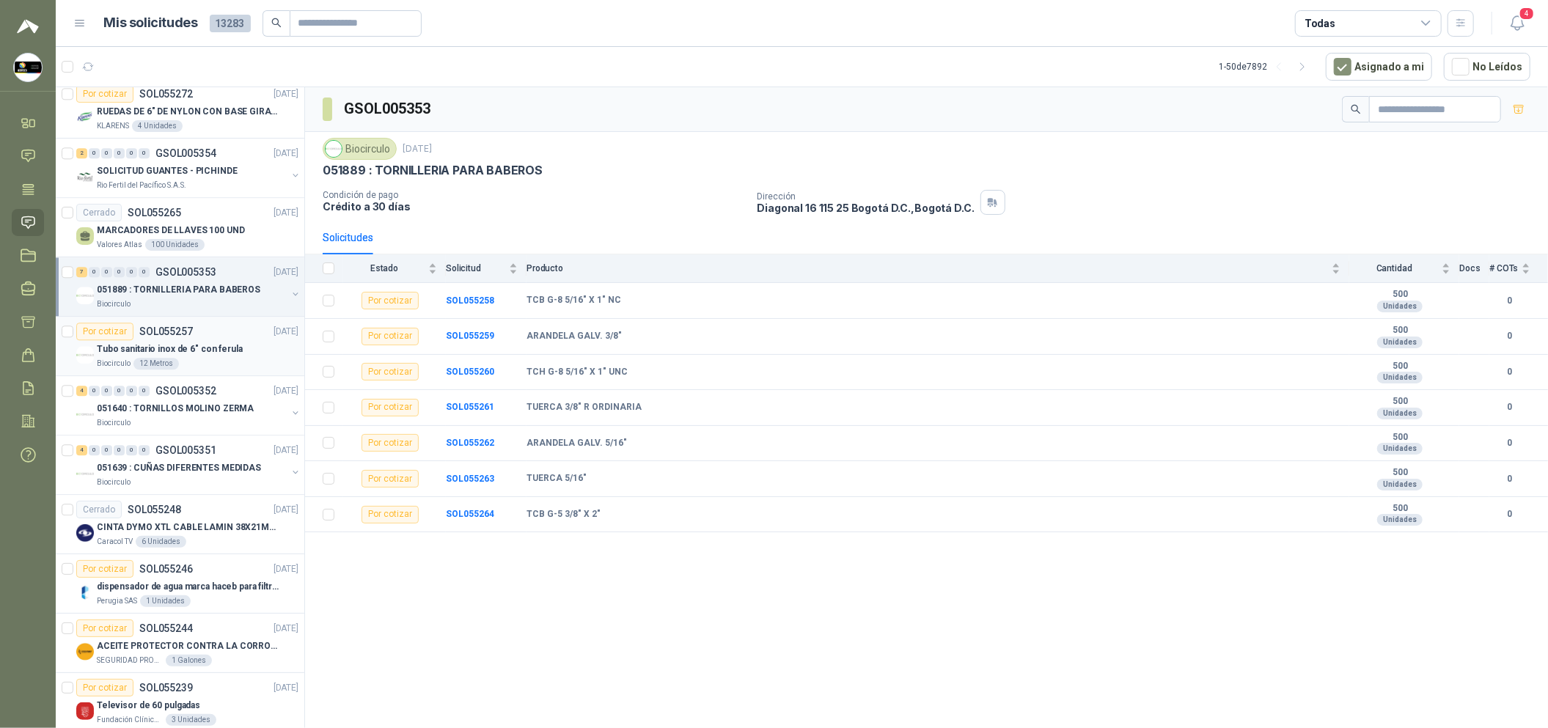
click at [213, 368] on div "Biocirculo 12 Metros" at bounding box center [198, 364] width 202 height 12
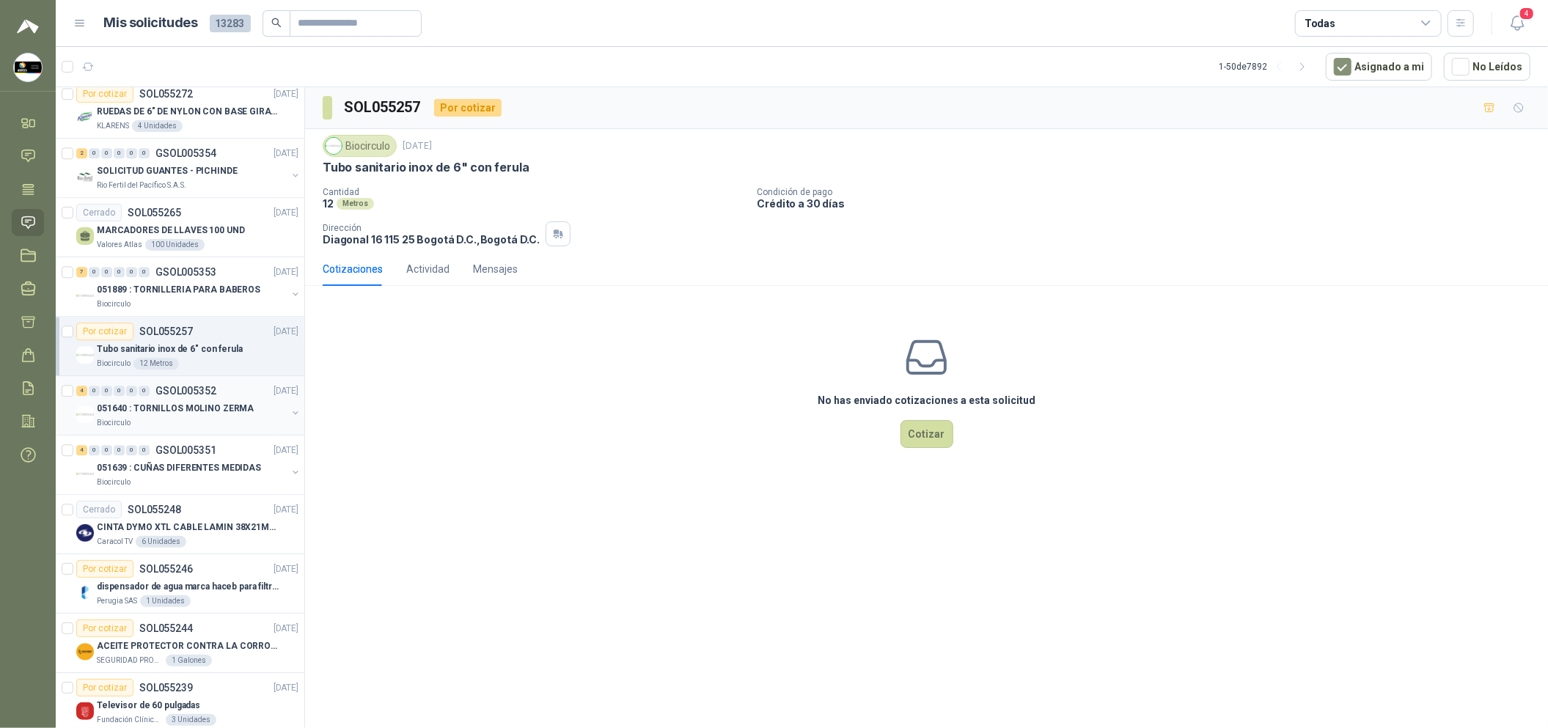
click at [215, 409] on p "051640 : TORNILLOS MOLINO ZERMA" at bounding box center [175, 409] width 157 height 14
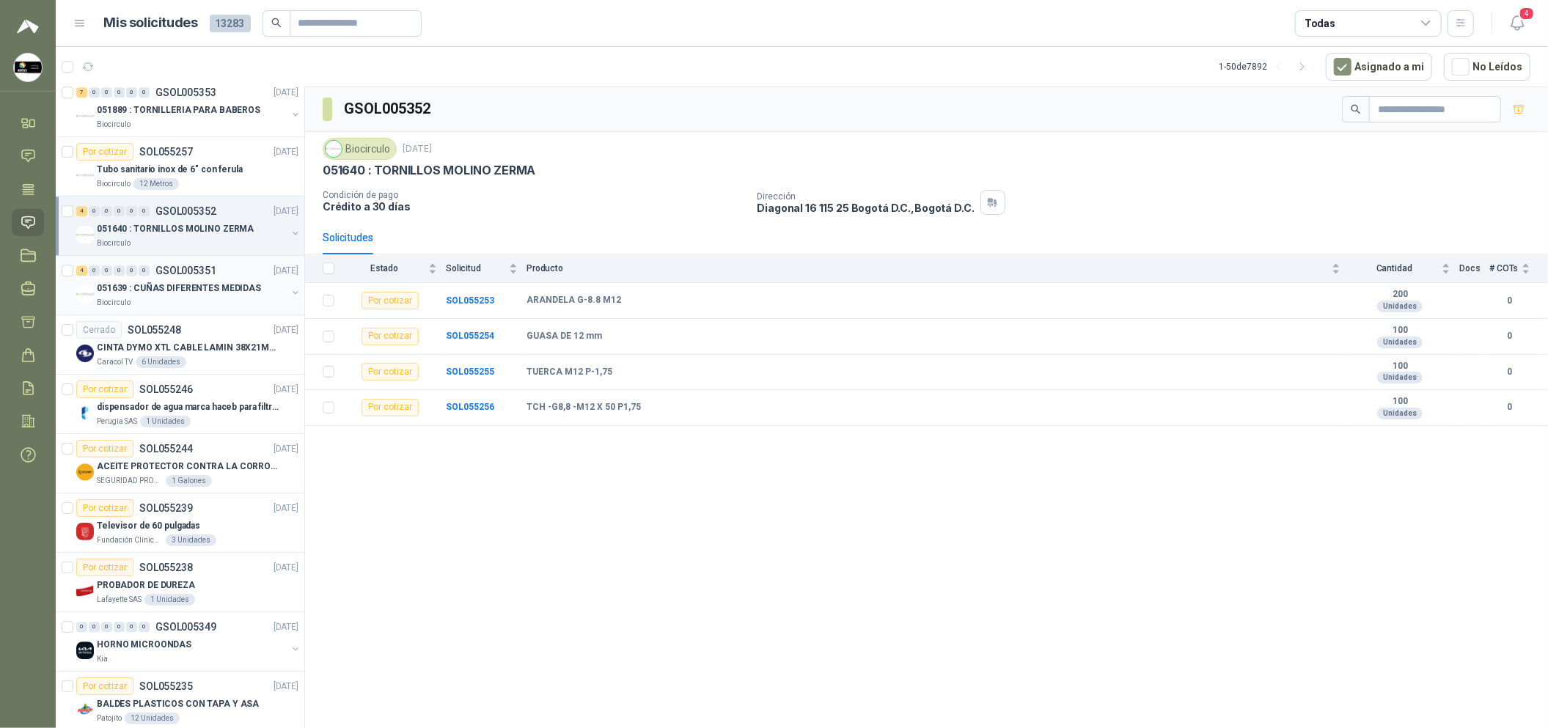
scroll to position [3080, 0]
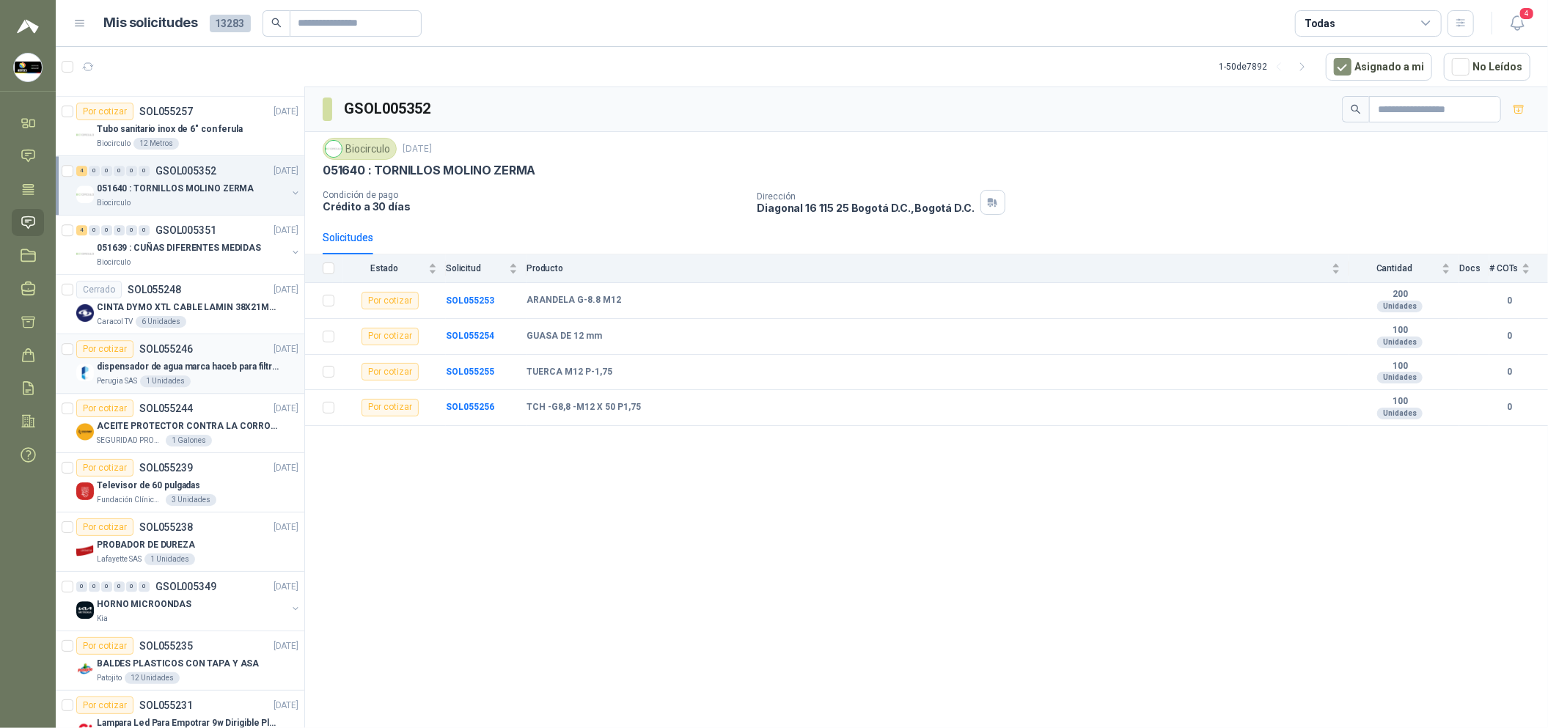
click at [215, 365] on p "dispensador de agua marca haceb para filtros Nikkei" at bounding box center [188, 367] width 183 height 14
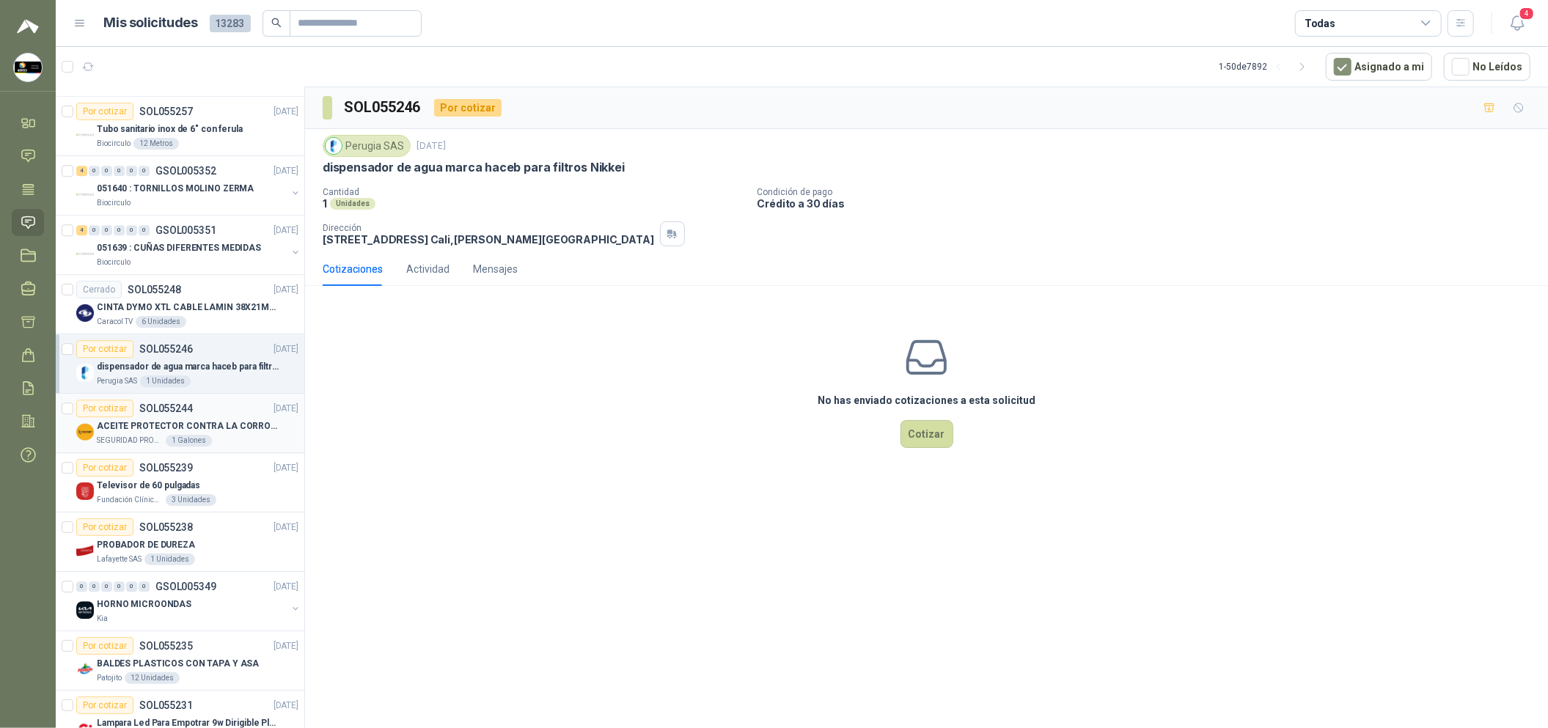
click at [213, 417] on div "Por cotizar SOL055244 [DATE]" at bounding box center [187, 409] width 222 height 18
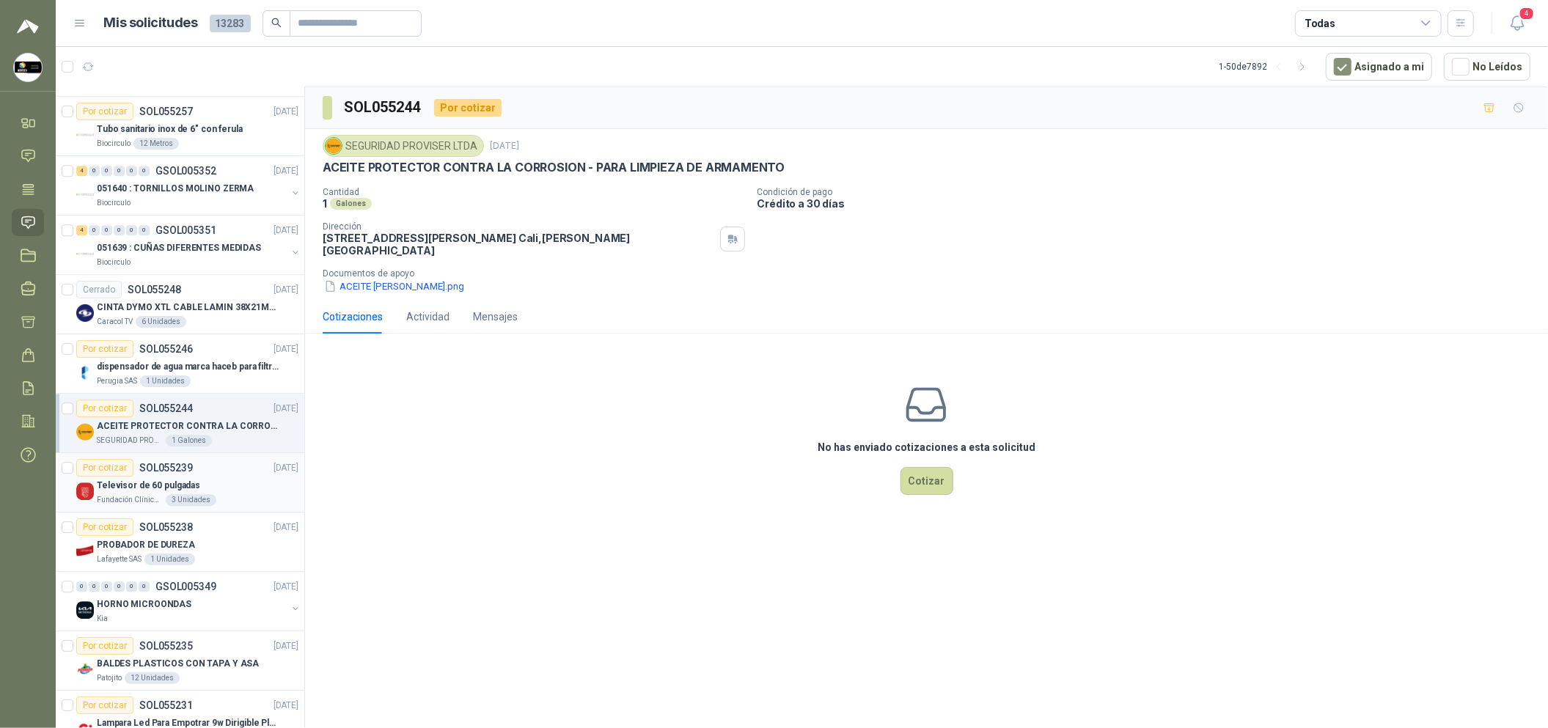
click at [225, 490] on div "Televisor de 60 pulgadas" at bounding box center [198, 486] width 202 height 18
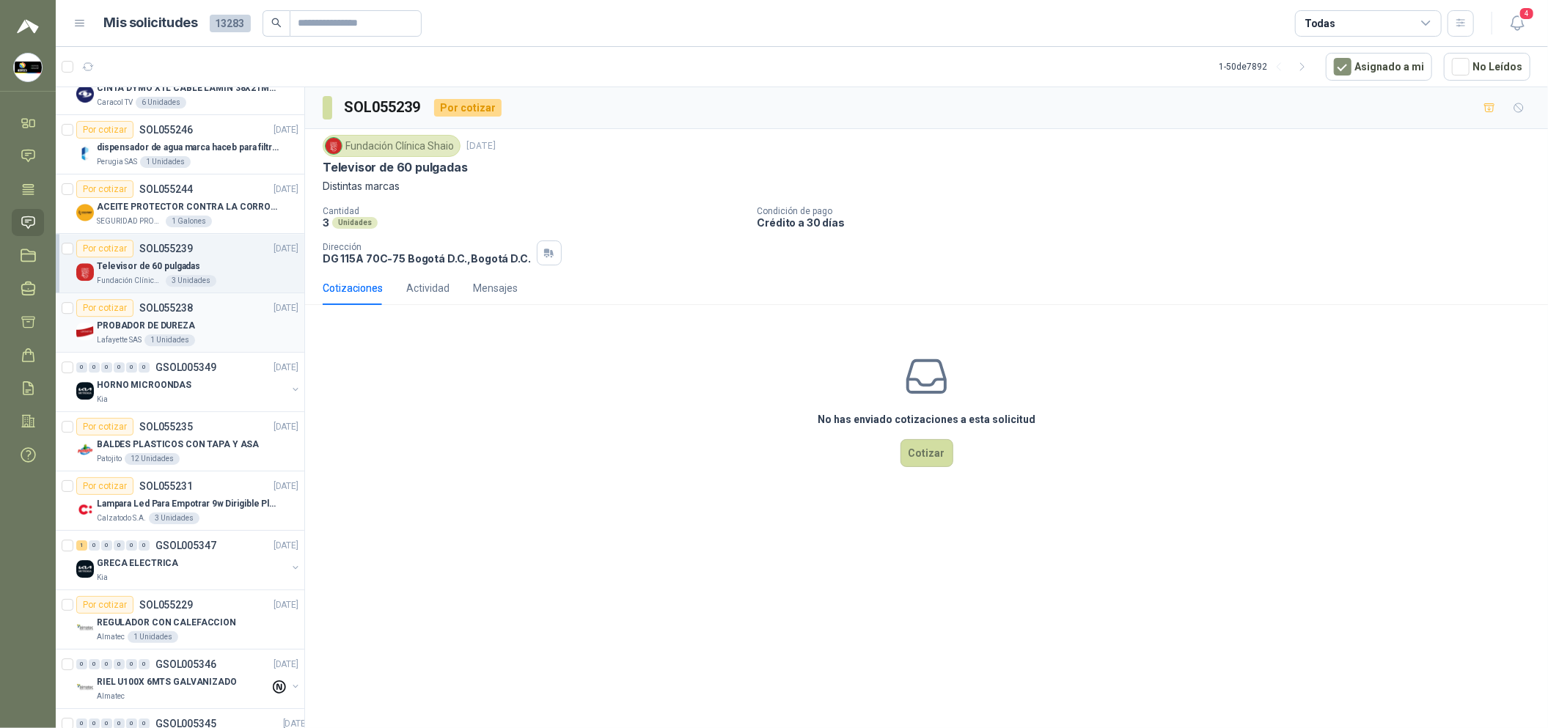
scroll to position [3300, 0]
click at [238, 325] on div "PROBADOR DE DUREZA" at bounding box center [198, 325] width 202 height 18
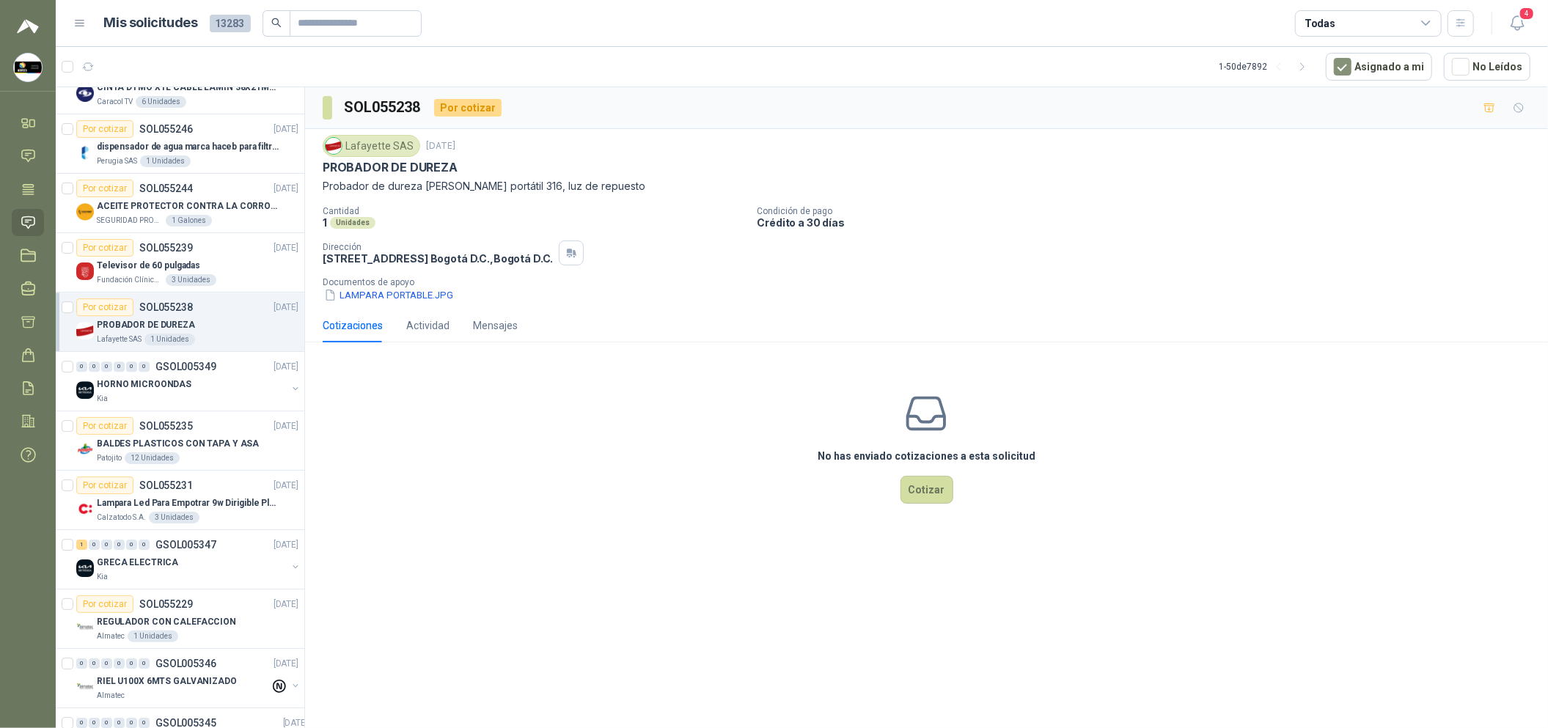
click at [219, 332] on div "PROBADOR DE DUREZA" at bounding box center [198, 325] width 202 height 18
click at [221, 376] on div "0 0 0 0 0 0 GSOL005349 [DATE]" at bounding box center [188, 367] width 225 height 18
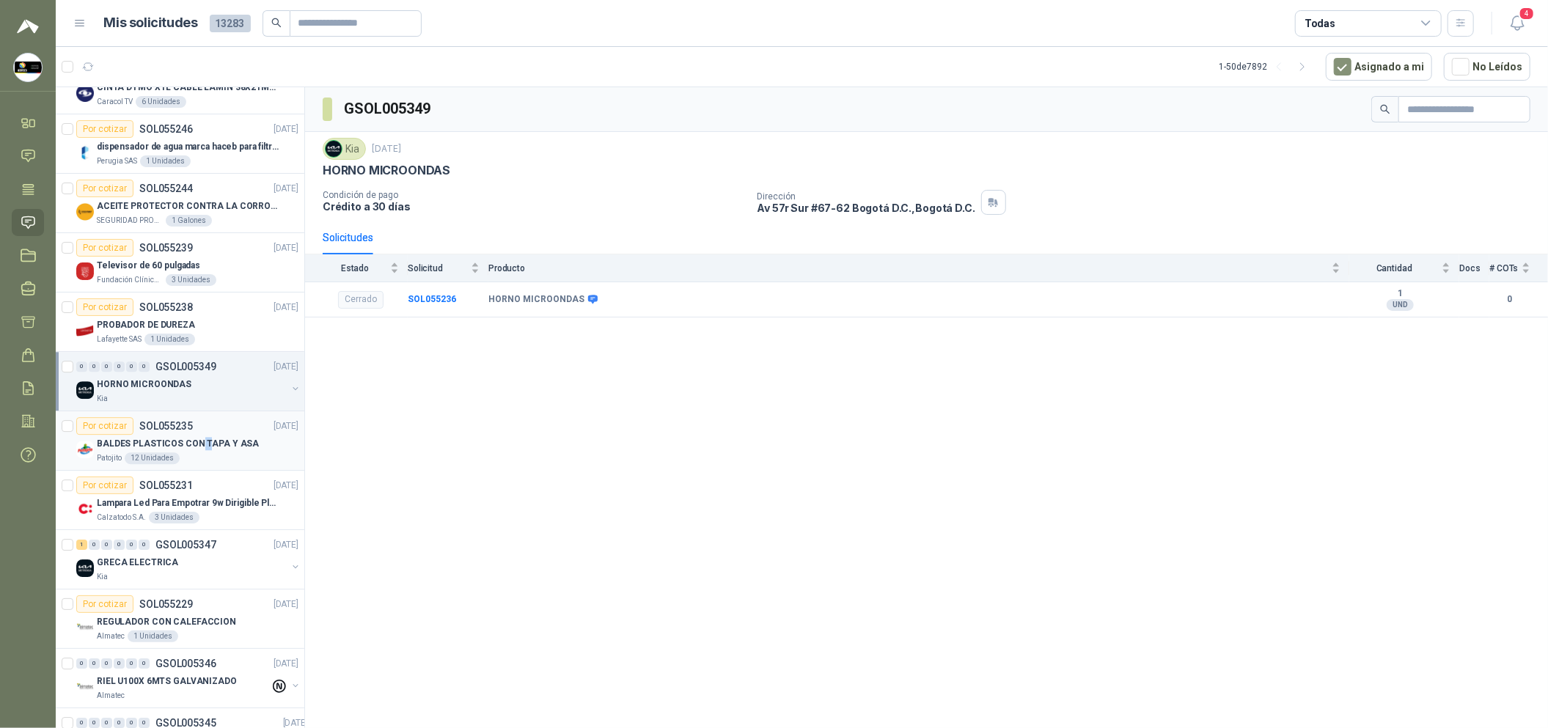
click at [202, 450] on p "BALDES PLASTICOS CON TAPA Y ASA" at bounding box center [178, 444] width 162 height 14
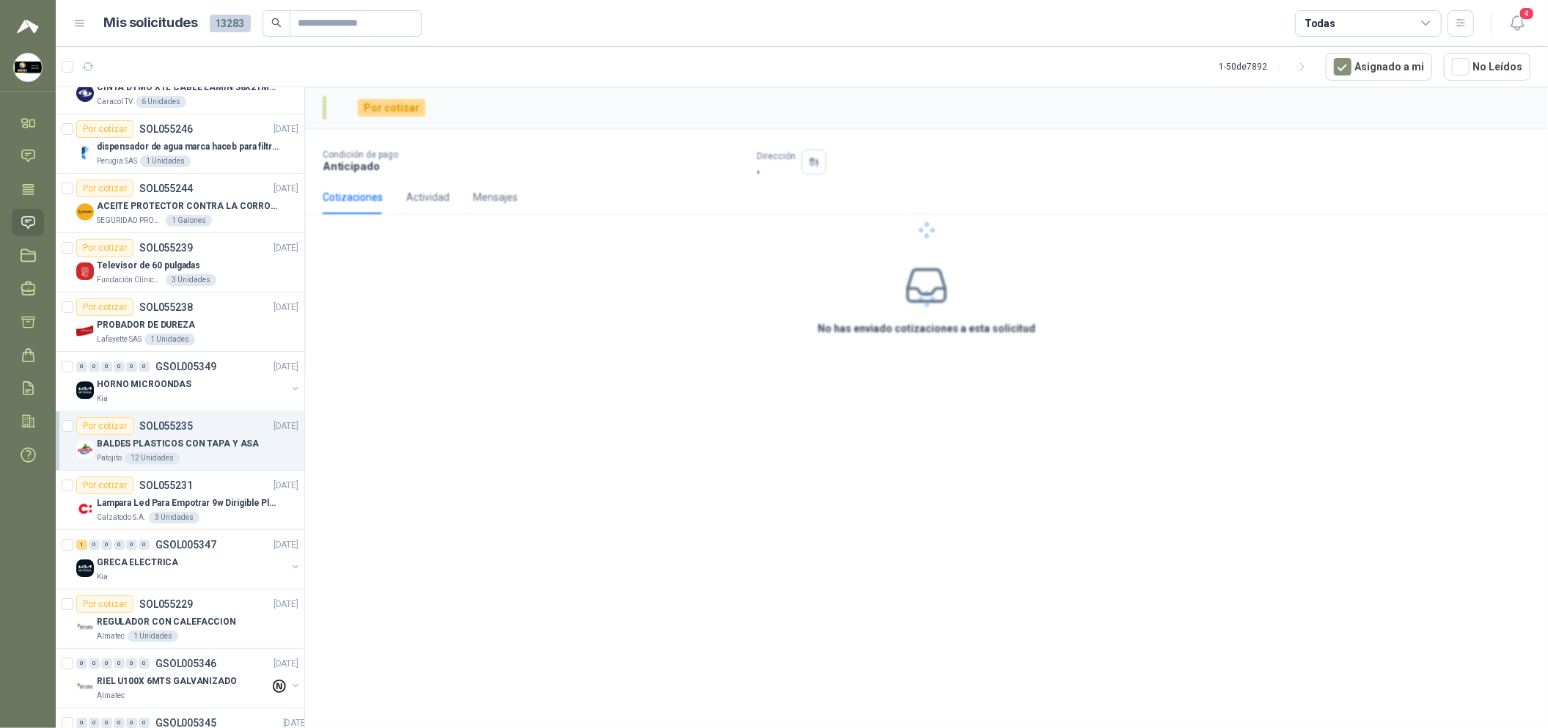
click at [202, 448] on p "BALDES PLASTICOS CON TAPA Y ASA" at bounding box center [178, 444] width 162 height 14
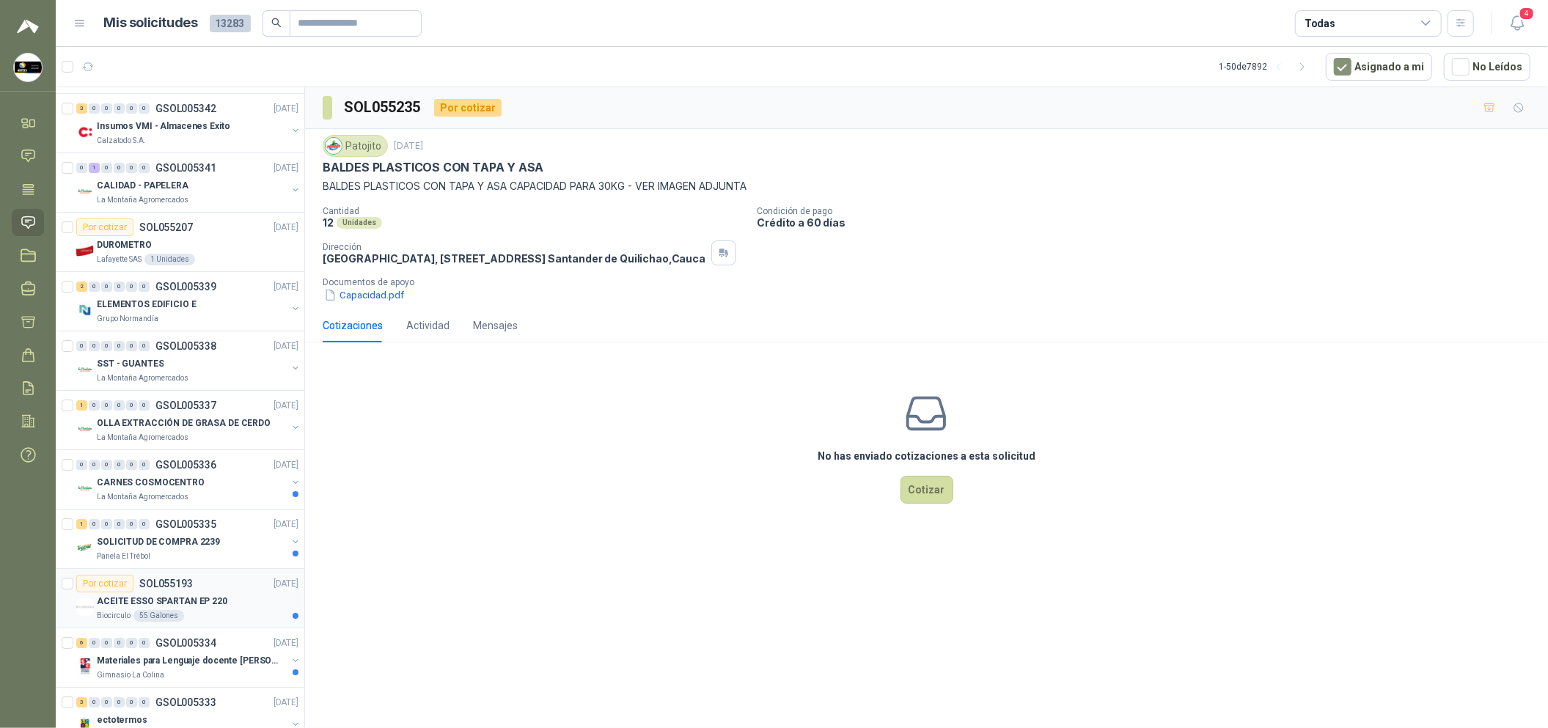
scroll to position [4070, 0]
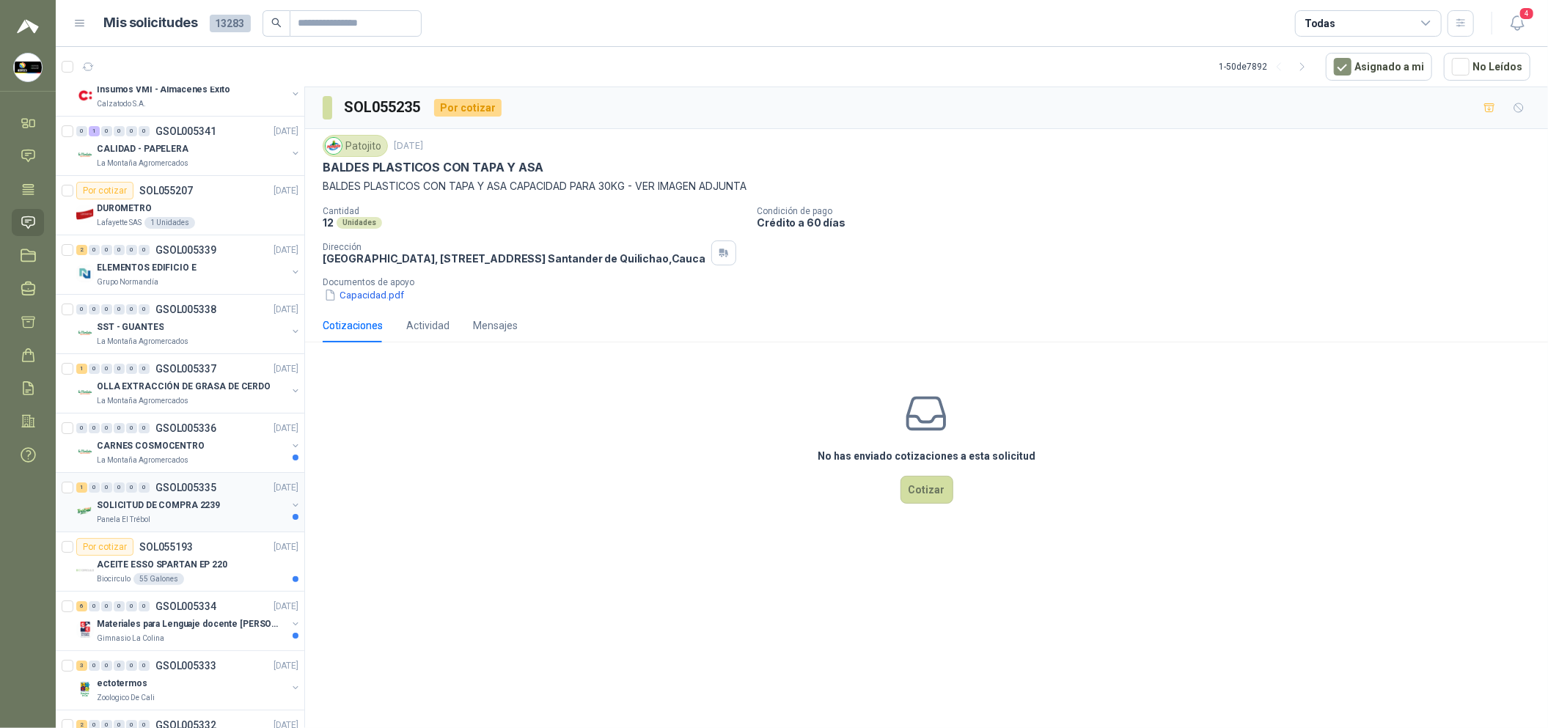
click at [274, 495] on p "[DATE]" at bounding box center [286, 488] width 25 height 14
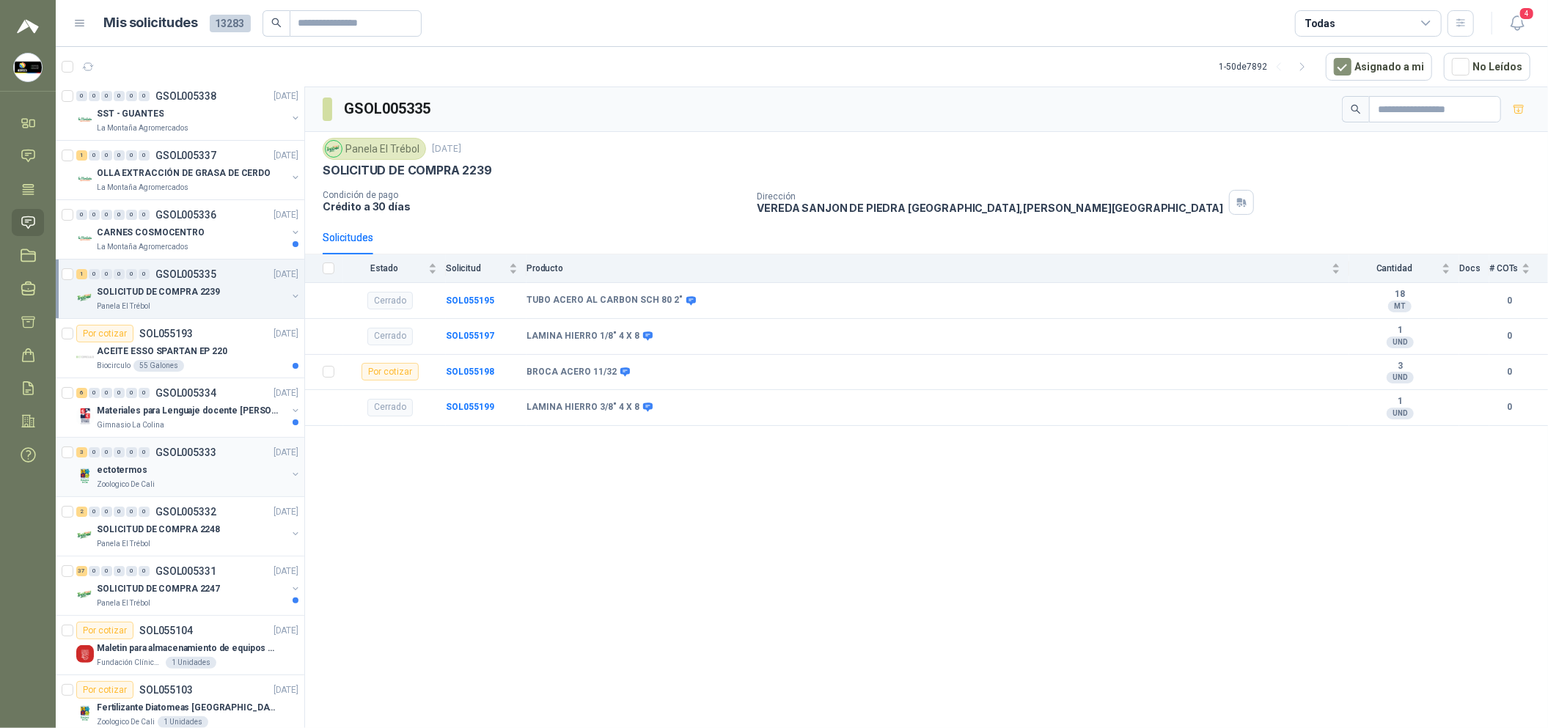
scroll to position [4400, 0]
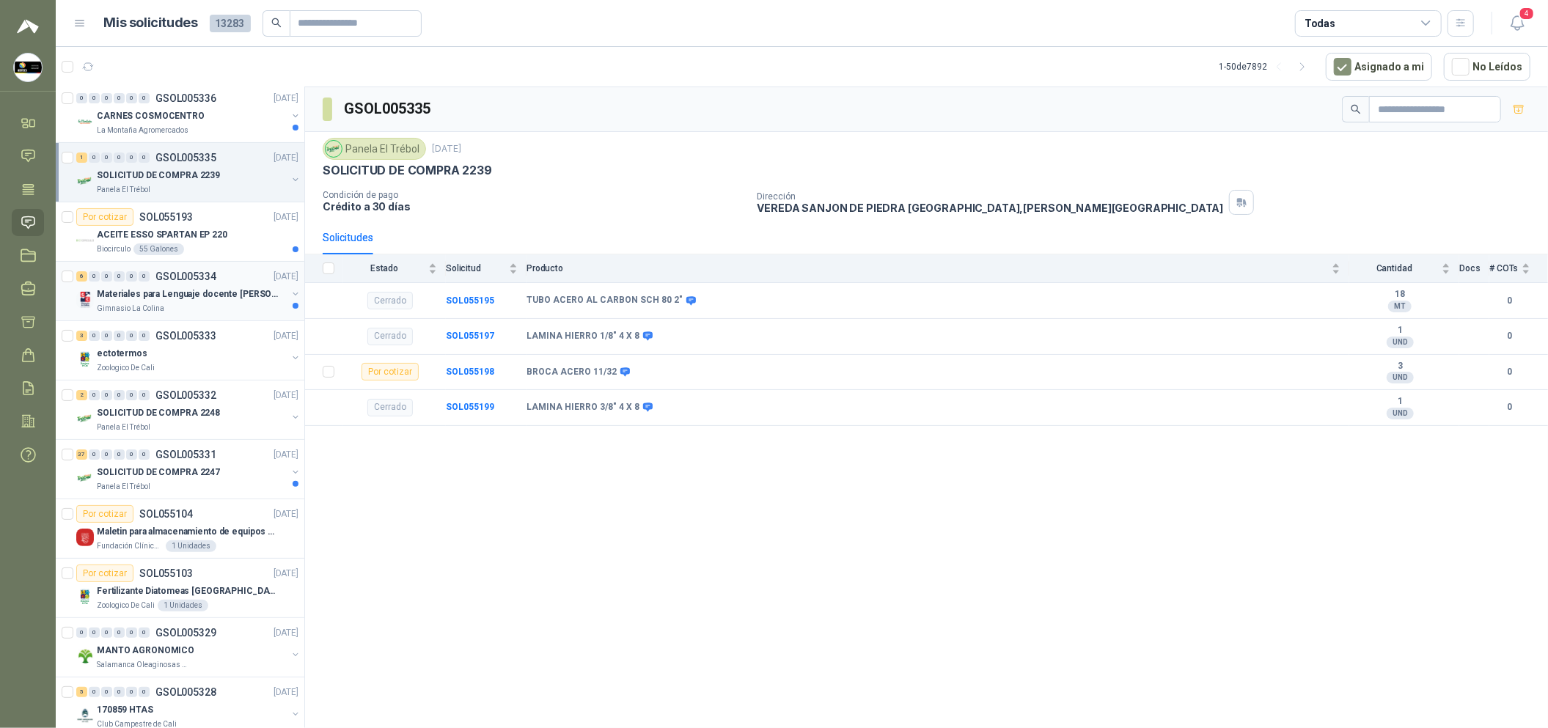
click at [227, 301] on p "Materiales para Lenguaje docente [PERSON_NAME]" at bounding box center [188, 294] width 183 height 14
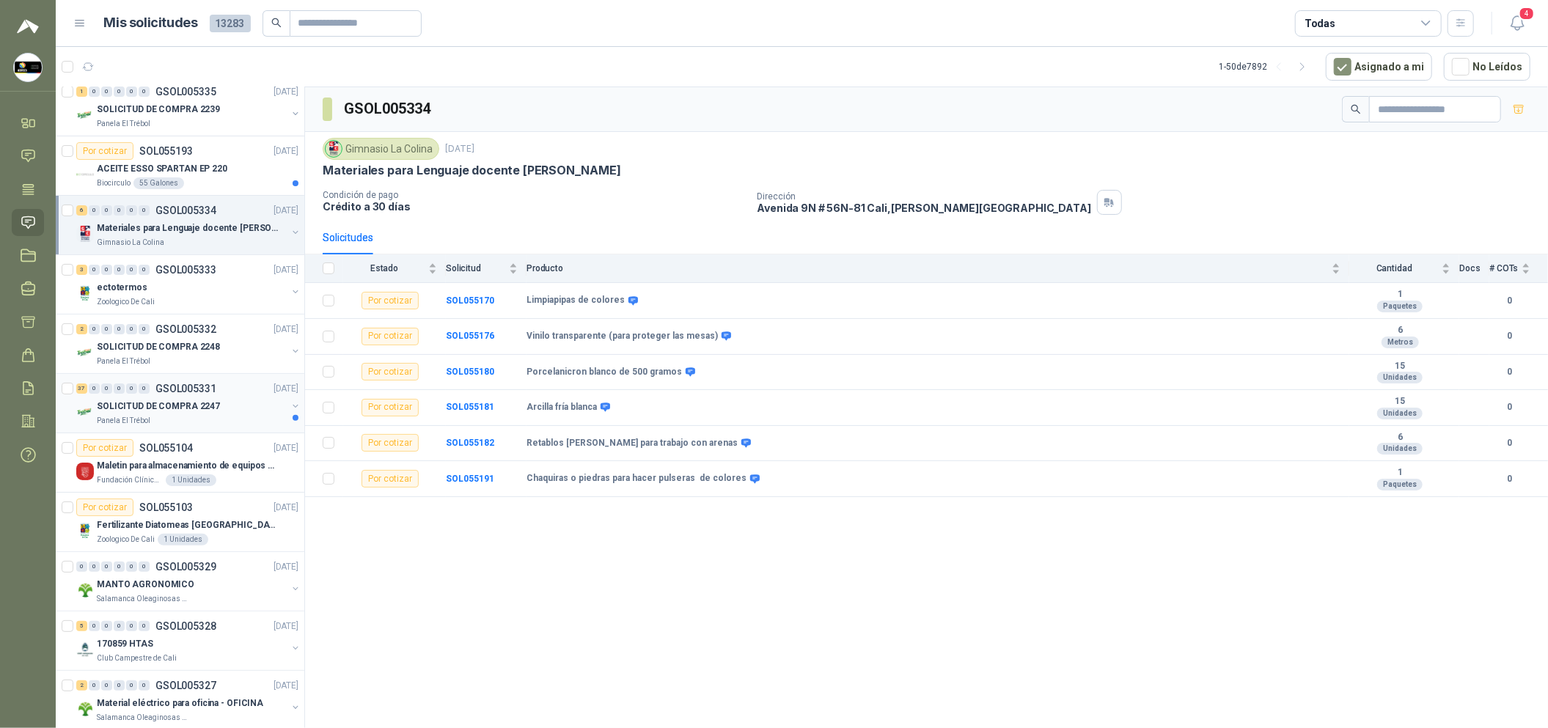
scroll to position [4501, 0]
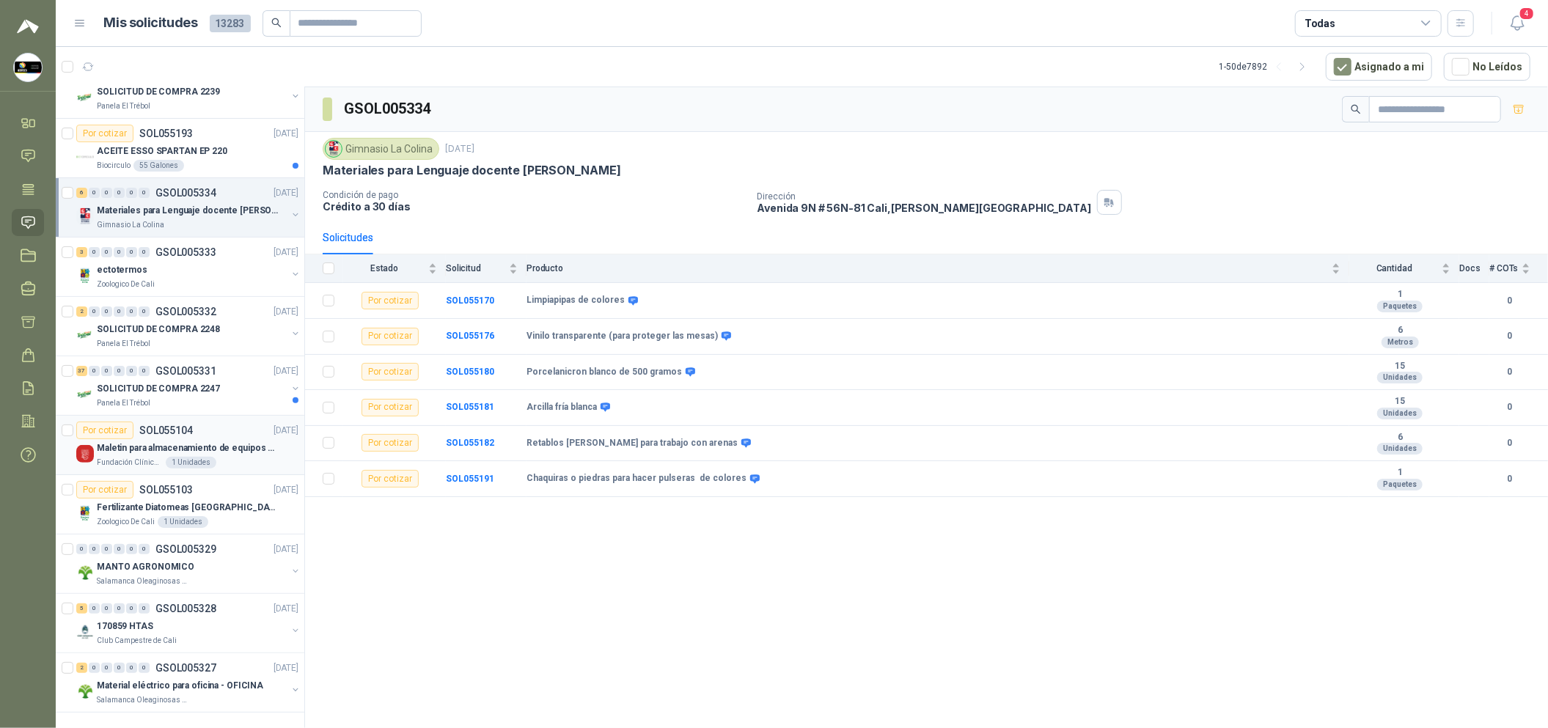
click at [235, 442] on p "Maletin para almacenamiento de equipos medicos kits de primeros auxilios" at bounding box center [188, 449] width 183 height 14
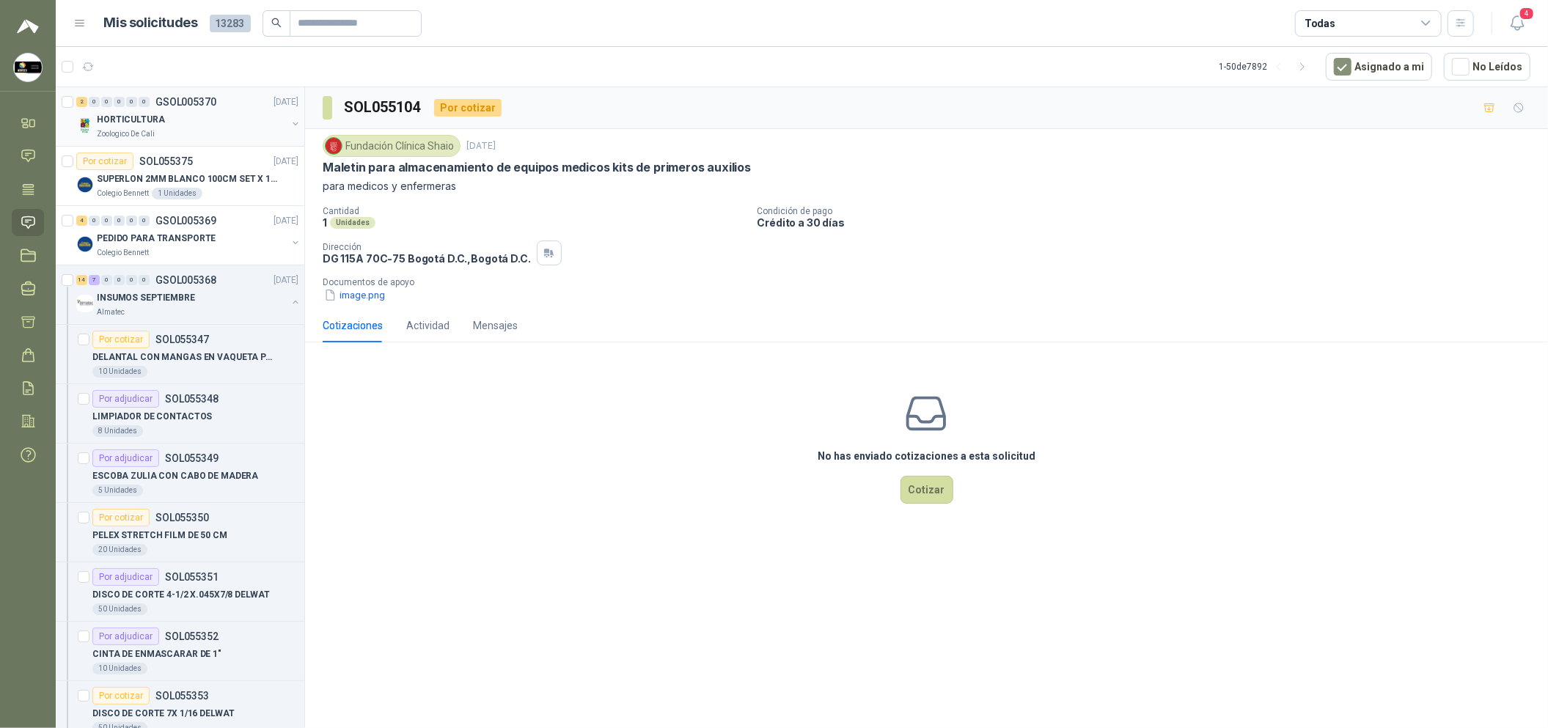
click at [226, 132] on div "Zoologico De Cali" at bounding box center [192, 134] width 190 height 12
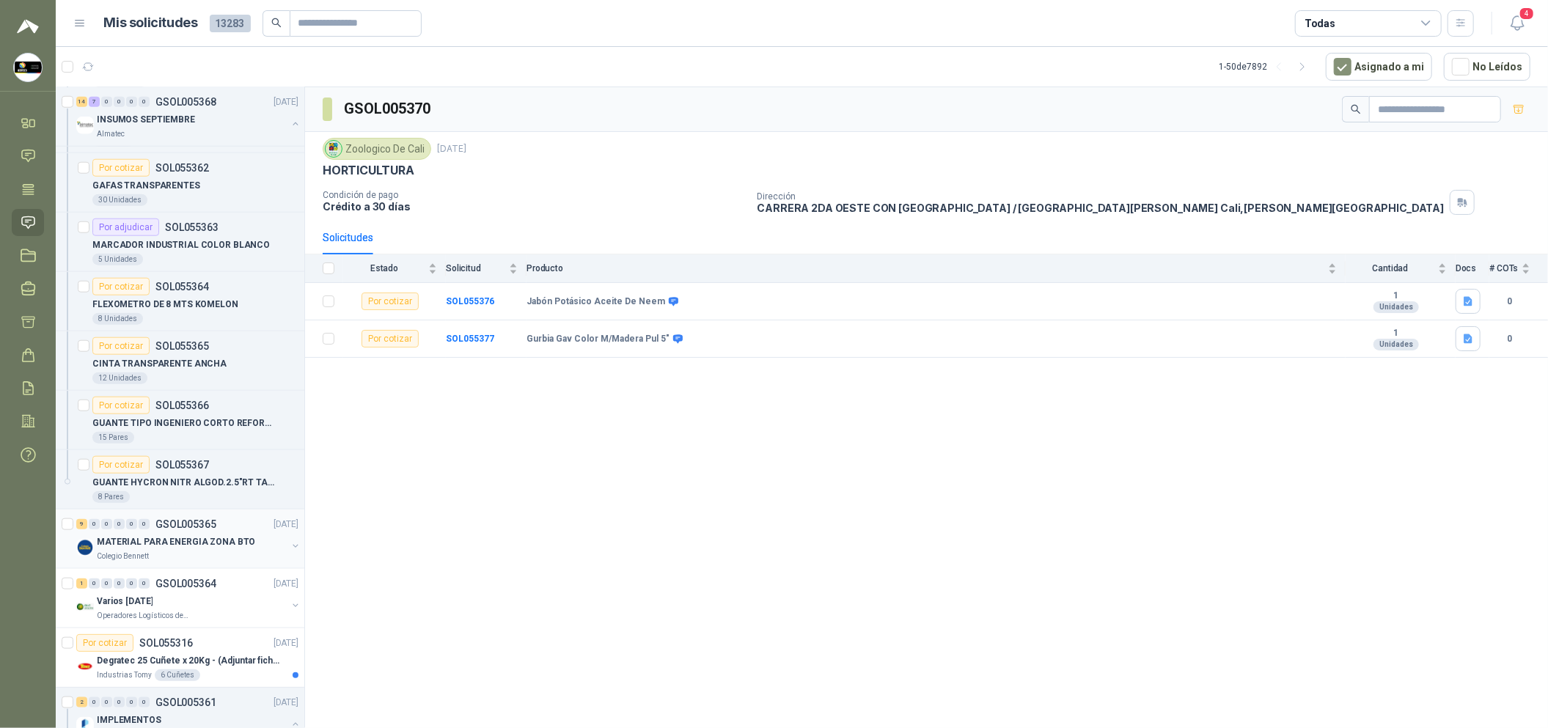
scroll to position [1099, 0]
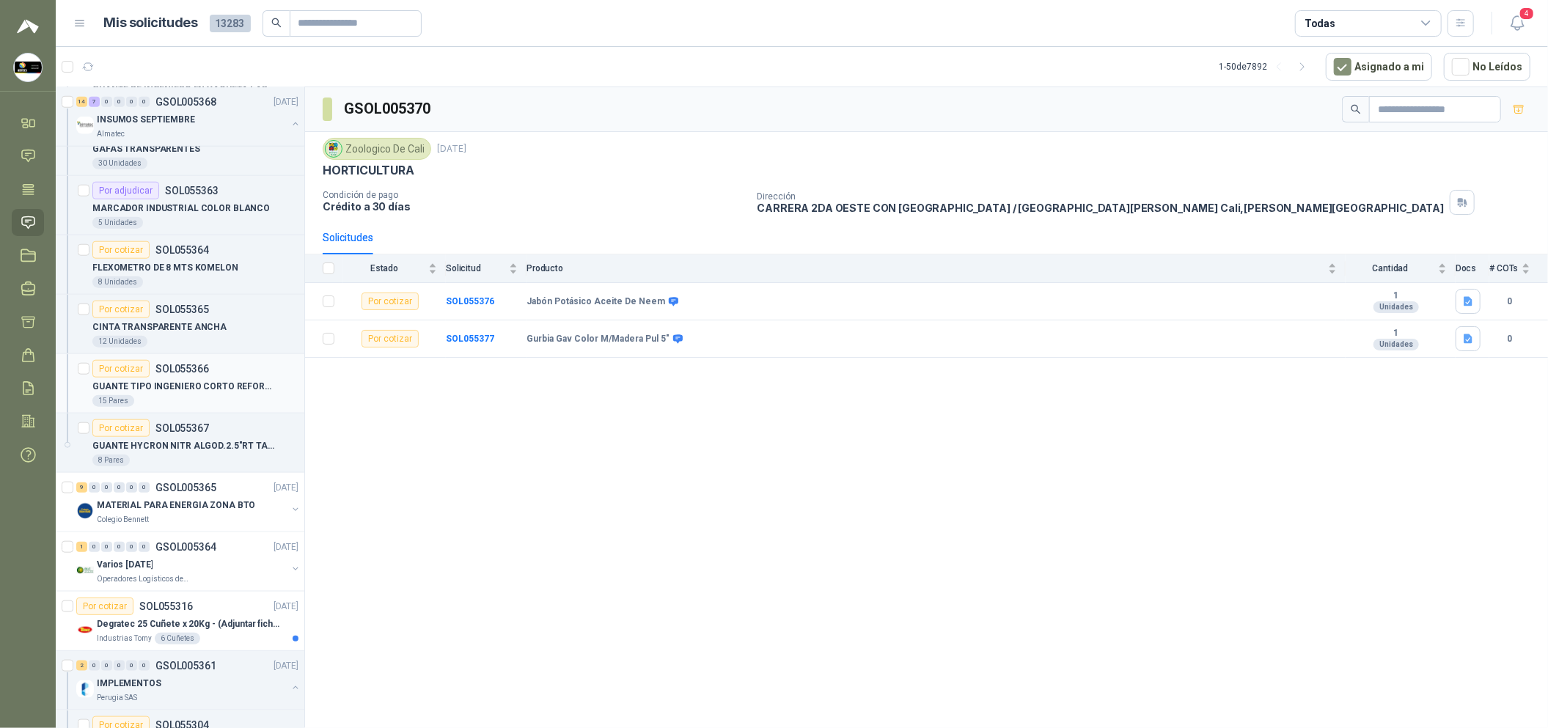
click at [250, 389] on p "GUANTE TIPO INGENIERO CORTO REFORZADO" at bounding box center [183, 387] width 183 height 14
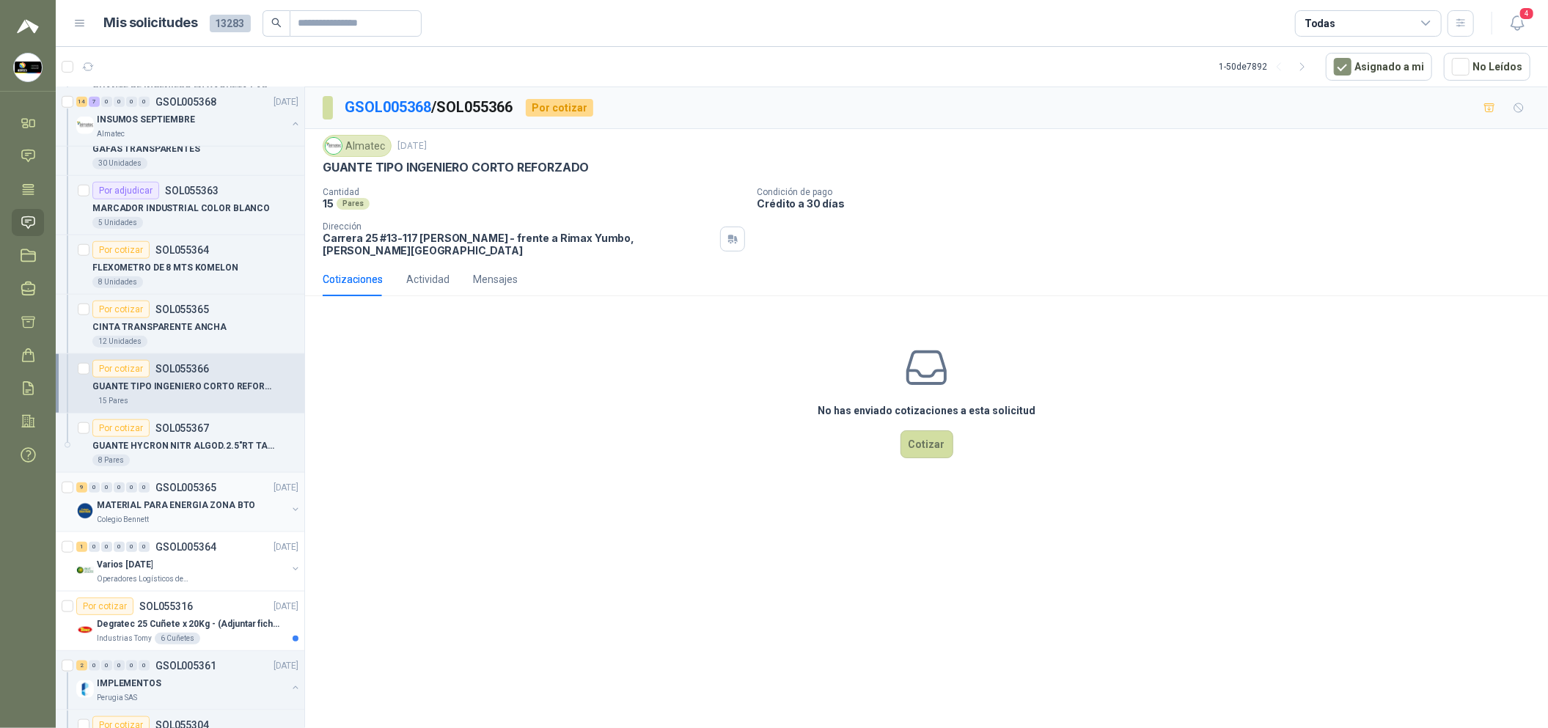
click at [216, 488] on div "9 0 0 0 0 0 GSOL005365 [DATE]" at bounding box center [188, 488] width 225 height 18
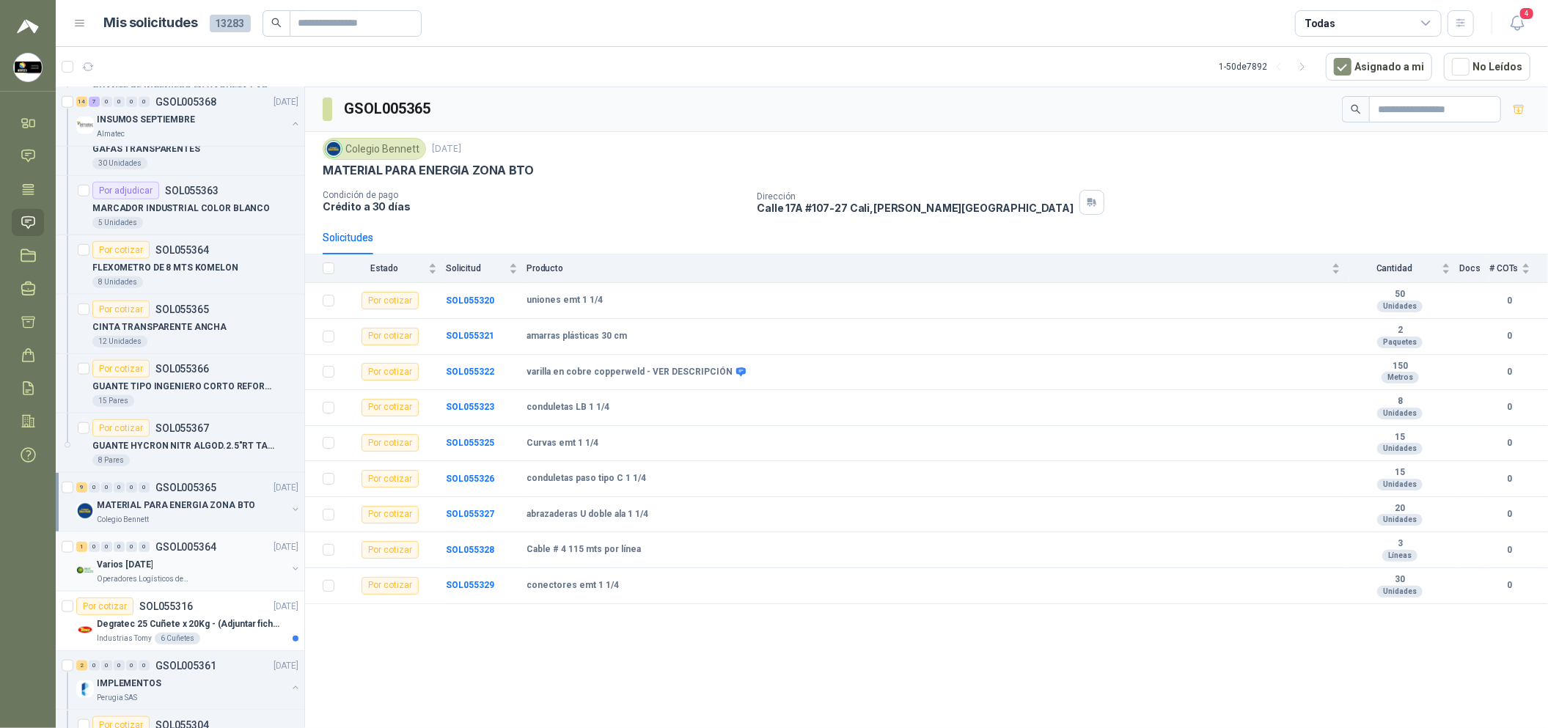
click at [218, 585] on div "Operadores Logísticos del Caribe" at bounding box center [192, 580] width 190 height 12
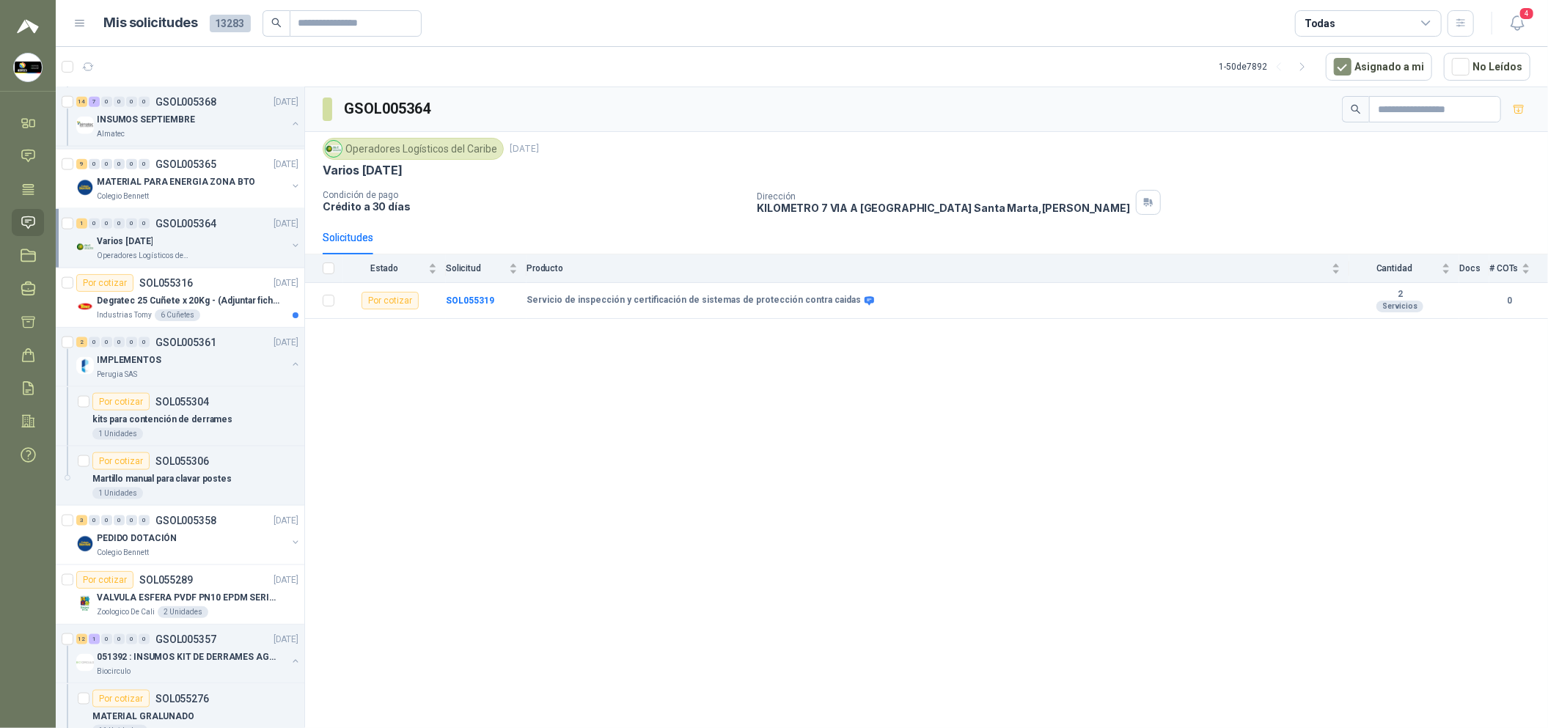
scroll to position [1429, 0]
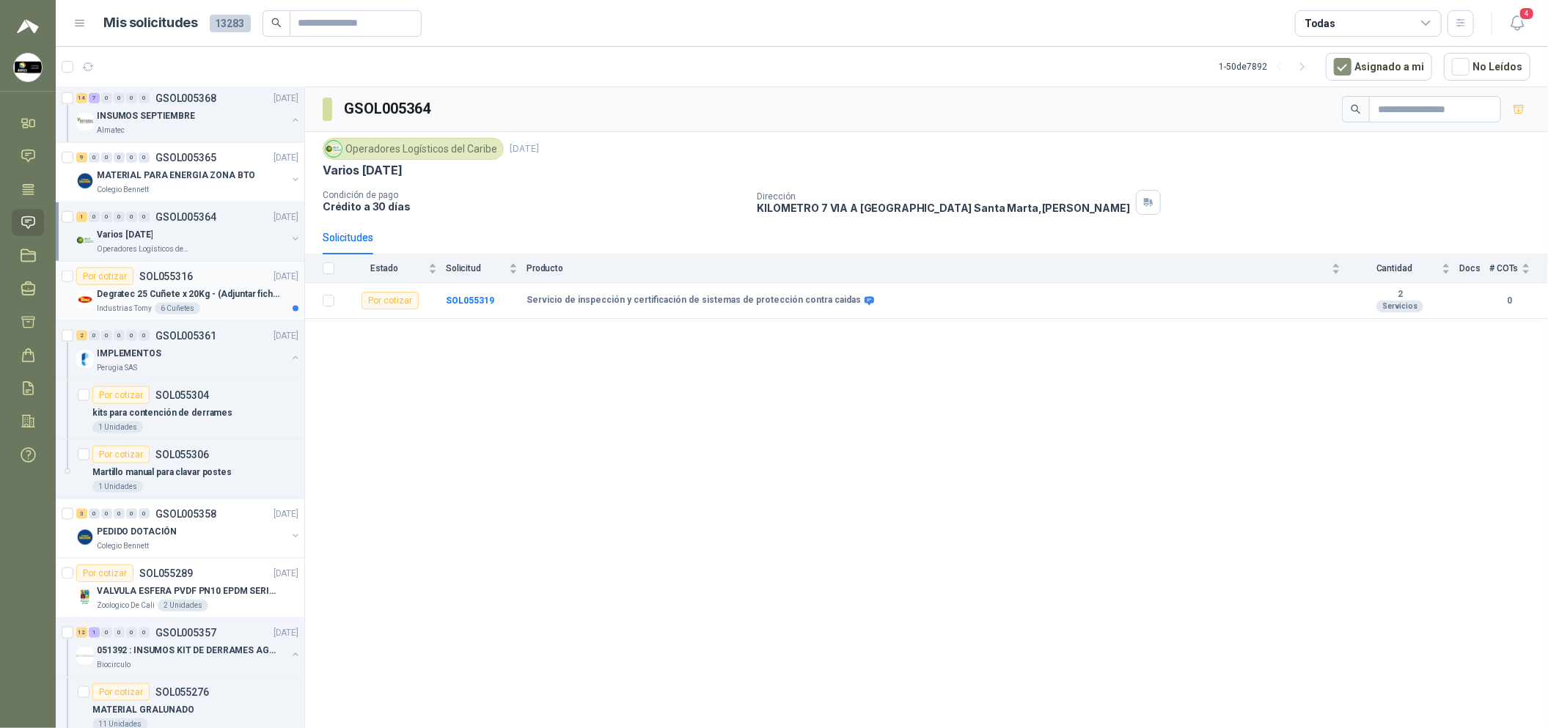
click at [219, 288] on p "Degratec 25 Cuñete x 20Kg - (Adjuntar ficha técnica)" at bounding box center [188, 294] width 183 height 14
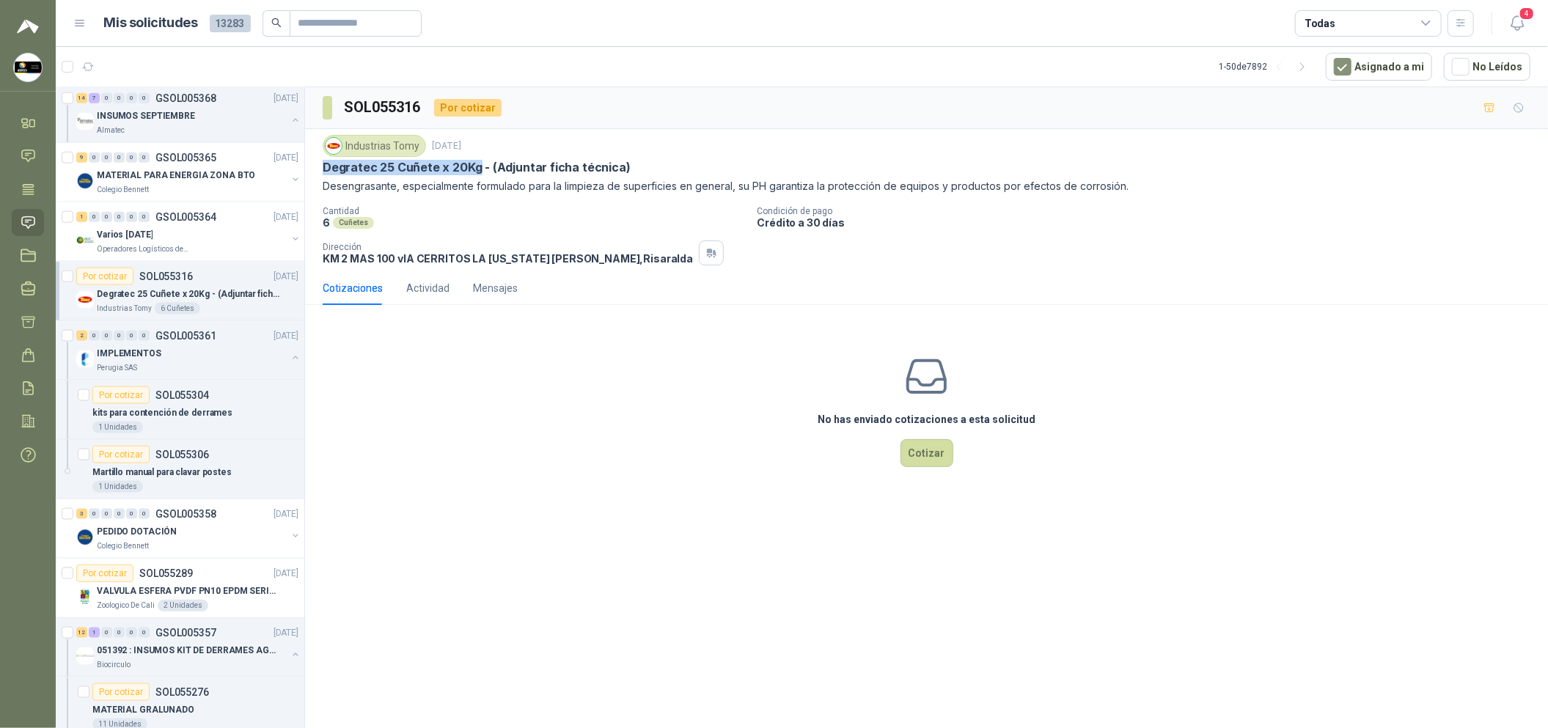
drag, startPoint x: 323, startPoint y: 161, endPoint x: 475, endPoint y: 161, distance: 151.8
click at [475, 161] on p "Degratec 25 Cuñete x 20Kg - (Adjuntar ficha técnica)" at bounding box center [477, 167] width 308 height 15
copy p "Degratec 25 Cuñete x 20Kg"
click at [187, 532] on div "PEDIDO DOTACIÓN" at bounding box center [192, 532] width 190 height 18
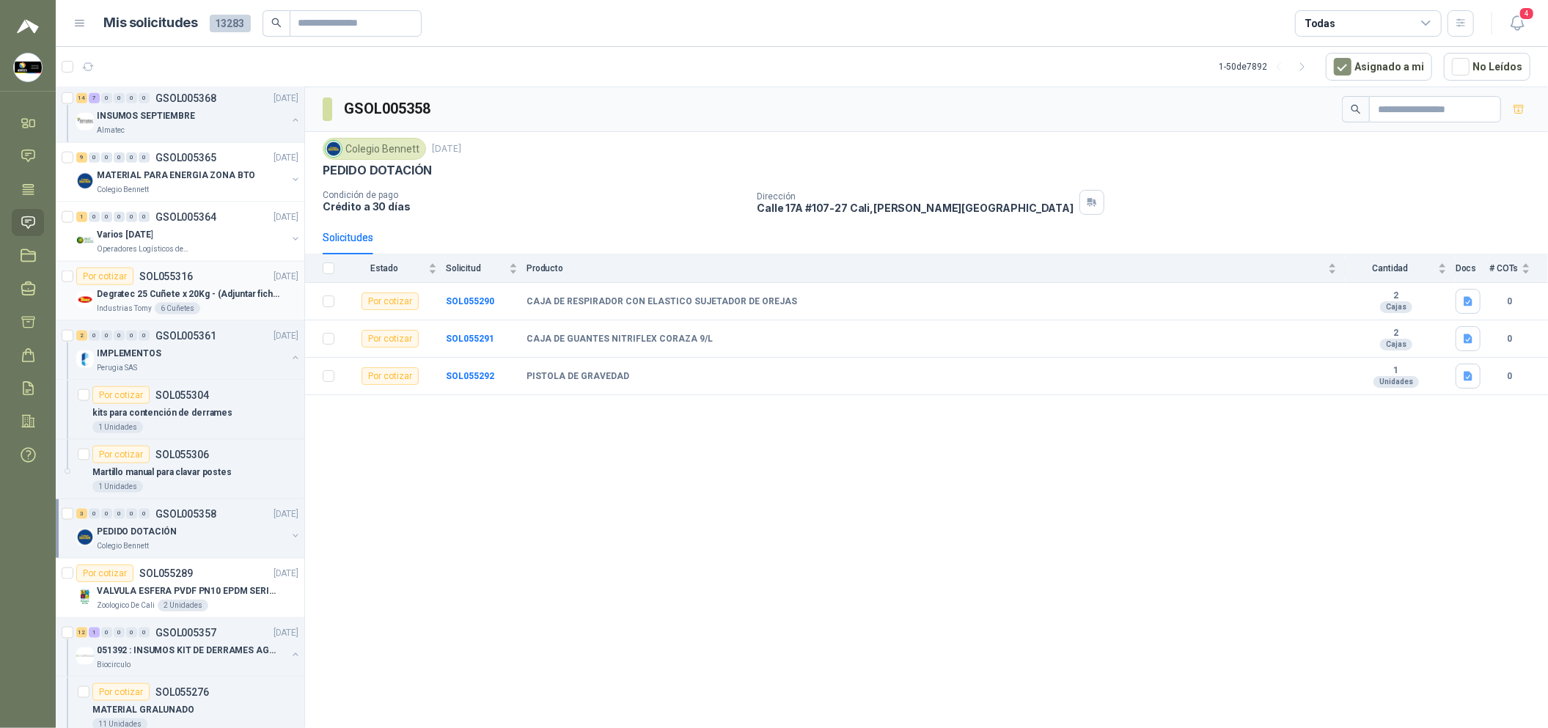
click at [208, 308] on div "Industrias Tomy 6 Cuñetes" at bounding box center [198, 309] width 202 height 12
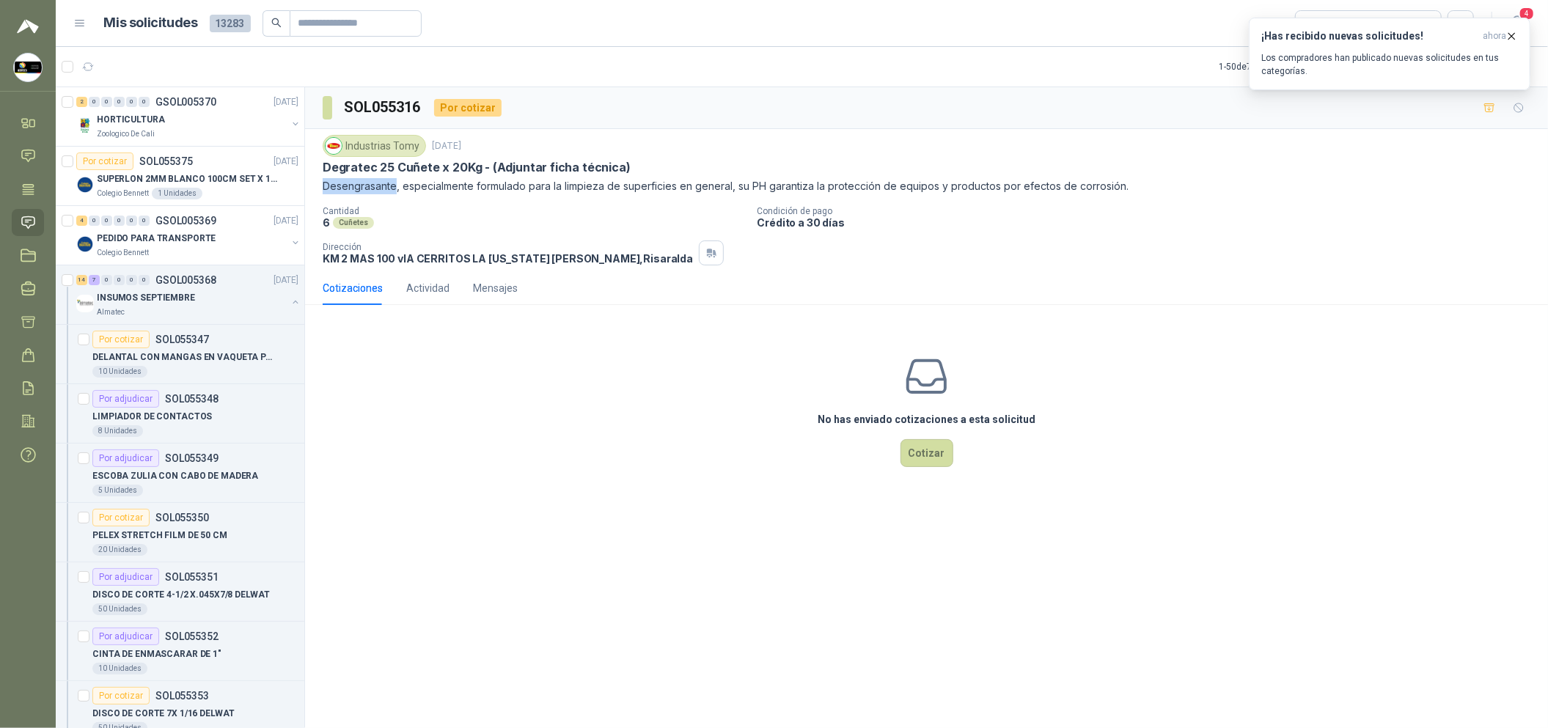
drag, startPoint x: 323, startPoint y: 188, endPoint x: 395, endPoint y: 187, distance: 71.9
click at [395, 187] on p "Desengrasante, especialmente formulado para la limpieza de superficies en gener…" at bounding box center [927, 186] width 1208 height 16
